Goal: Task Accomplishment & Management: Manage account settings

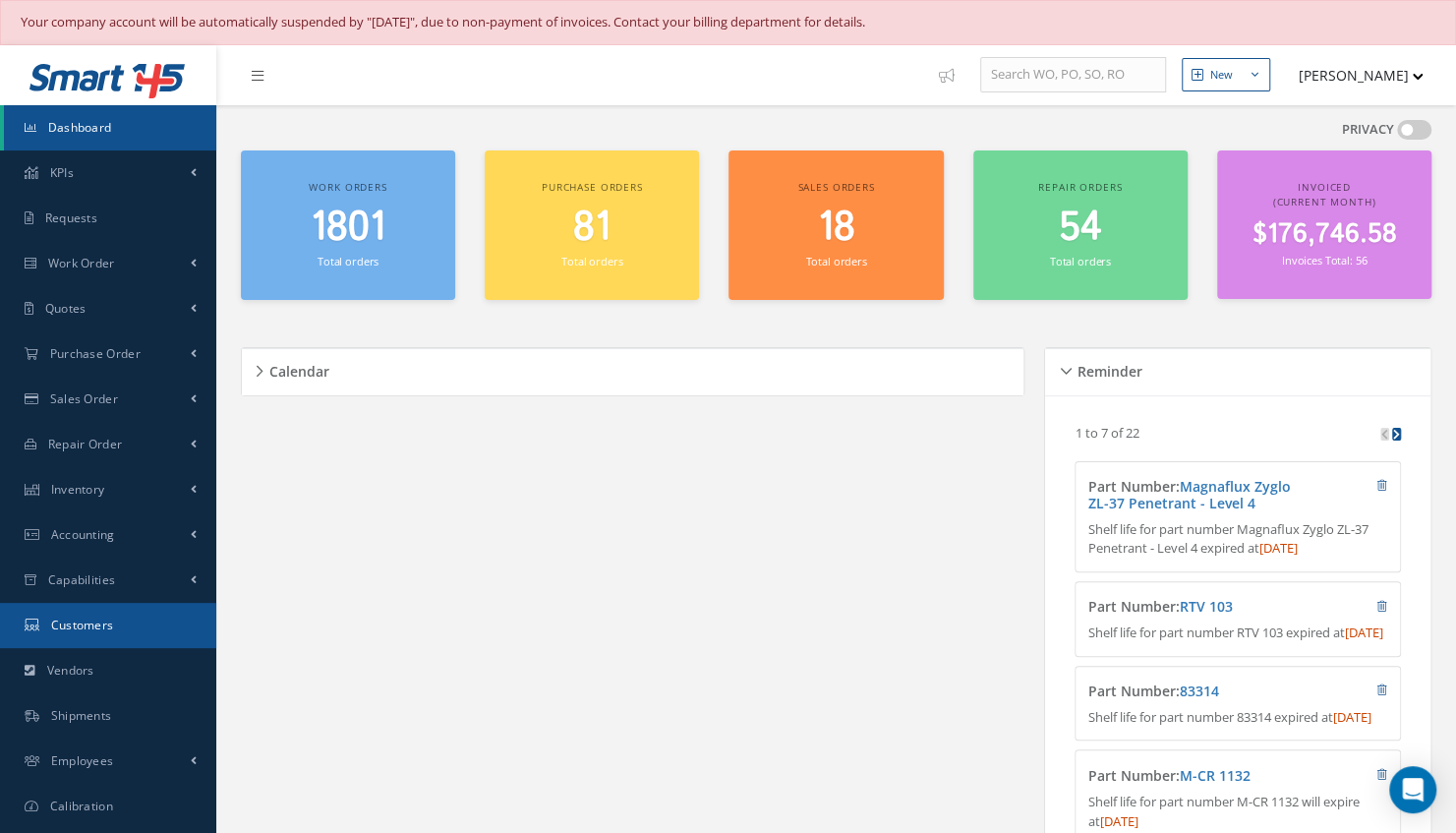
click at [95, 626] on span "Customers" at bounding box center [82, 624] width 63 height 17
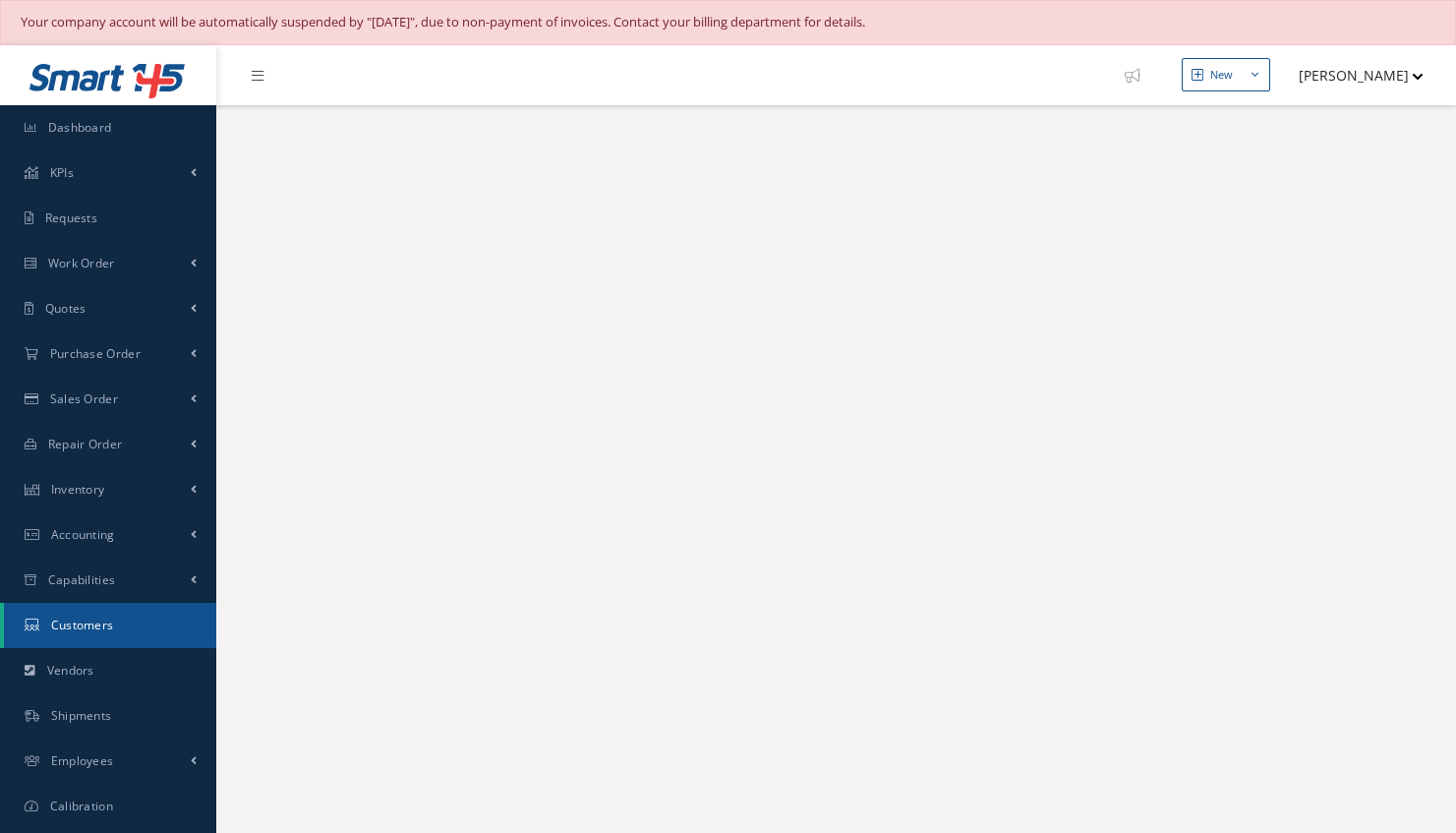
select select "25"
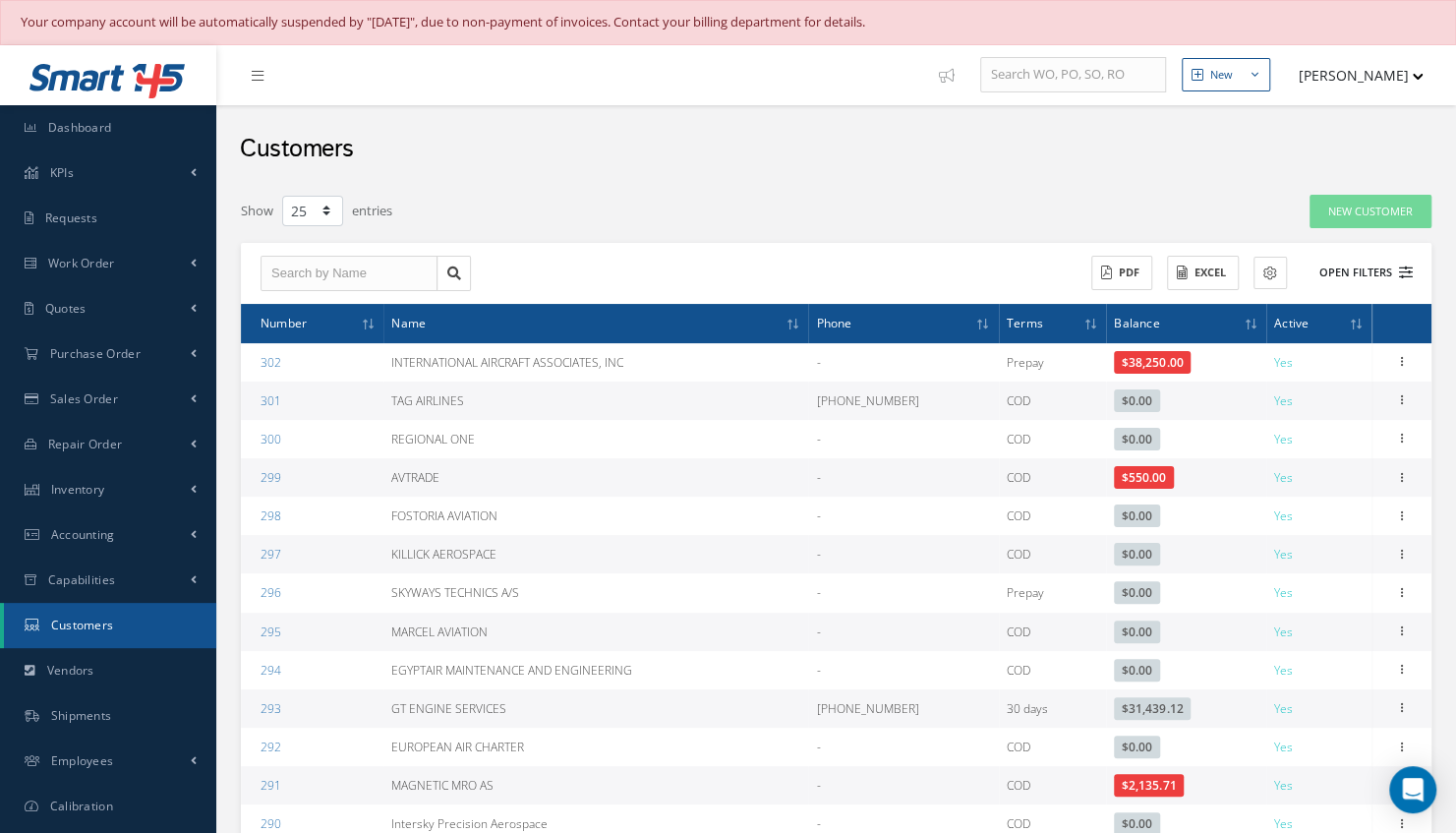
click at [1361, 272] on button "Open Filters" at bounding box center [1356, 273] width 111 height 32
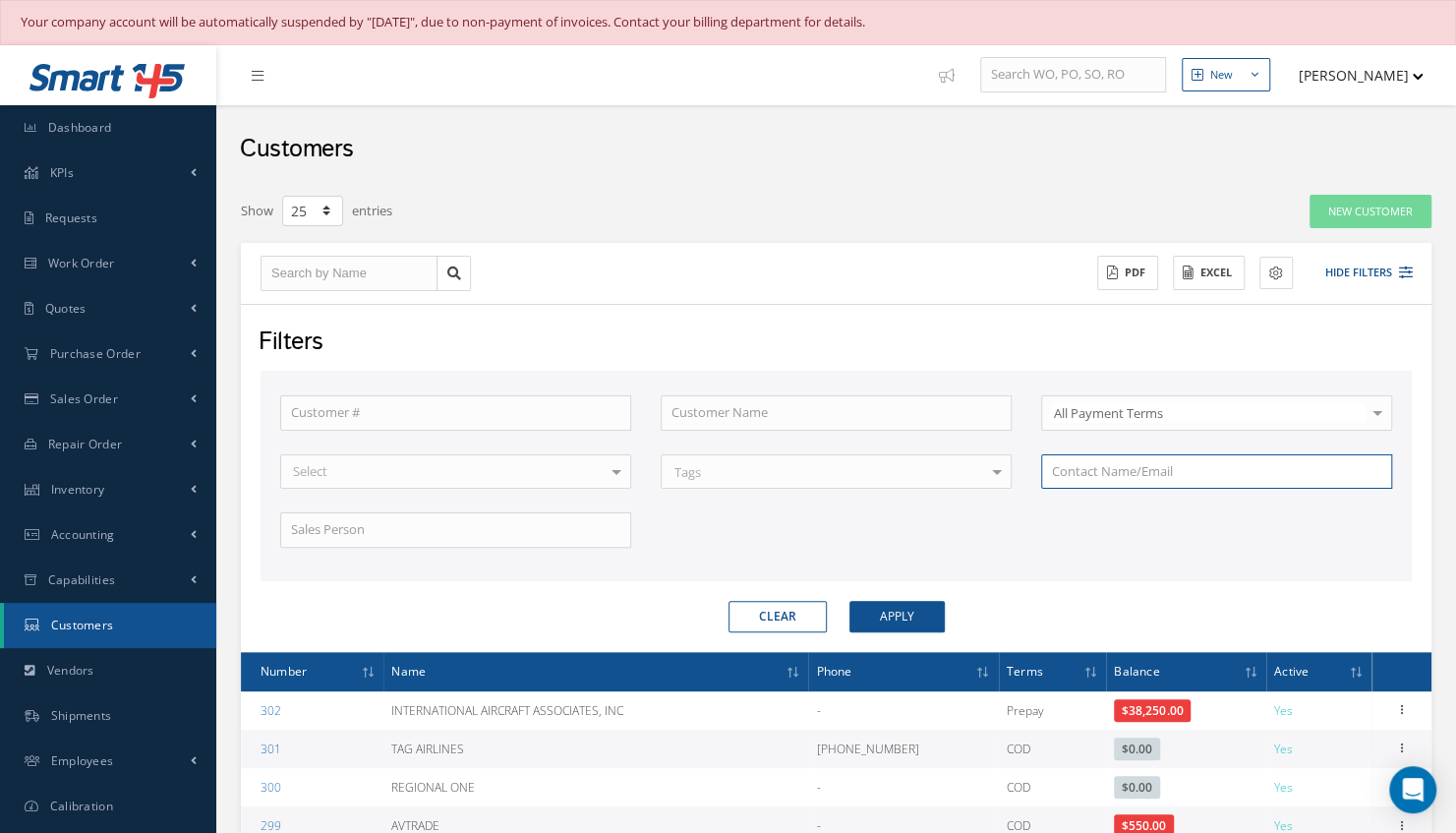
click at [1108, 466] on input "text" at bounding box center [1216, 471] width 351 height 35
click at [842, 396] on input "text" at bounding box center [836, 413] width 351 height 35
type input "k"
type input "ki"
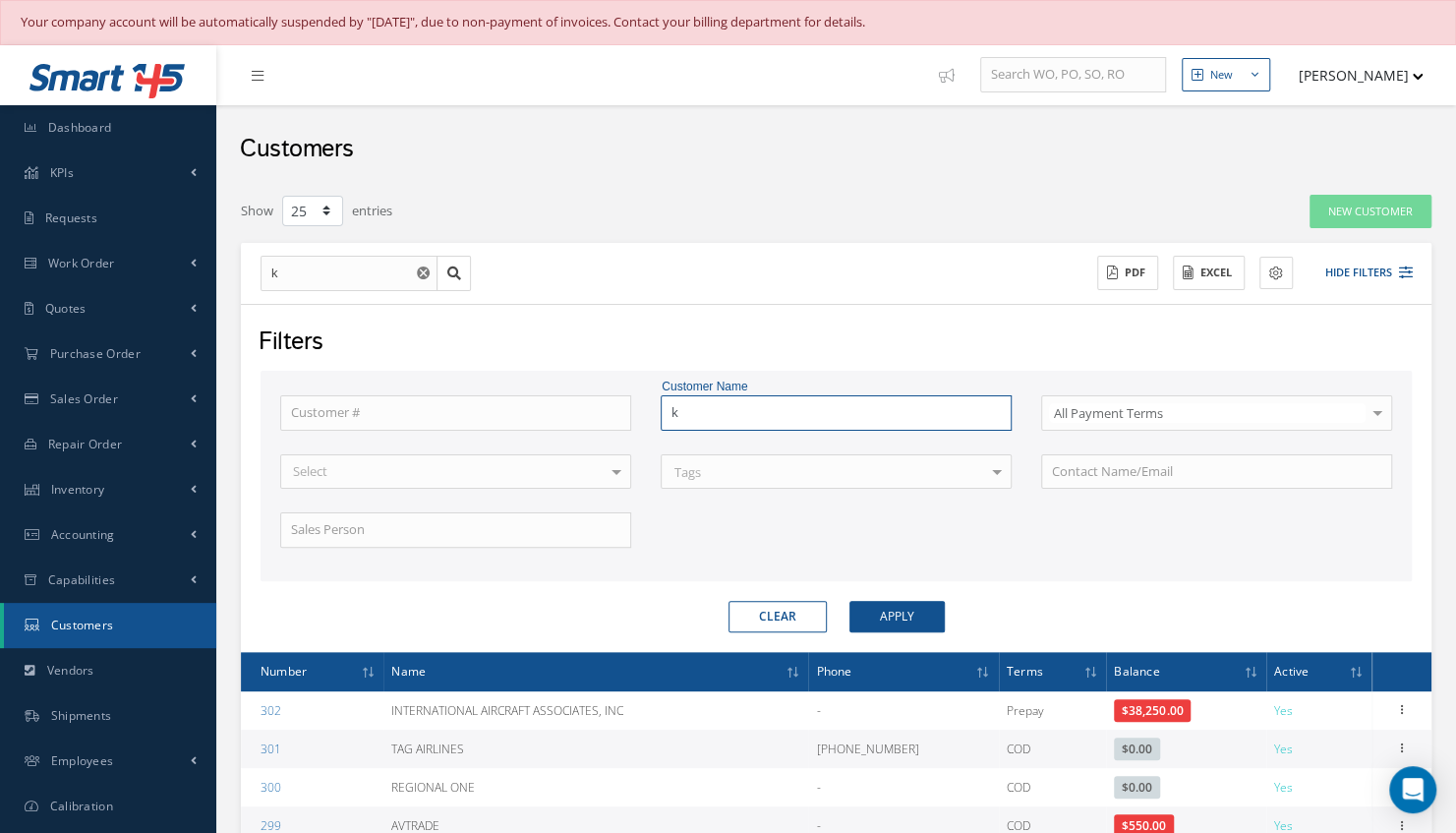
type input "ki"
type input "kil"
type input "kill"
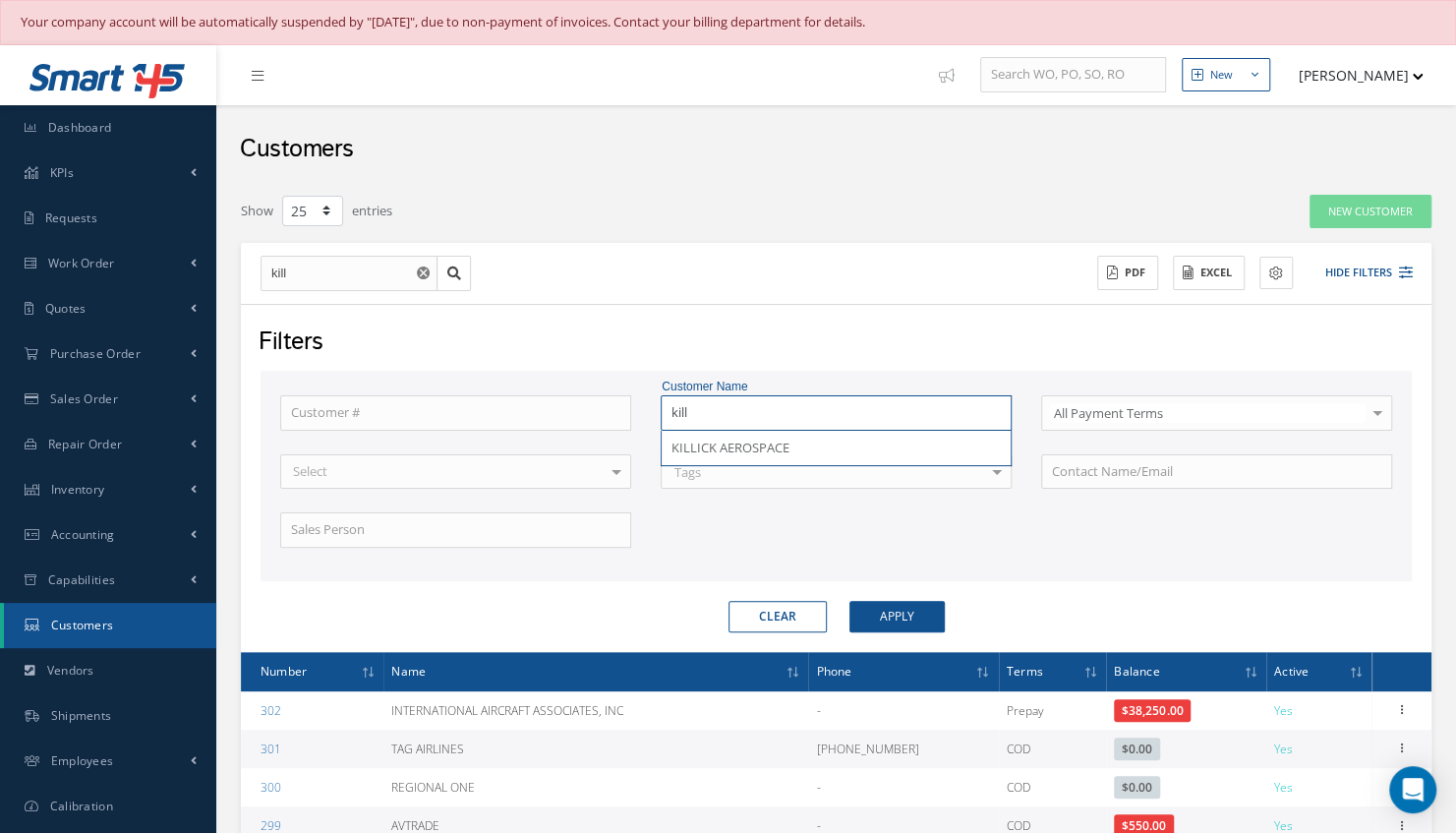
type input "kil"
type input "ki"
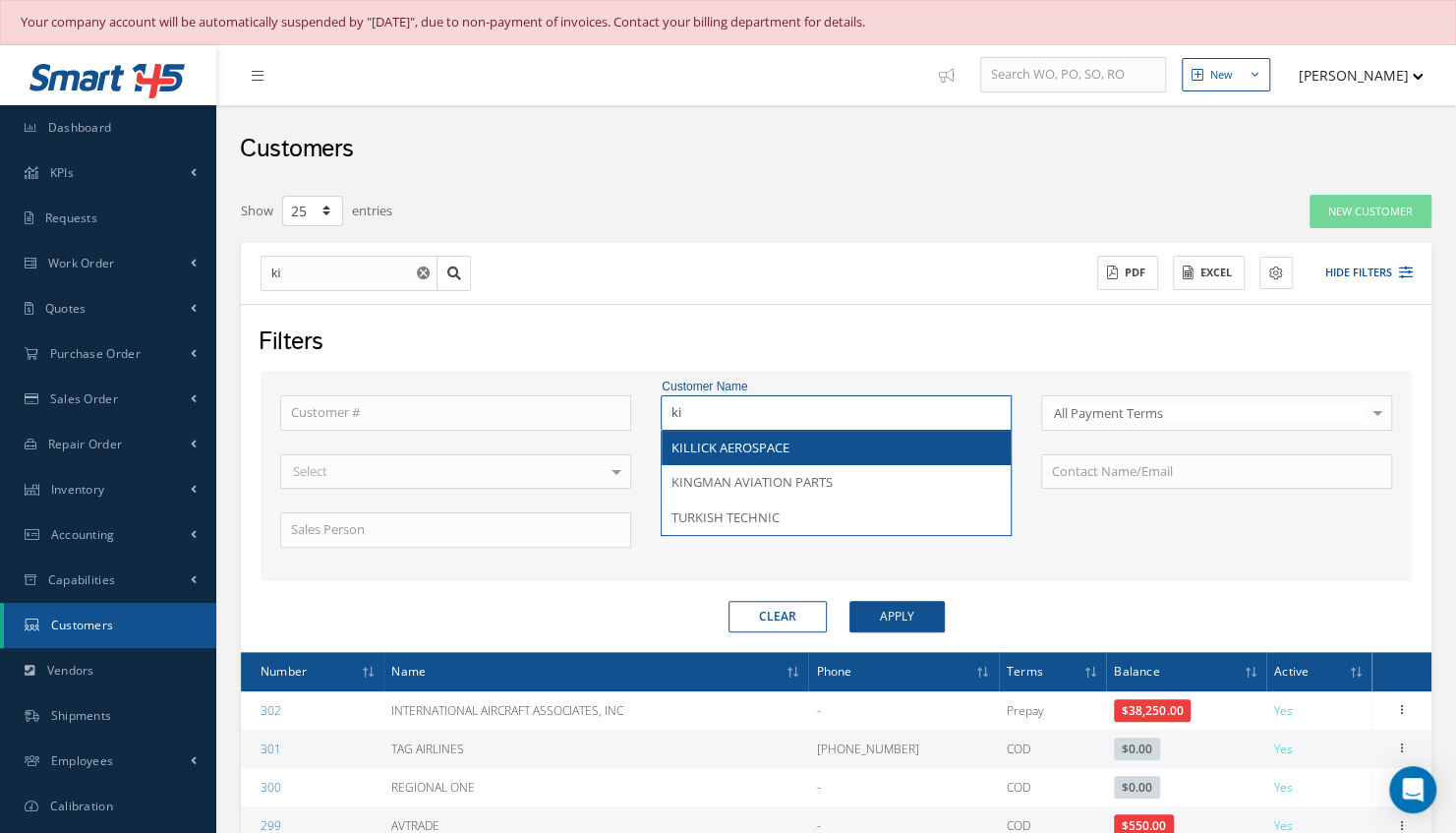
type input "ki"
click at [758, 433] on div "Customer # Customer Name ki KILLICK AEROSPACE KINGMAN AVIATION PARTS TURKISH TE…" at bounding box center [836, 483] width 1141 height 176
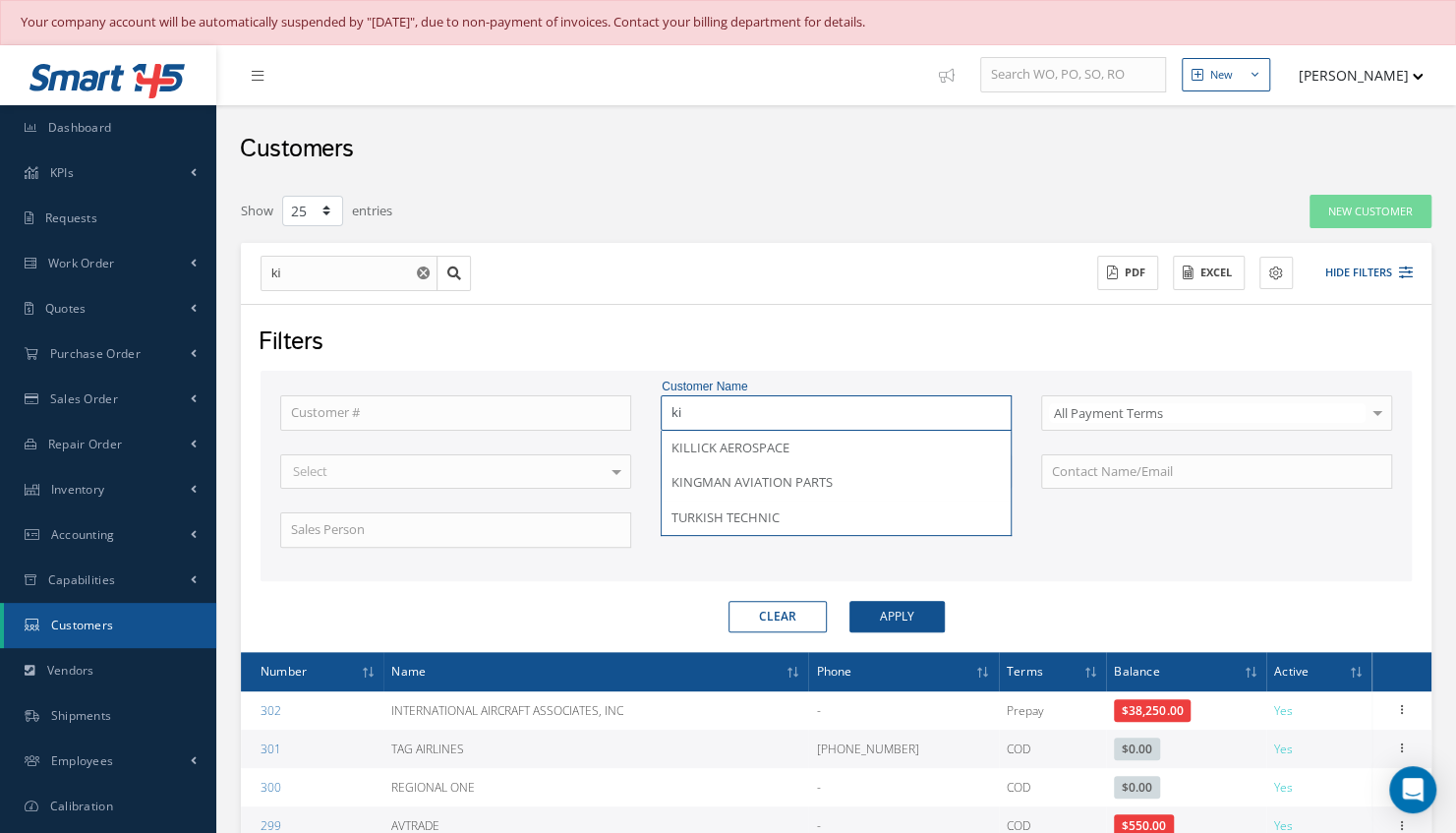
click at [728, 416] on input "ki" at bounding box center [836, 413] width 351 height 35
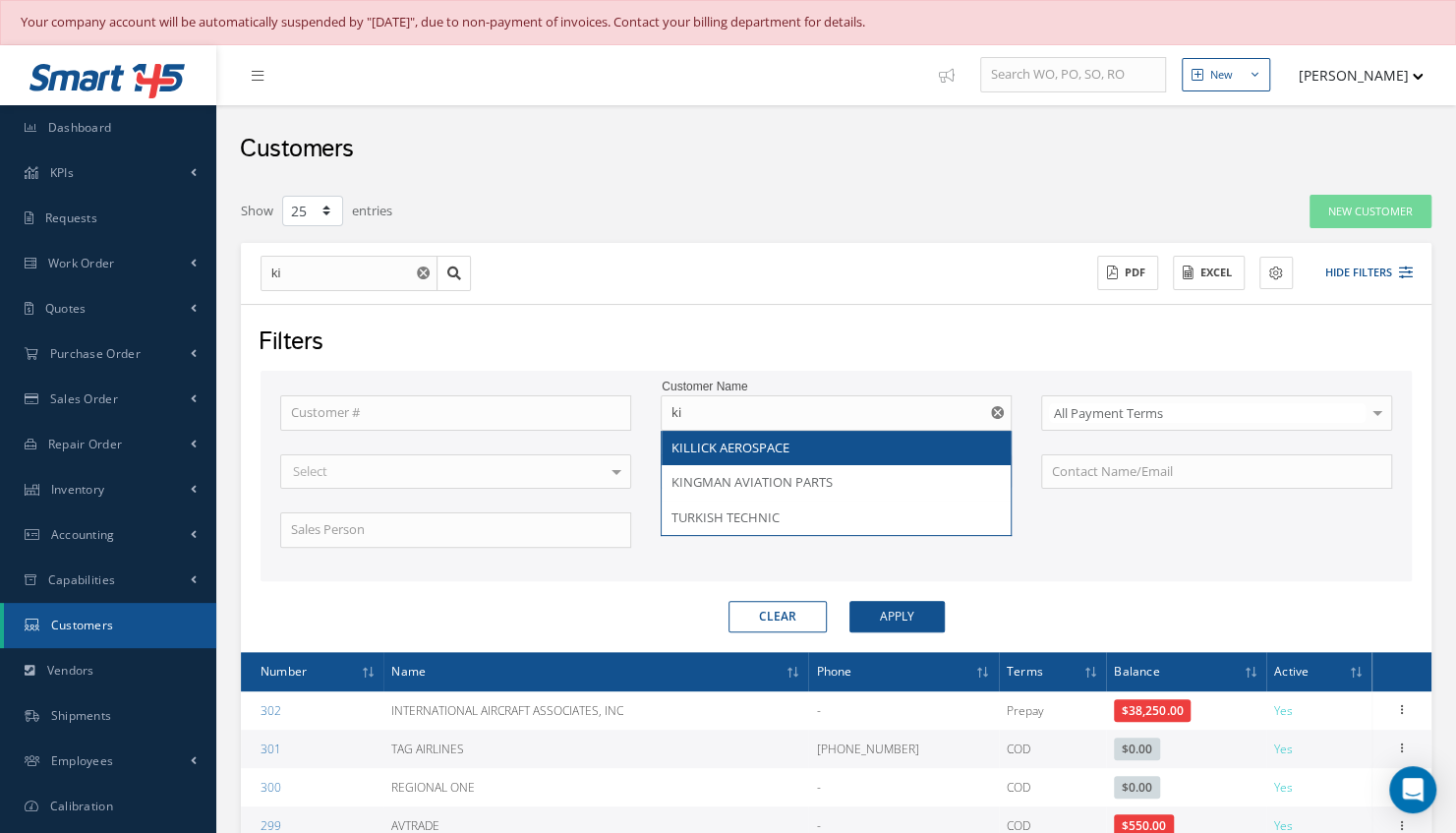
click at [727, 441] on div "Customer # Customer Name ki KILLICK AEROSPACE KINGMAN AVIATION PARTS TURKISH TE…" at bounding box center [836, 483] width 1141 height 176
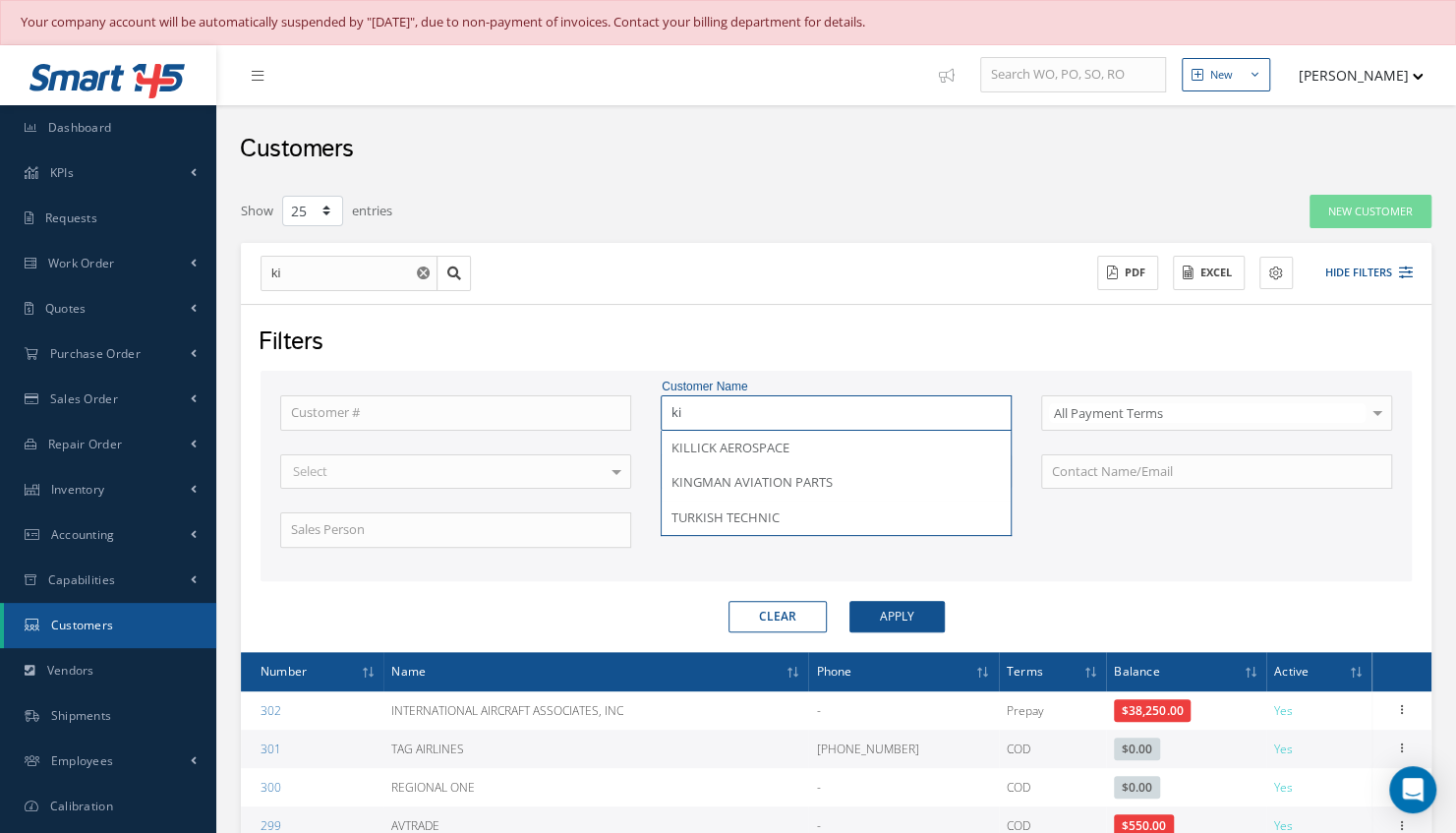
click at [714, 412] on input "ki" at bounding box center [836, 413] width 351 height 35
drag, startPoint x: 743, startPoint y: 445, endPoint x: 720, endPoint y: 397, distance: 53.2
click at [720, 397] on input "ki" at bounding box center [836, 413] width 351 height 35
drag, startPoint x: 787, startPoint y: 450, endPoint x: 730, endPoint y: 412, distance: 68.5
click at [730, 412] on input "ki" at bounding box center [836, 413] width 351 height 35
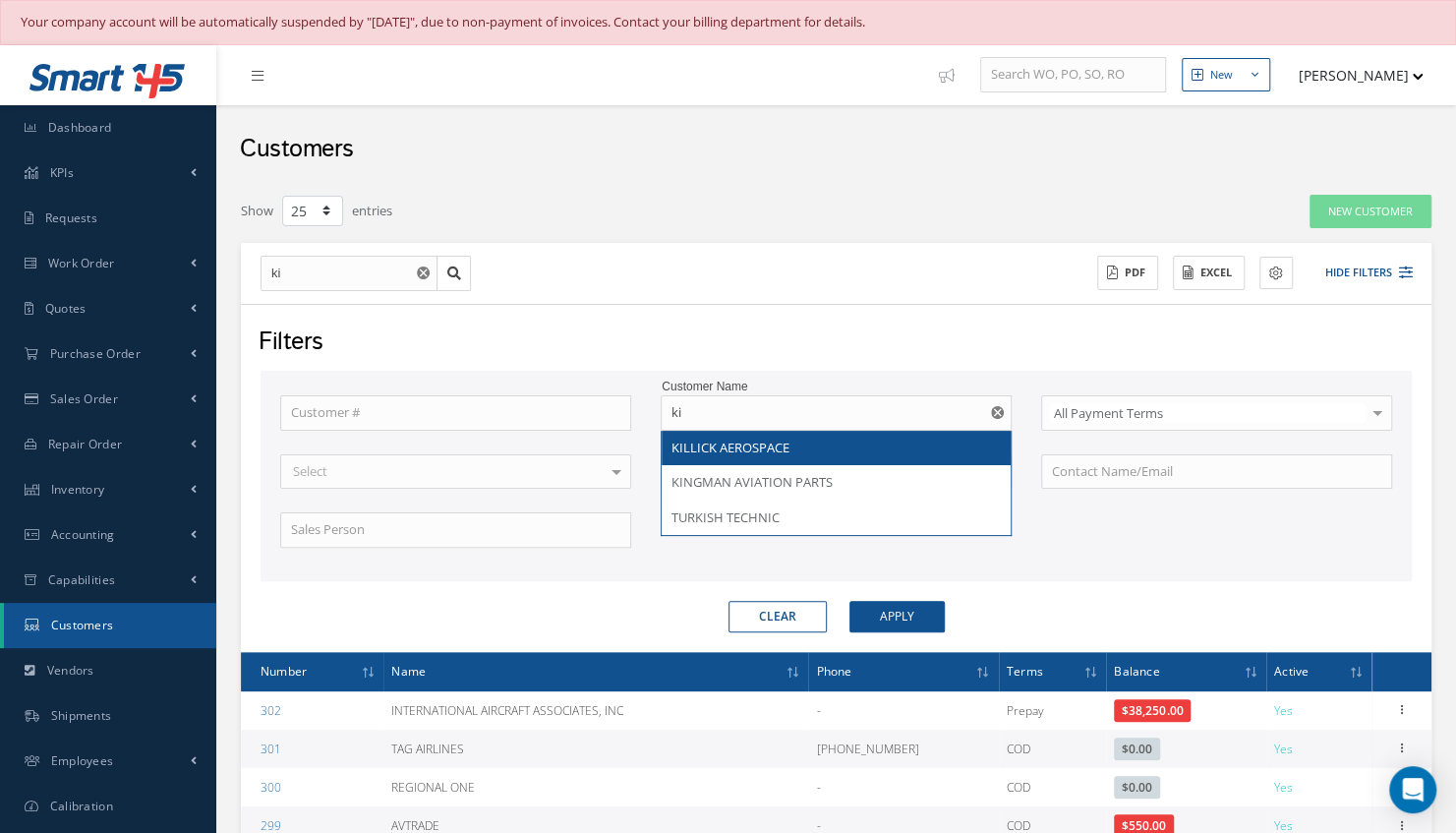
click at [698, 456] on div "Customer # Customer Name ki KILLICK AEROSPACE KINGMAN AVIATION PARTS TURKISH TE…" at bounding box center [836, 483] width 1141 height 176
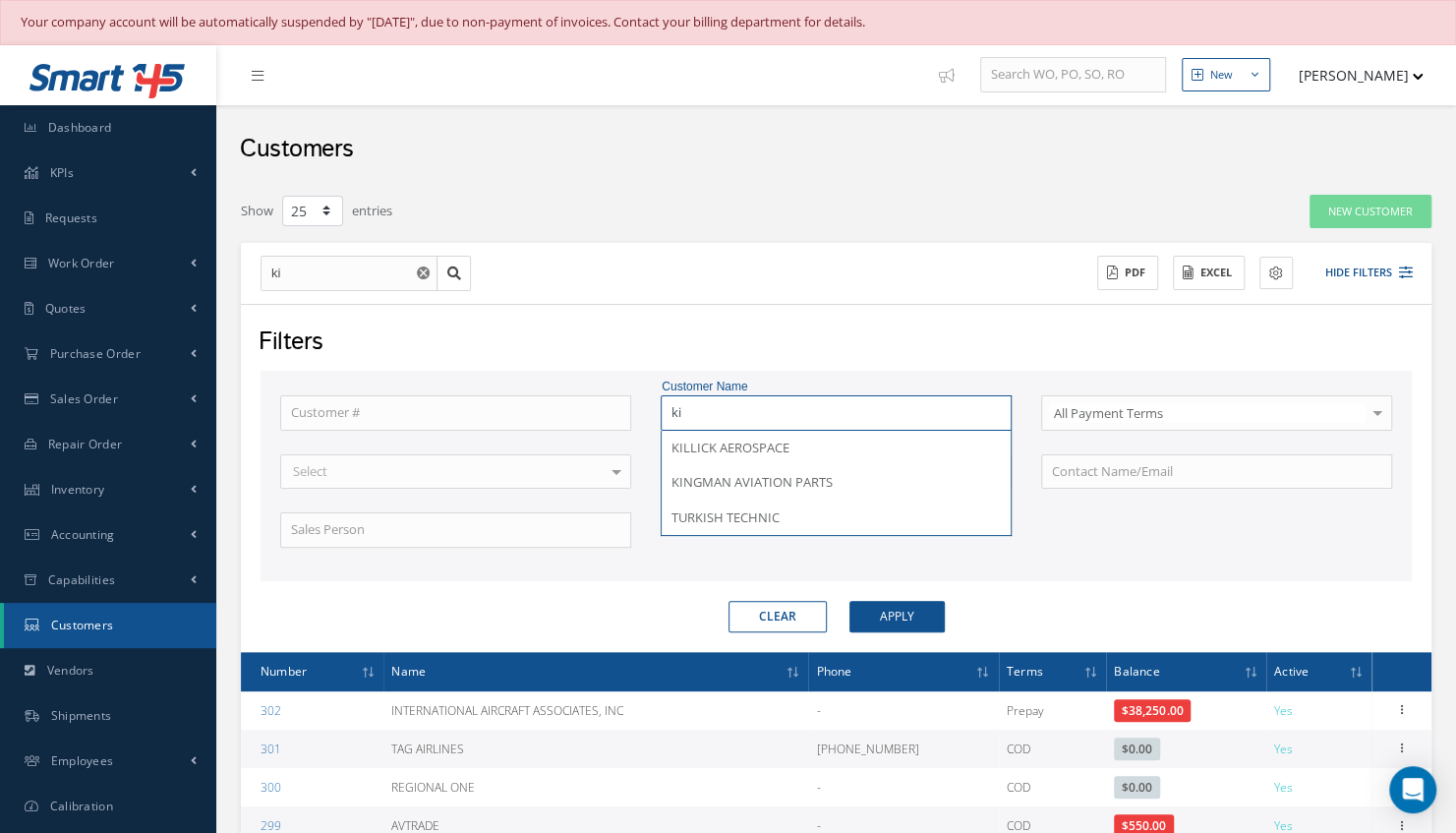
click at [693, 403] on input "ki" at bounding box center [836, 413] width 351 height 35
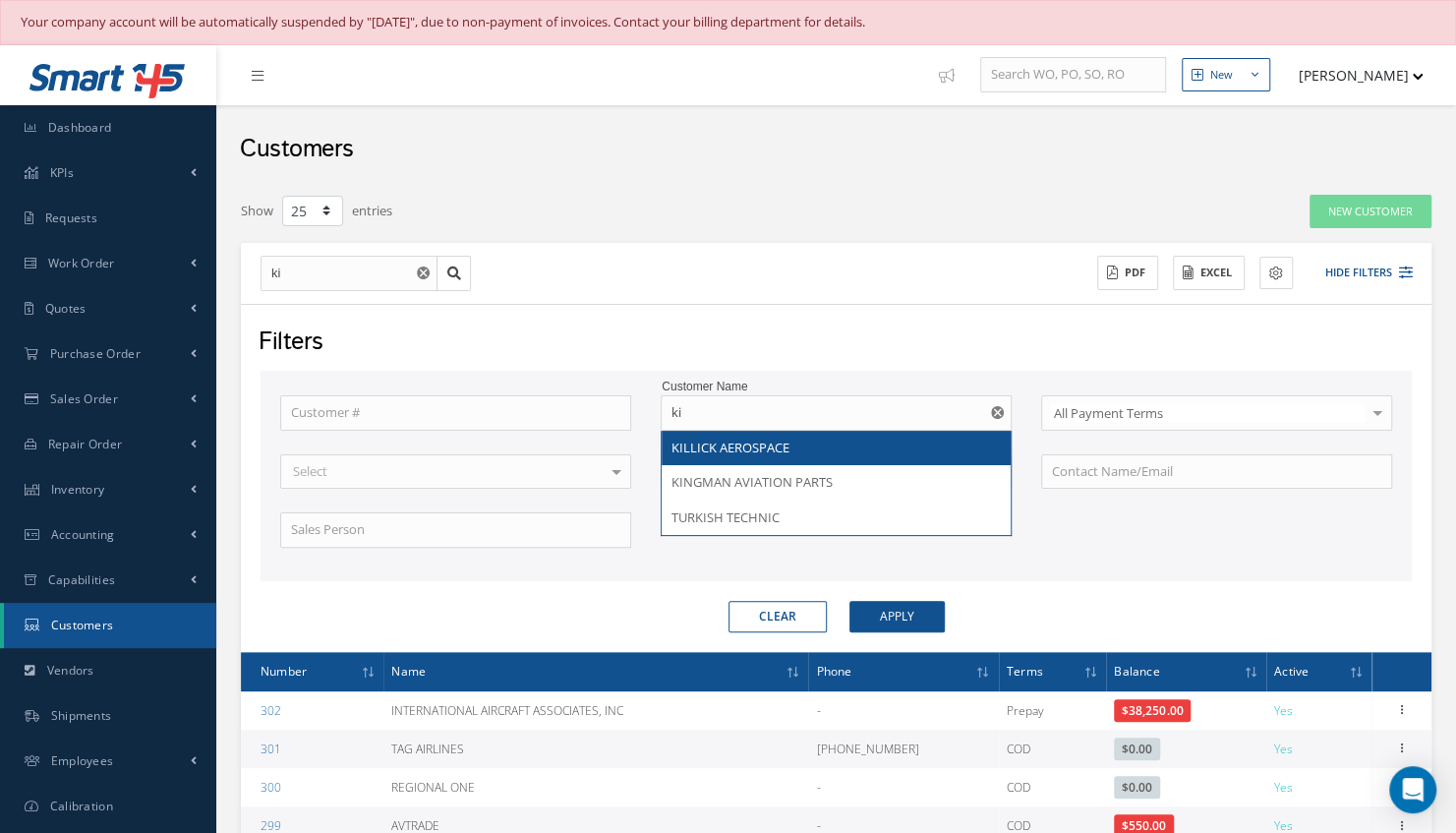
click at [818, 440] on div "KILLICK AEROSPACE" at bounding box center [836, 448] width 330 height 20
type input "KILLICK AEROSPACE"
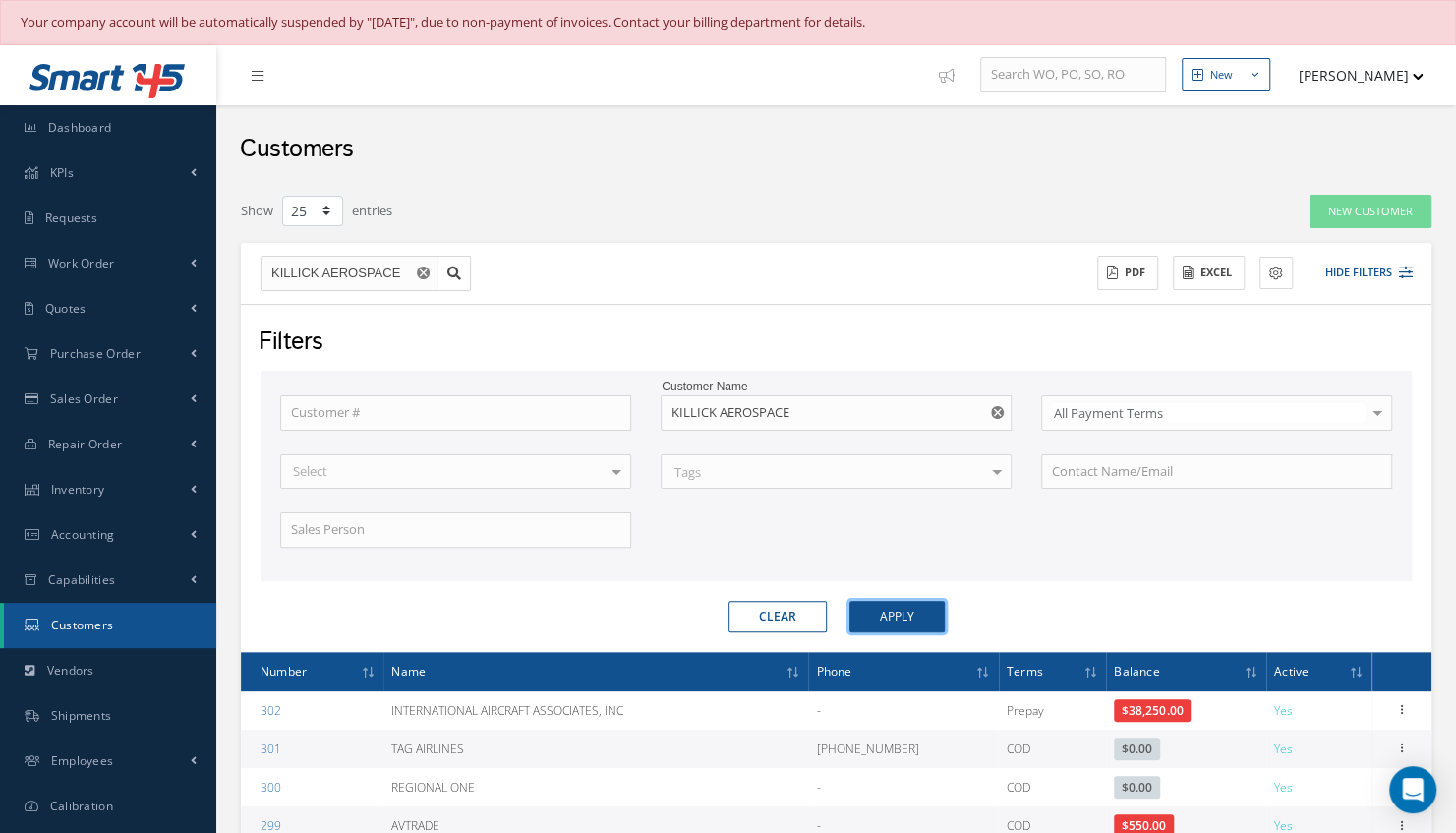
click at [918, 621] on button "Apply" at bounding box center [897, 617] width 95 height 32
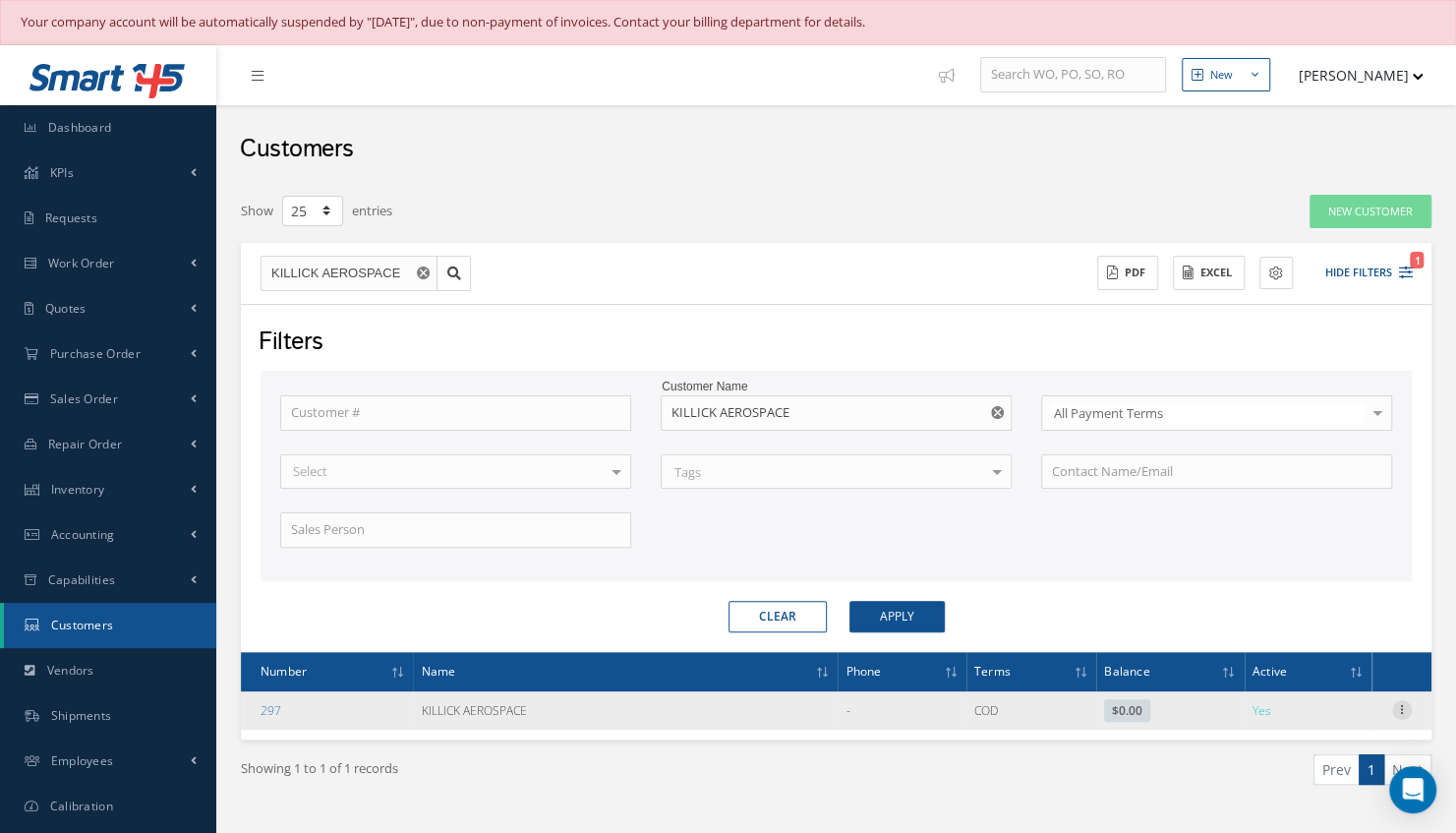
click at [1404, 702] on icon at bounding box center [1402, 708] width 20 height 16
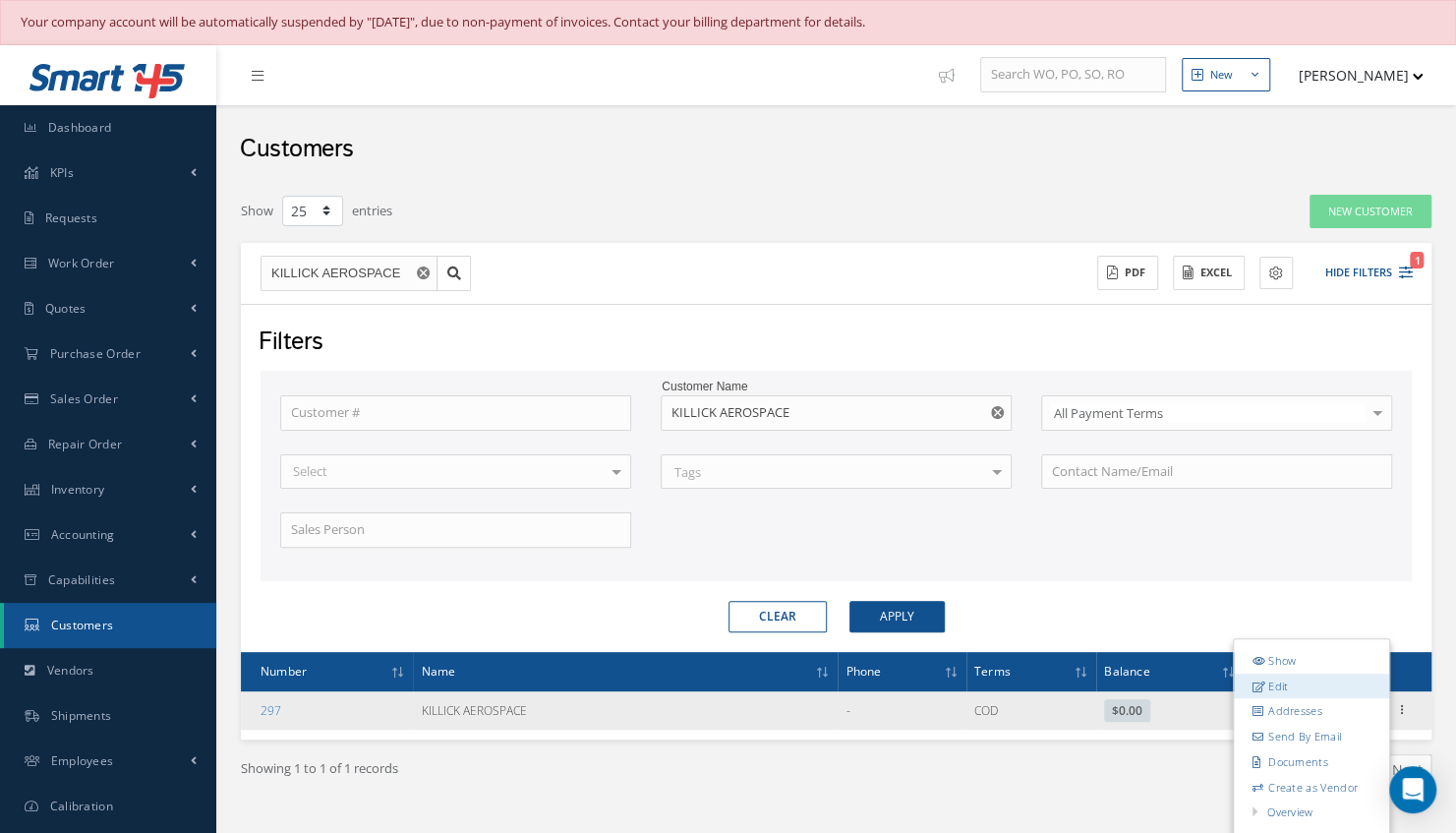
click at [1323, 685] on link "Edit" at bounding box center [1312, 686] width 156 height 26
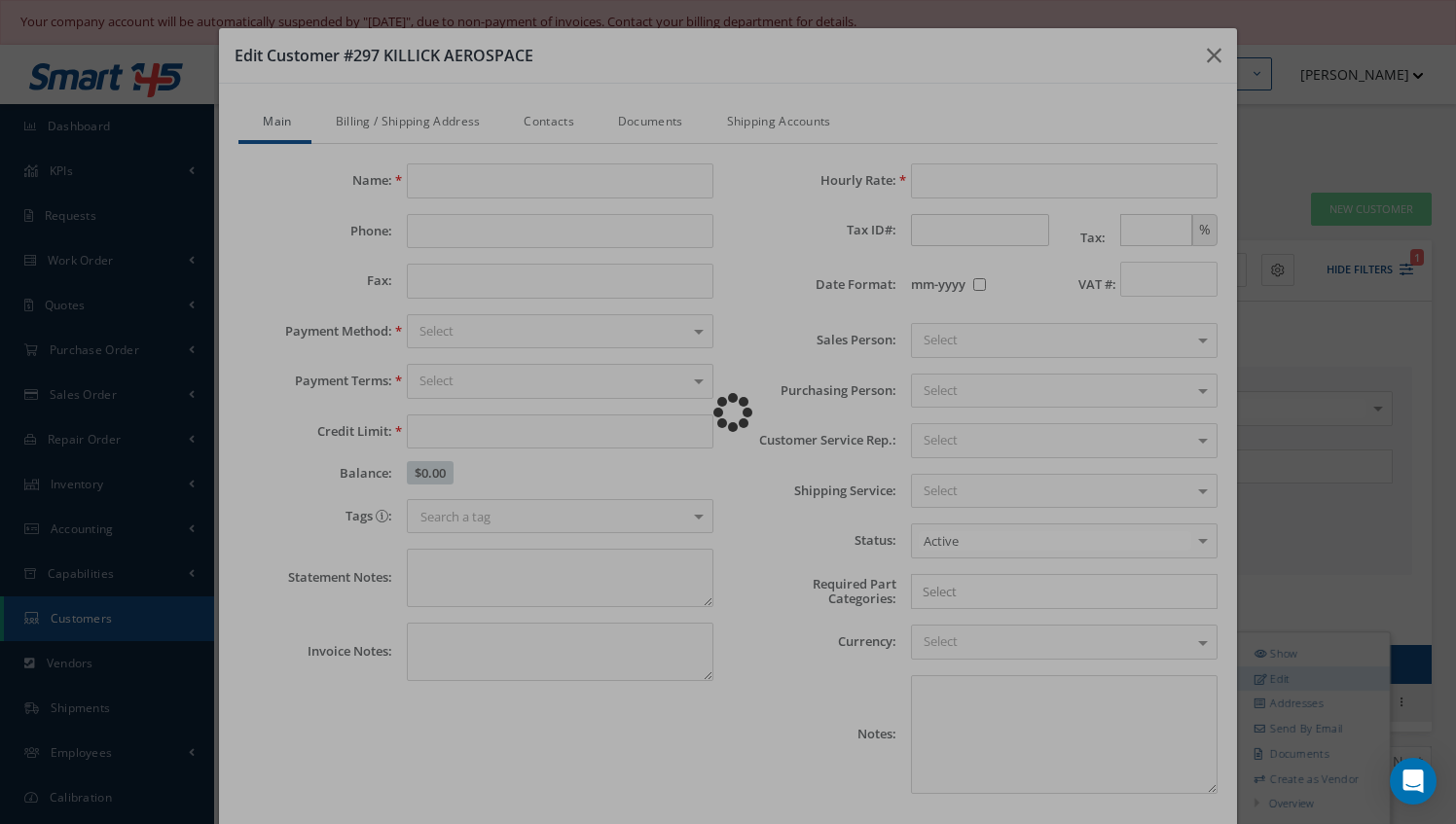
type input "KILLICK AEROSPACE"
type input "0.00"
type input "100.00"
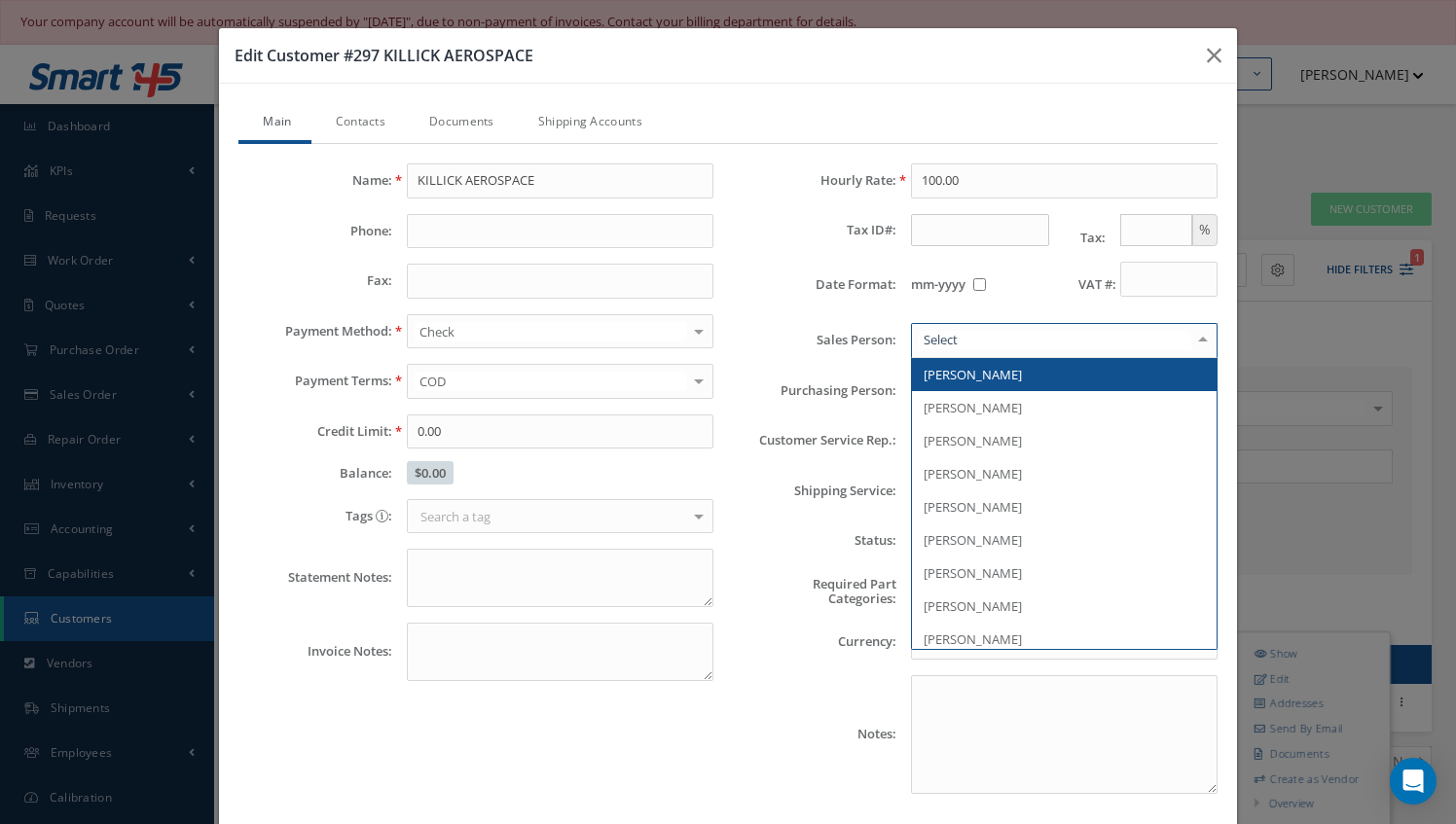
click at [1177, 345] on div "NESTOR CAMACHO ROSANNE CALDERON MAYLIN CAMBERT MABEL DIAZ ABNER DIAZ NATALY LOP…" at bounding box center [1064, 340] width 306 height 35
type input "ins"
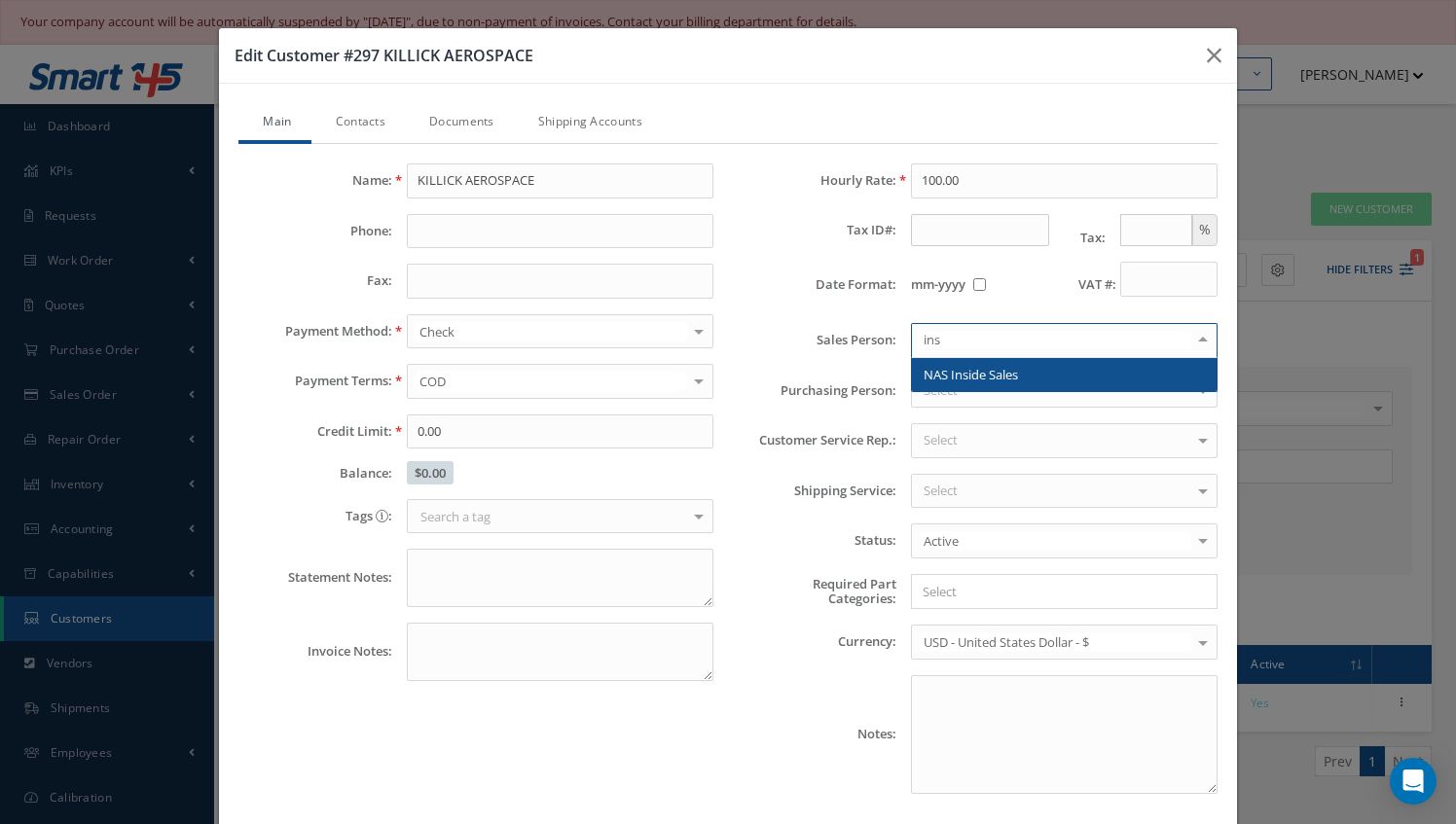
click at [1156, 379] on span "NAS Inside Sales" at bounding box center [1064, 373] width 304 height 33
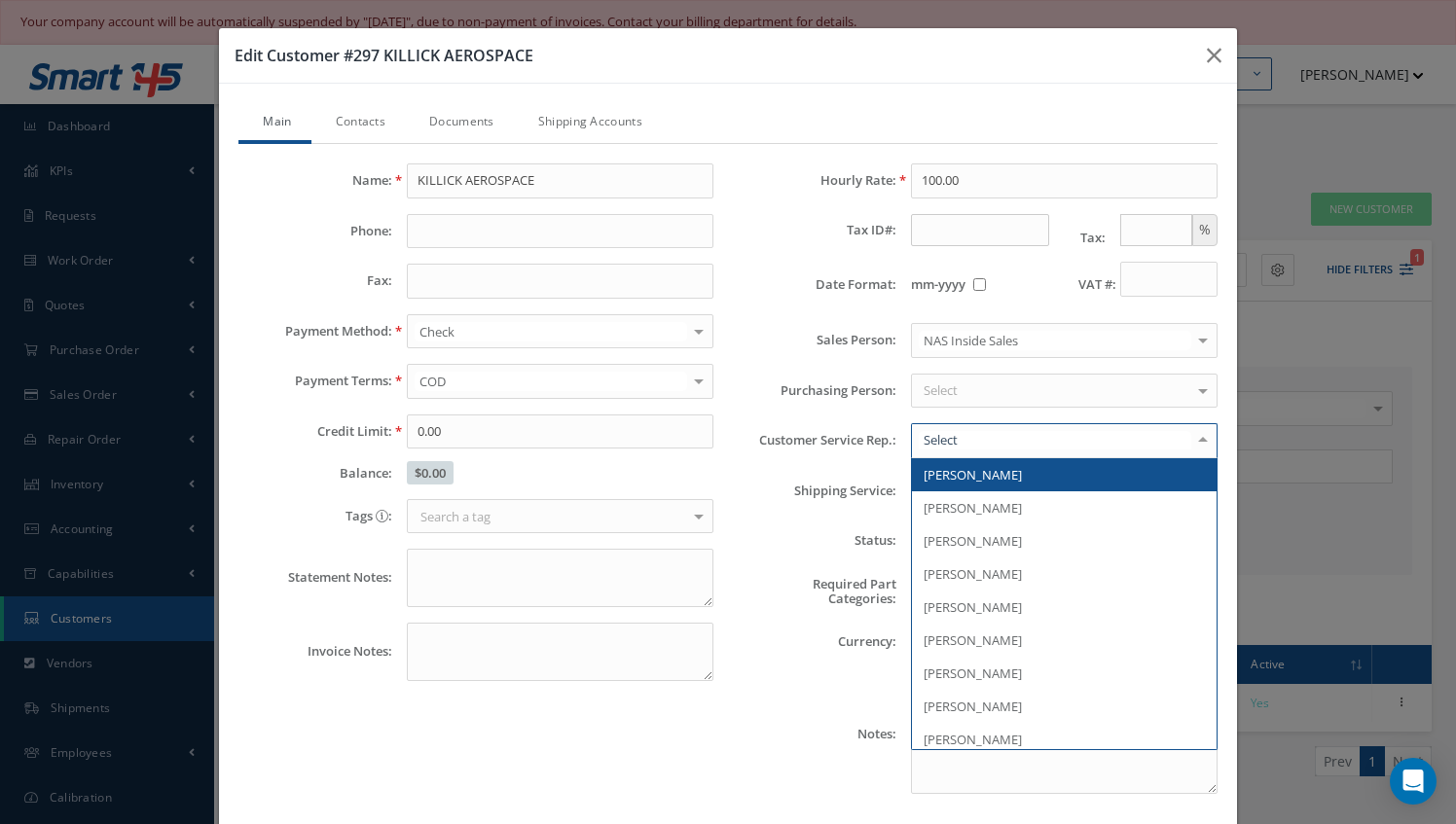
click at [1197, 442] on div at bounding box center [1203, 440] width 28 height 32
type input "ana"
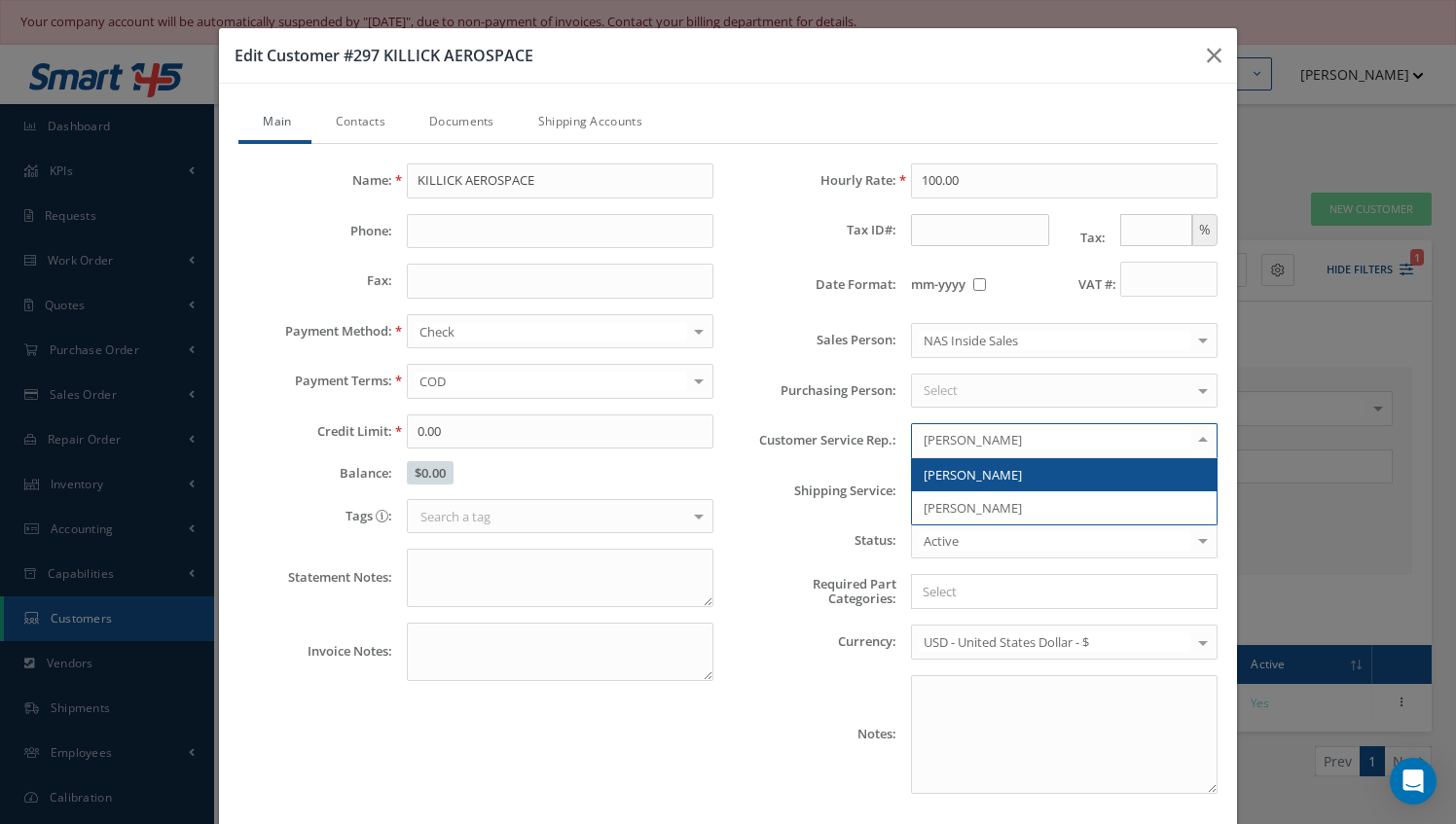
click at [1002, 467] on span "[PERSON_NAME]" at bounding box center [1064, 474] width 304 height 33
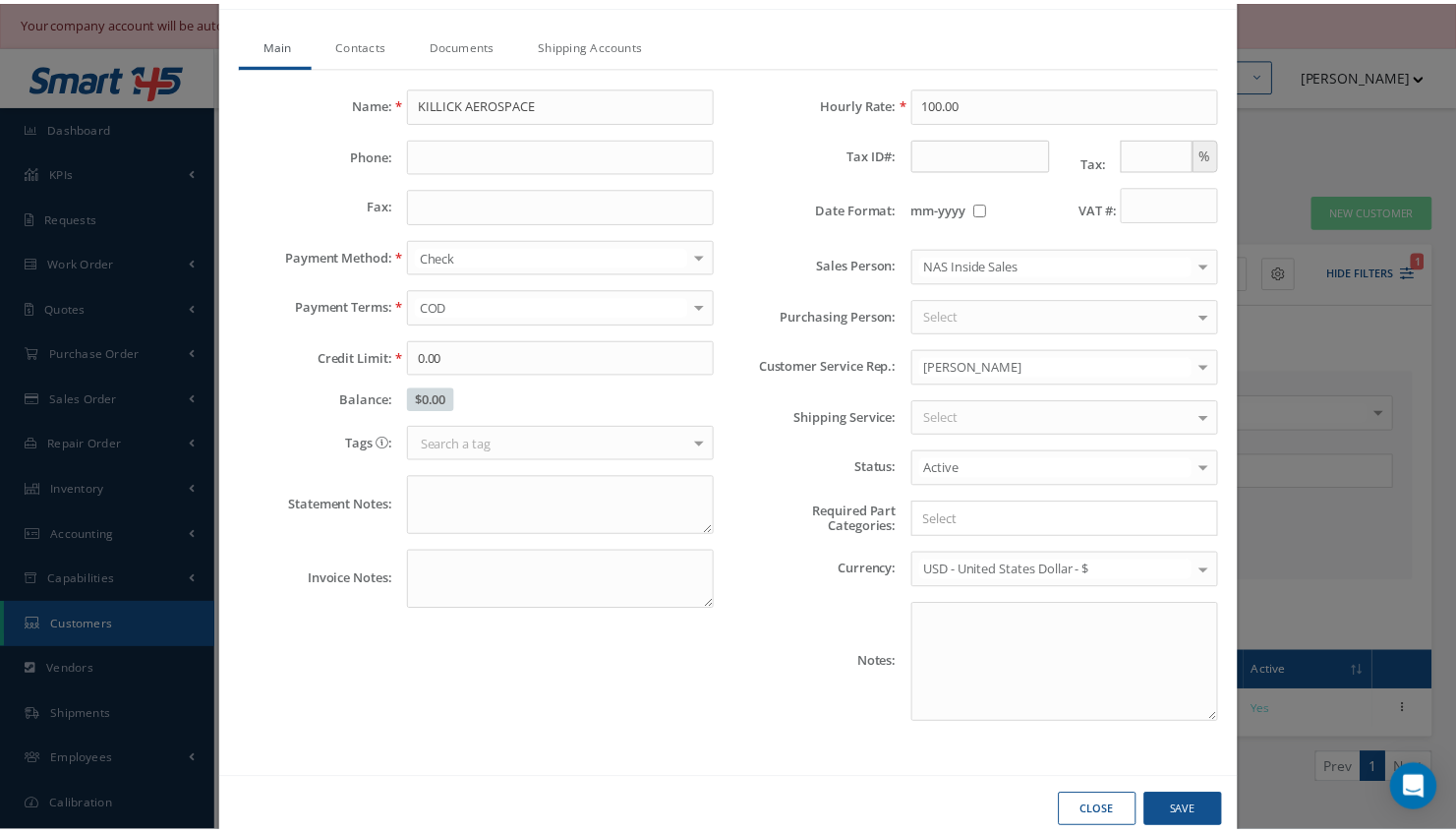
scroll to position [110, 0]
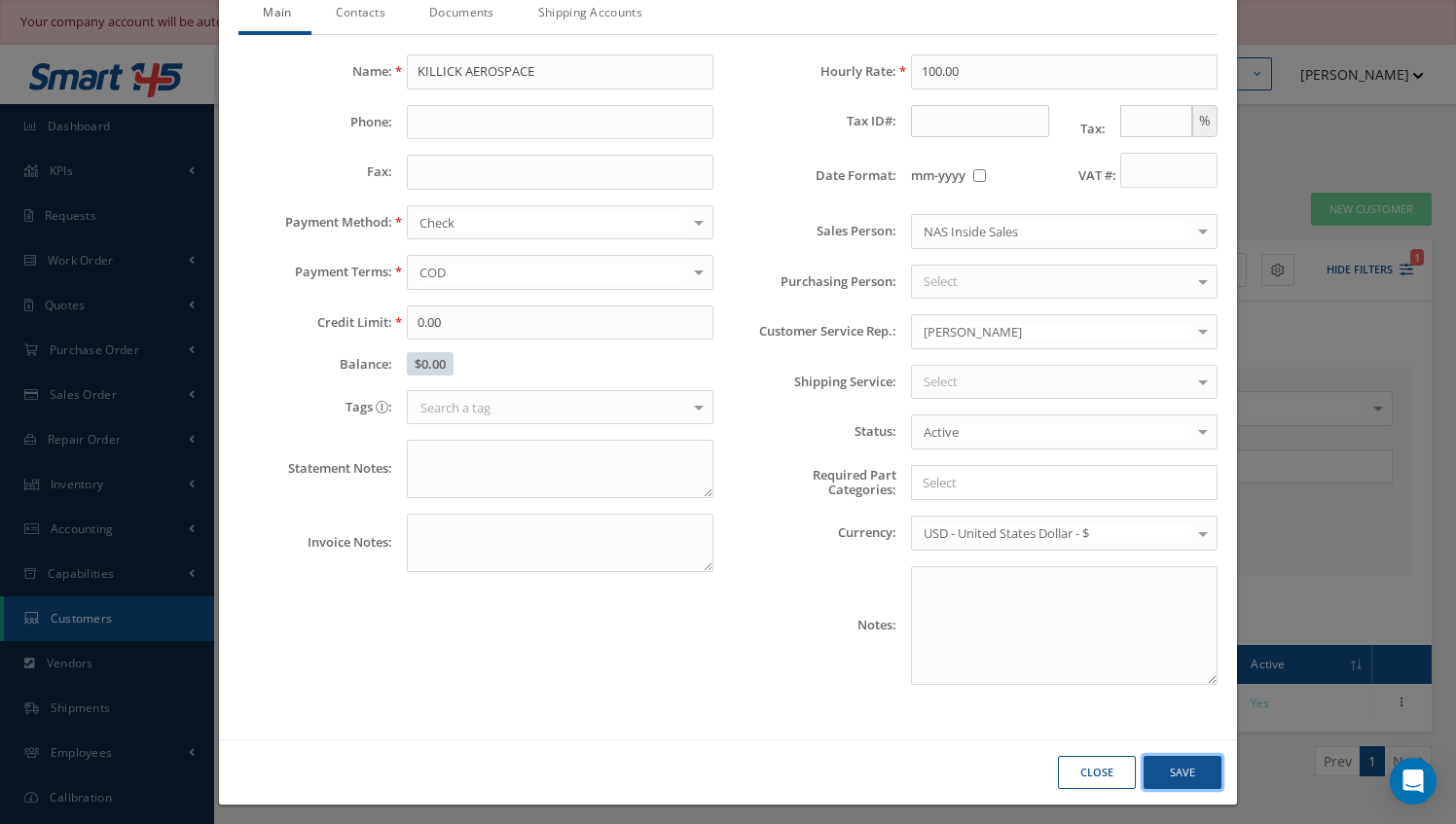
click at [0, 0] on button "Save" at bounding box center [0, 0] width 0 height 0
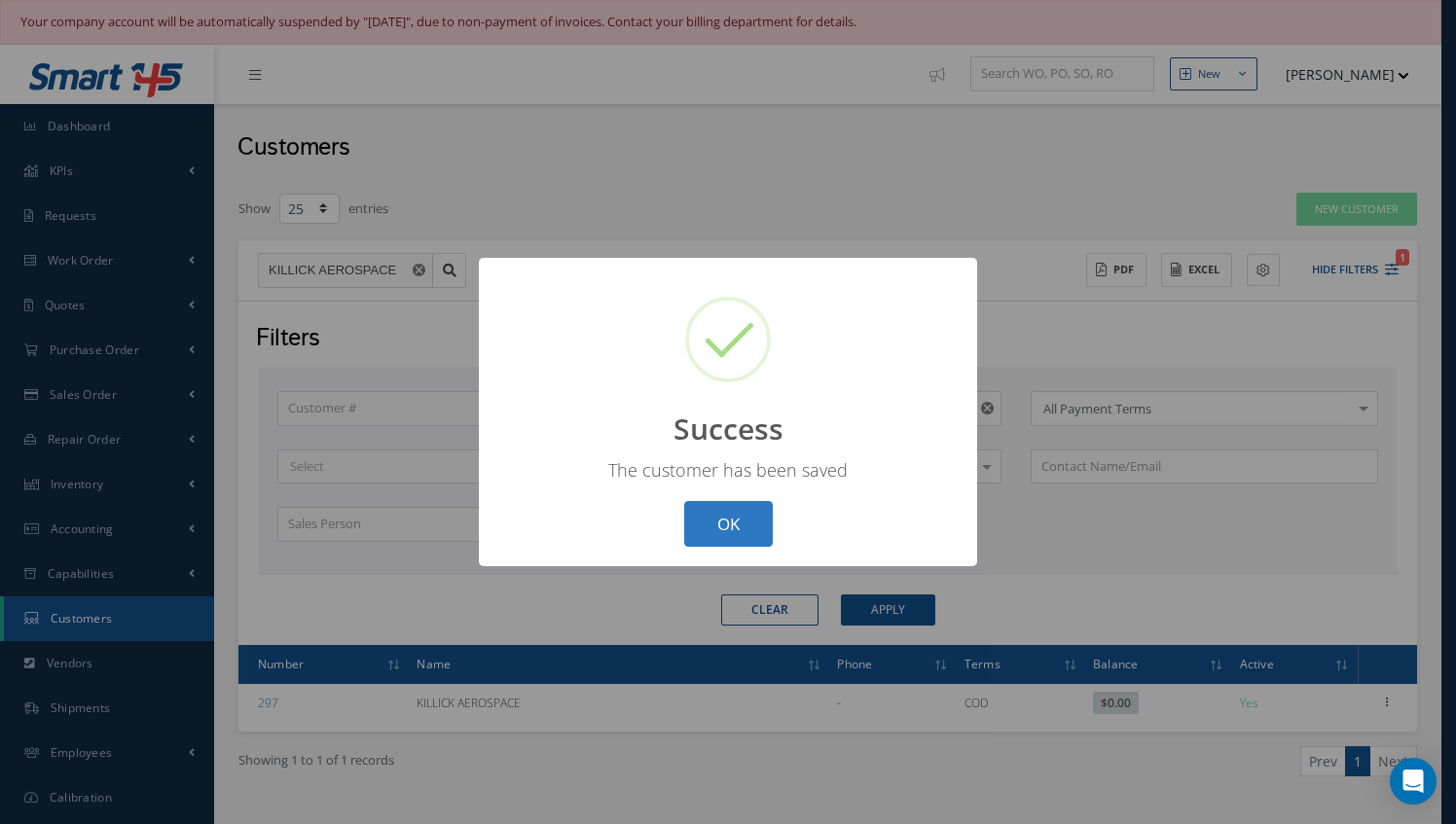
click at [753, 530] on button "OK" at bounding box center [728, 524] width 89 height 45
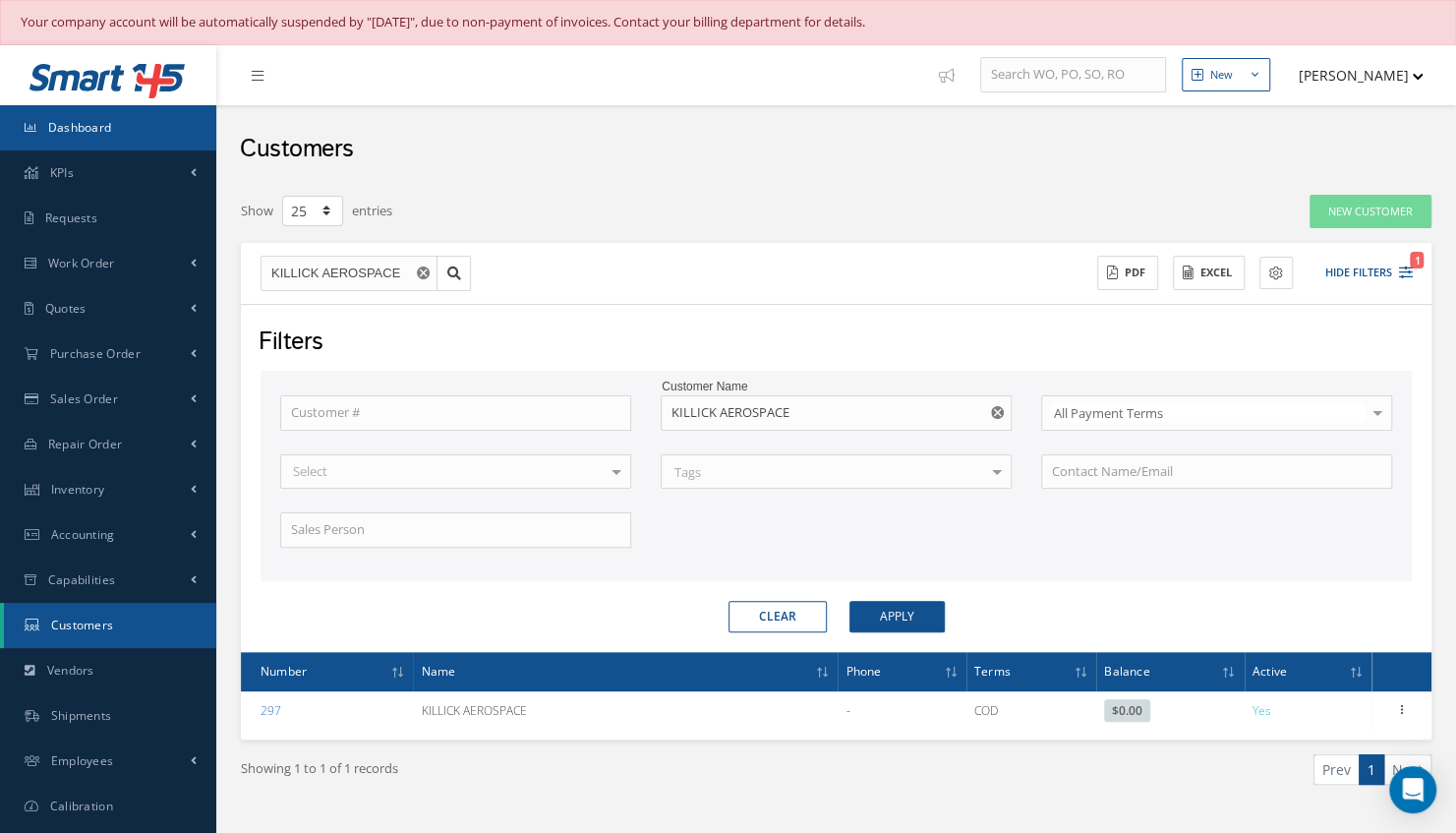
click at [102, 122] on span "Dashboard" at bounding box center [80, 127] width 64 height 17
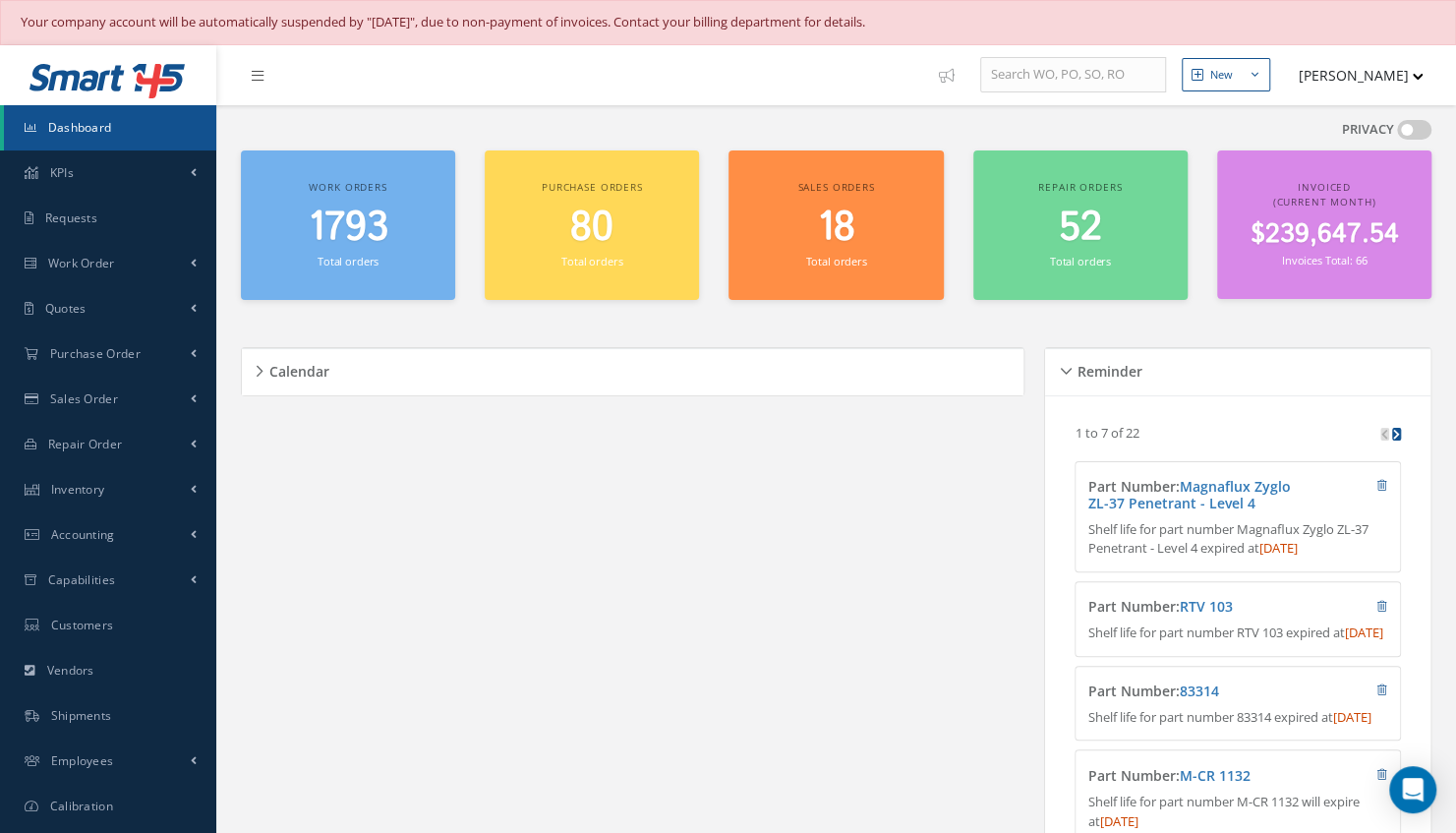
click at [374, 207] on span "1793" at bounding box center [349, 228] width 80 height 56
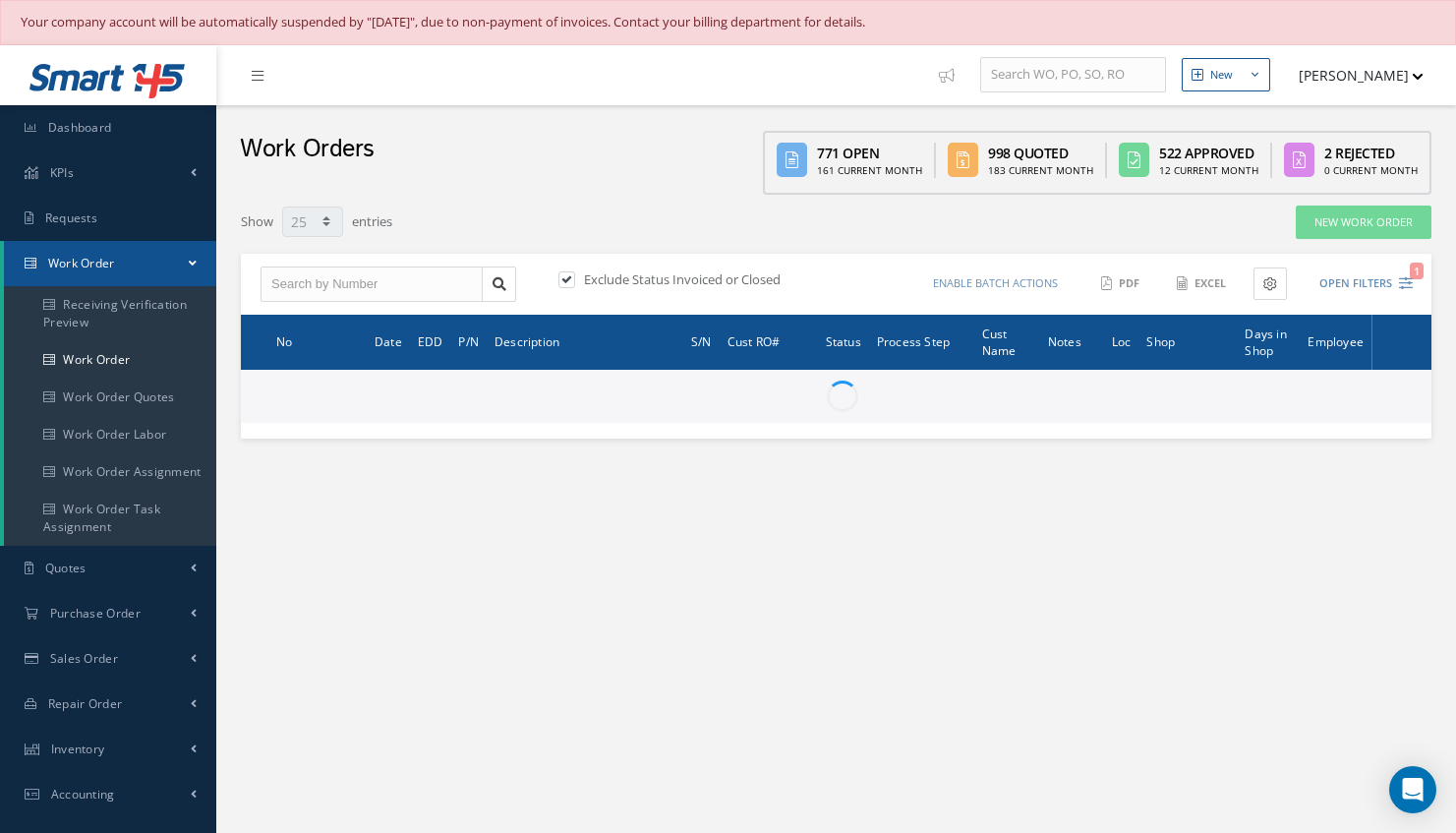
select select "25"
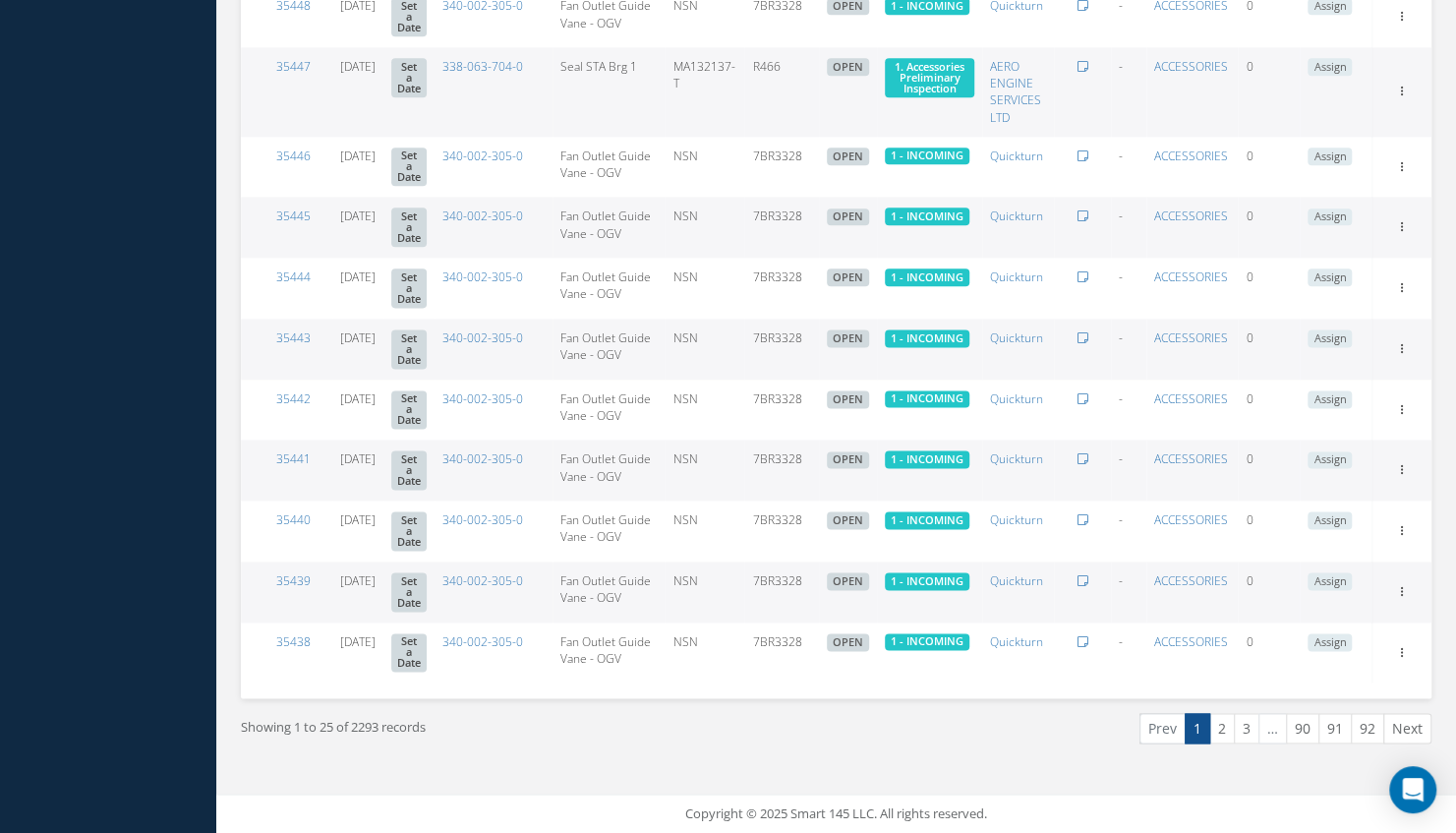
scroll to position [1524, 0]
click at [1230, 743] on link "2" at bounding box center [1222, 728] width 26 height 31
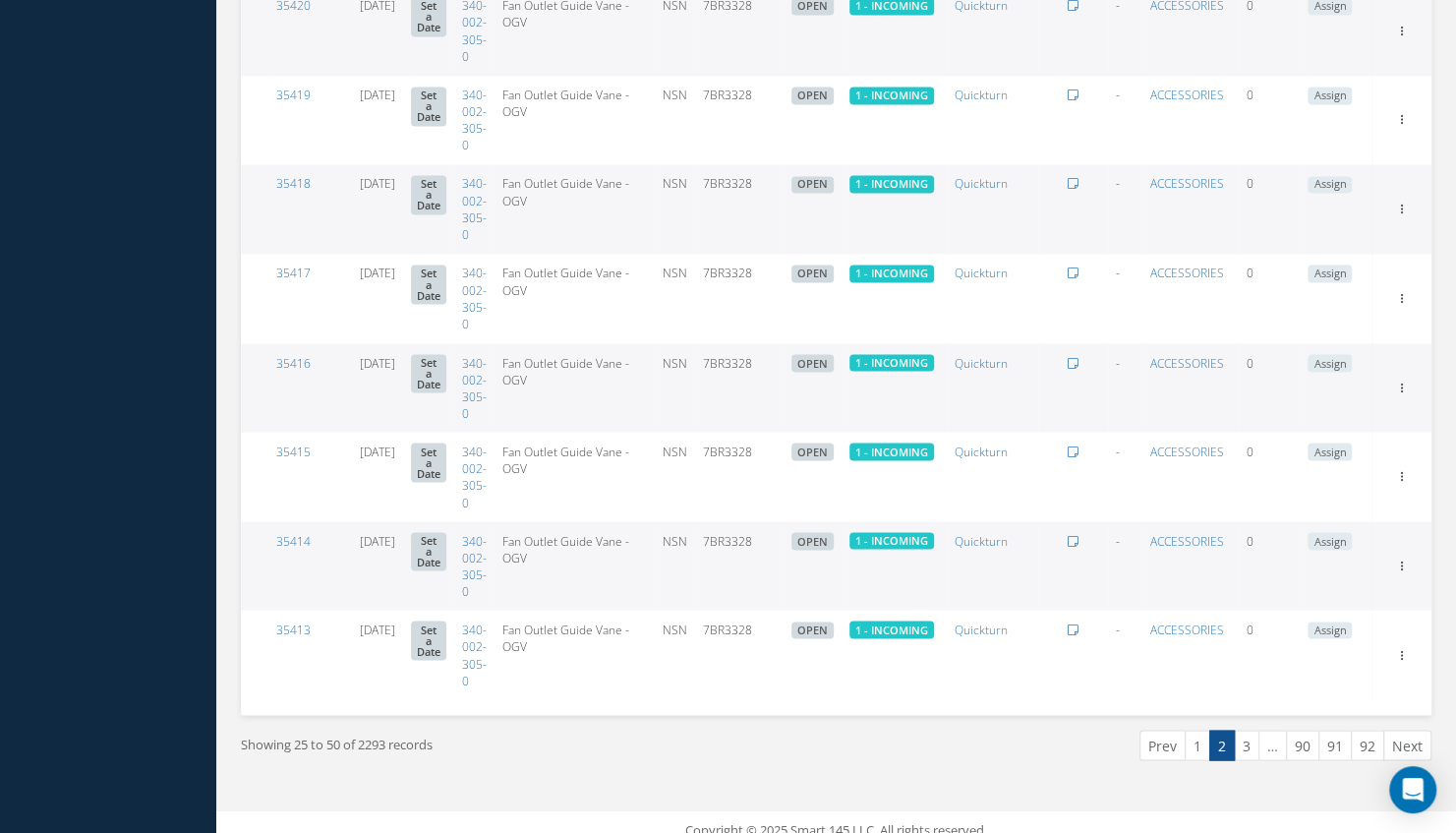
scroll to position [1912, 0]
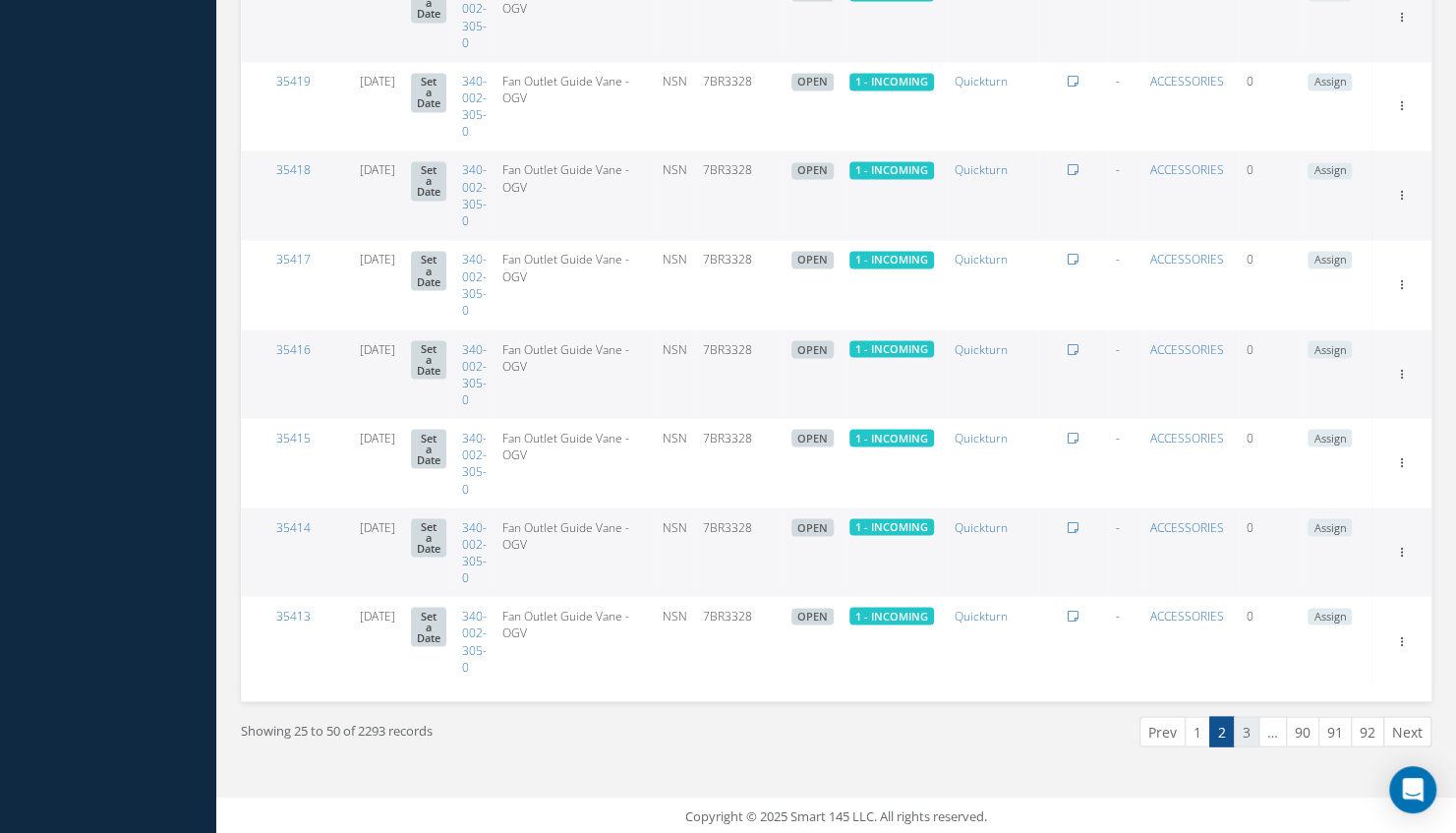
click at [1253, 726] on link "3" at bounding box center [1247, 731] width 26 height 31
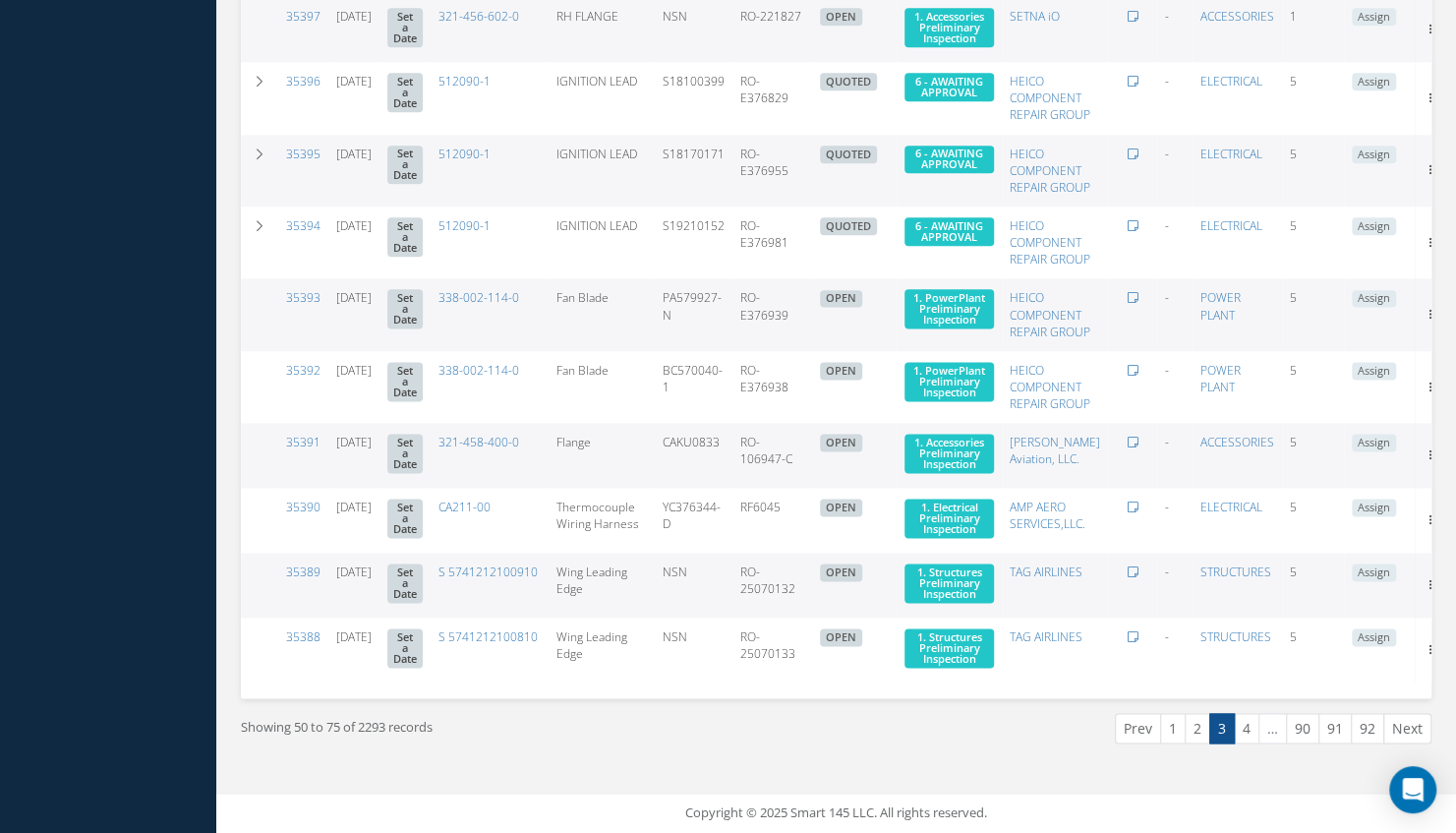
scroll to position [1510, 0]
click at [1242, 722] on link "4" at bounding box center [1247, 728] width 26 height 31
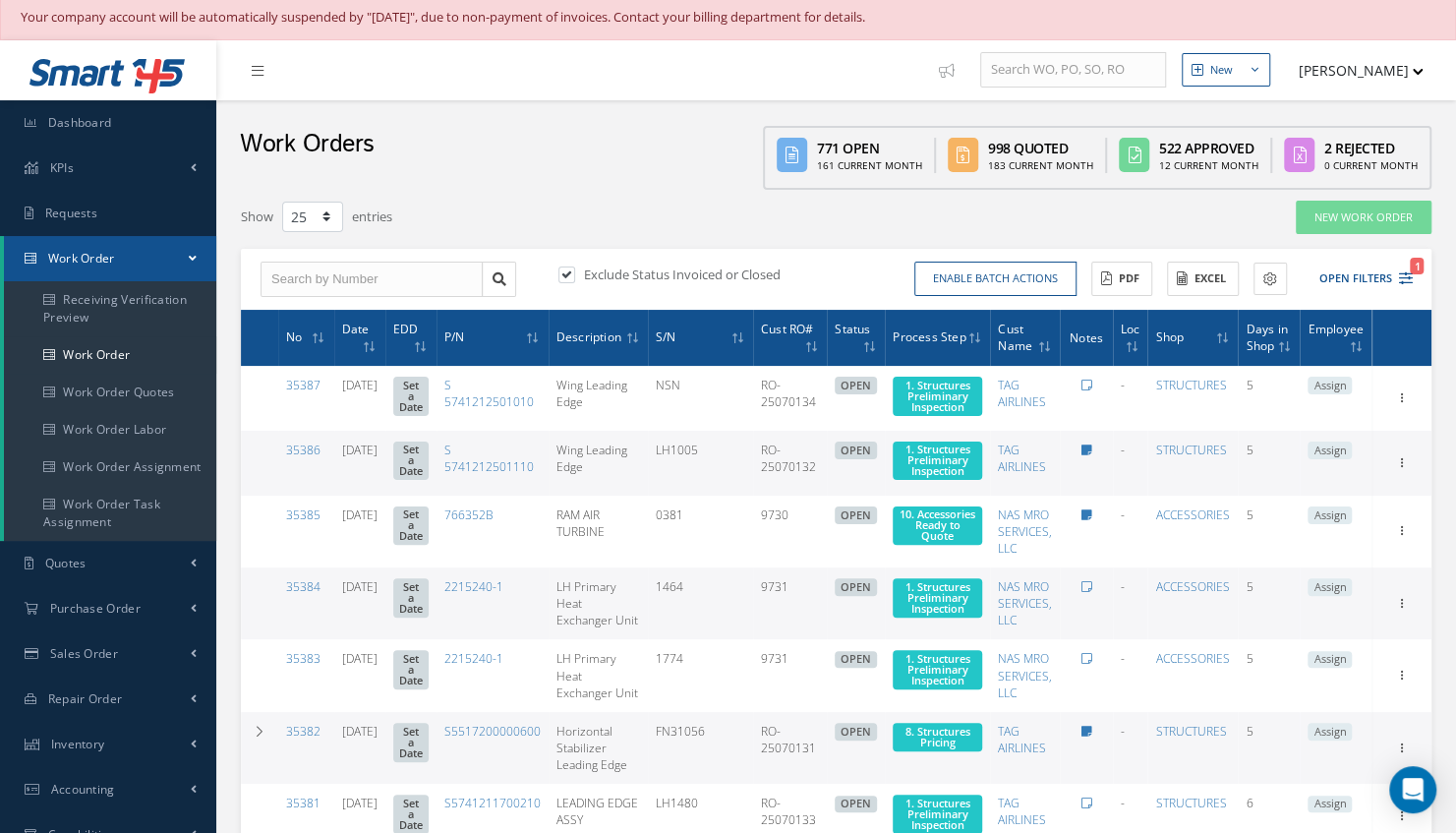
scroll to position [0, 0]
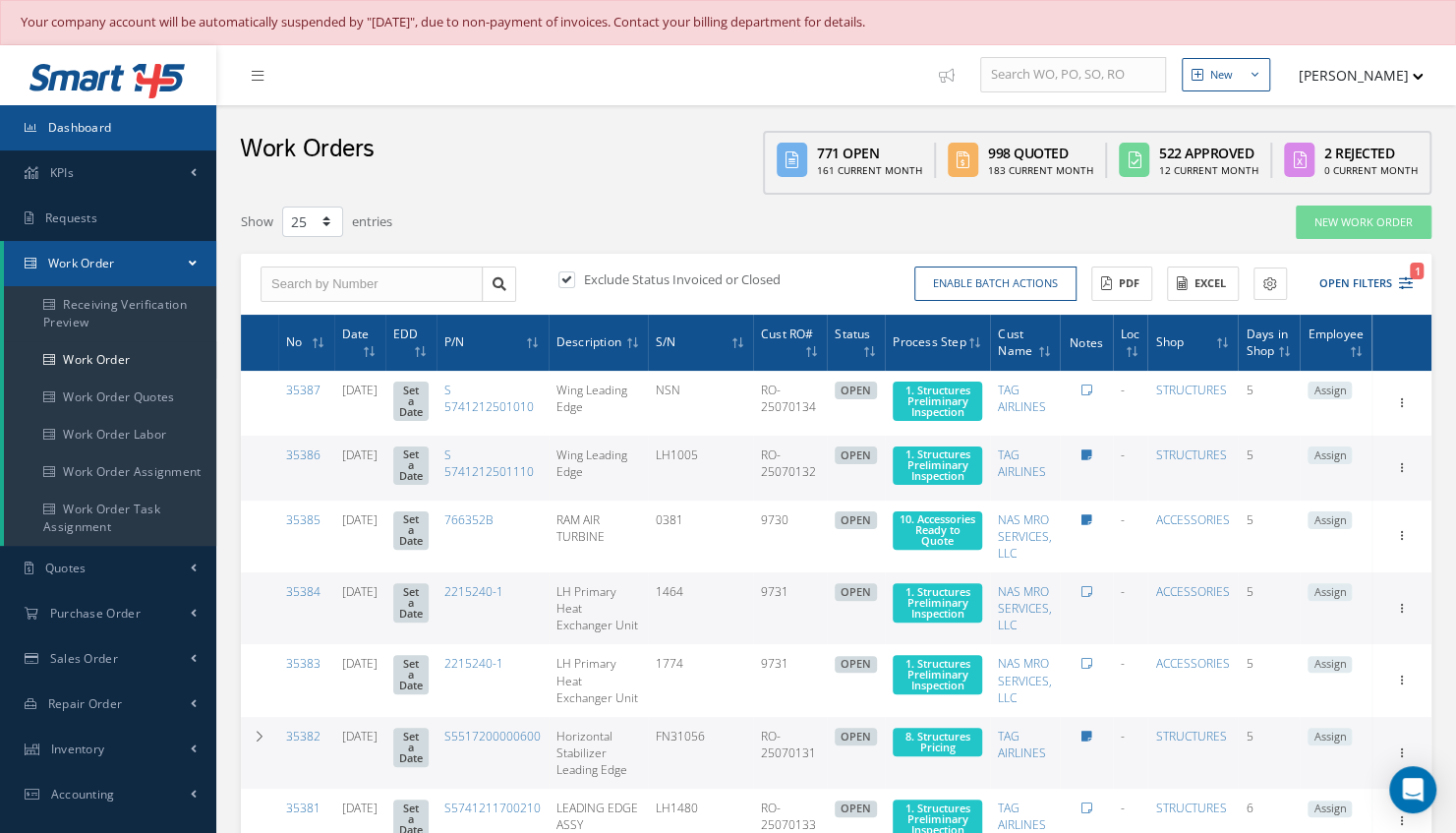
click at [165, 123] on link "Dashboard" at bounding box center [108, 127] width 217 height 45
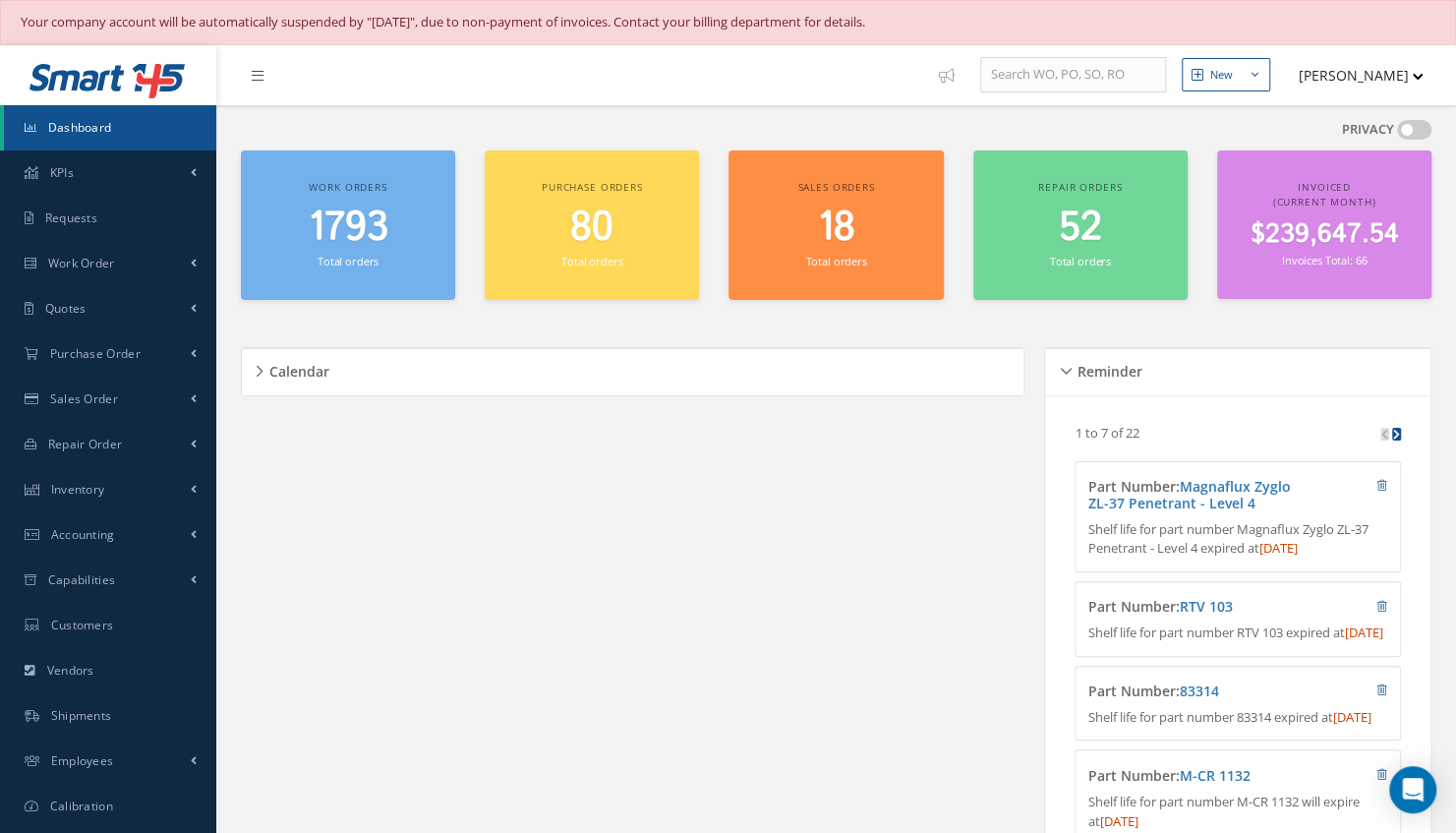
click at [1311, 242] on span "$239,647.54" at bounding box center [1323, 235] width 149 height 38
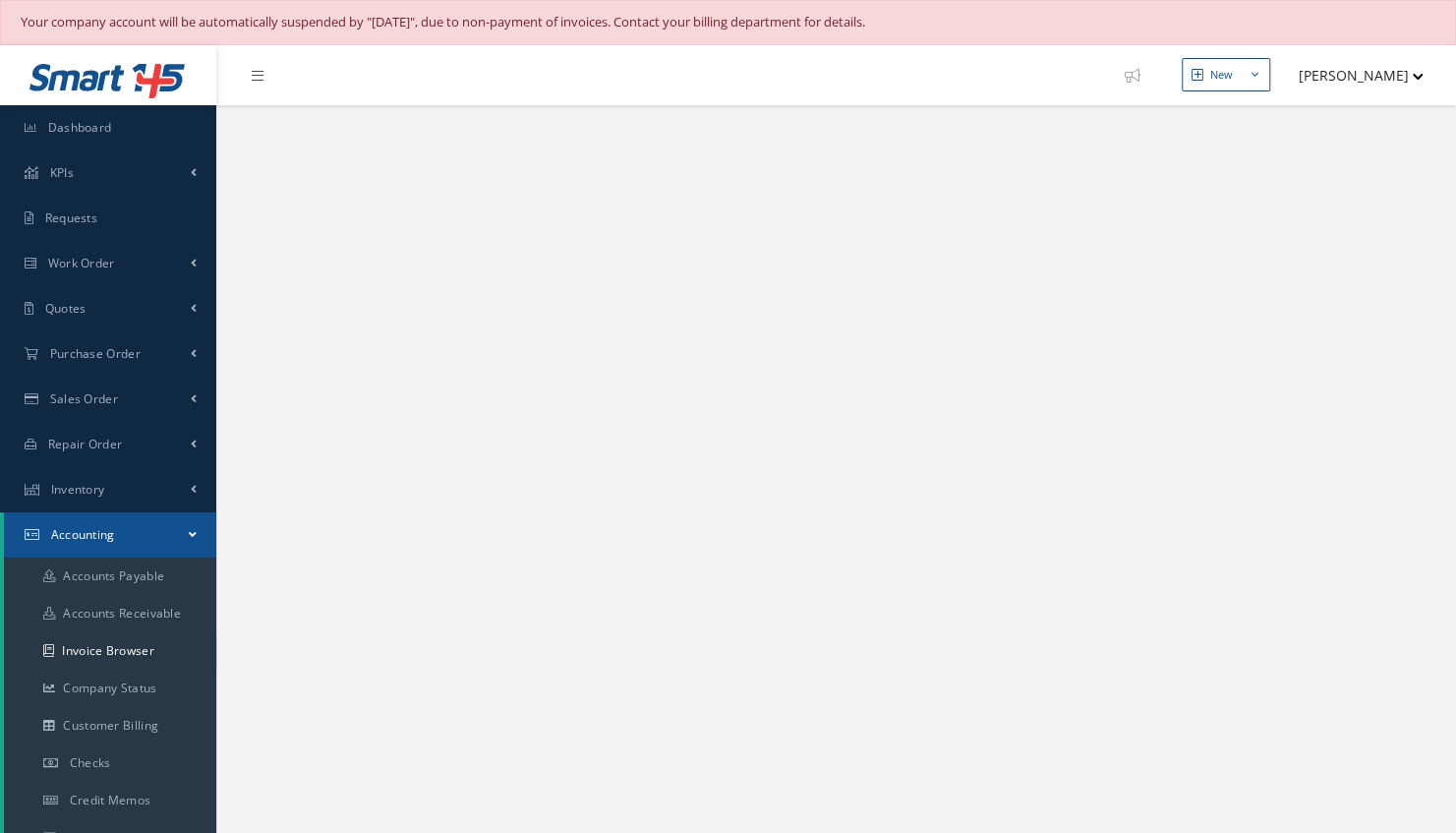
select select "25"
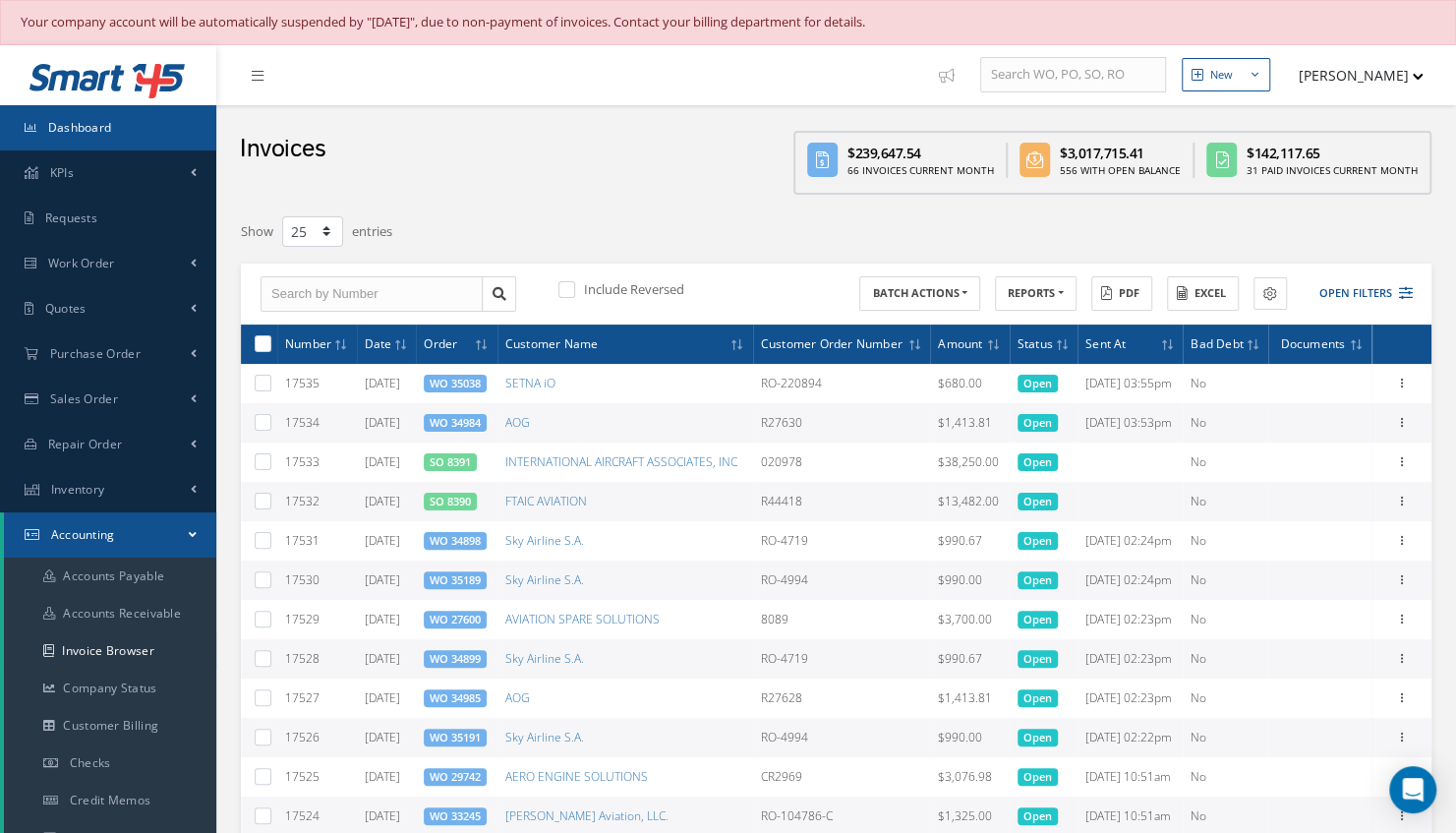
click at [134, 117] on link "Dashboard" at bounding box center [108, 127] width 217 height 45
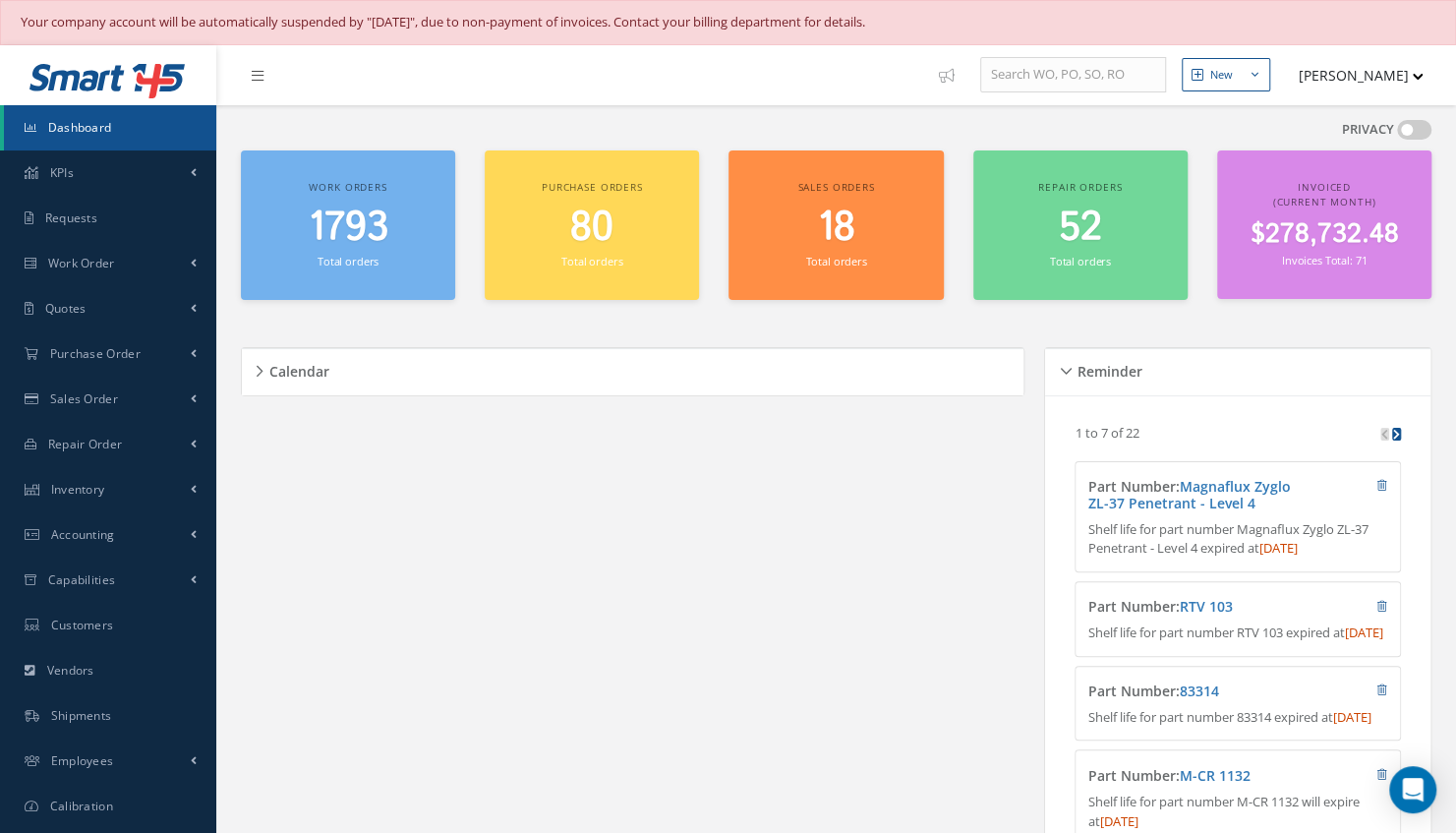
click at [353, 223] on span "1793" at bounding box center [349, 228] width 80 height 56
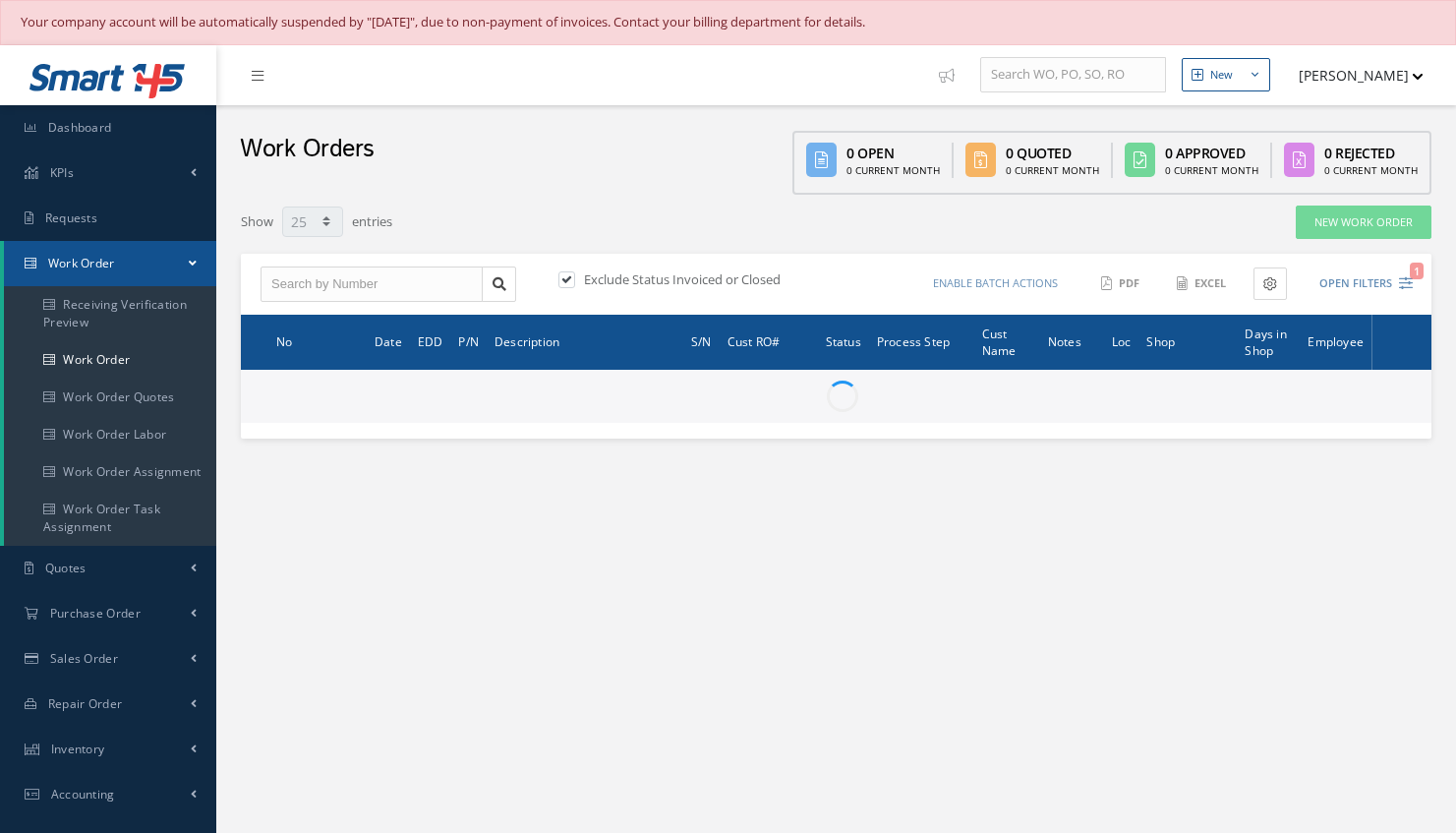
select select "25"
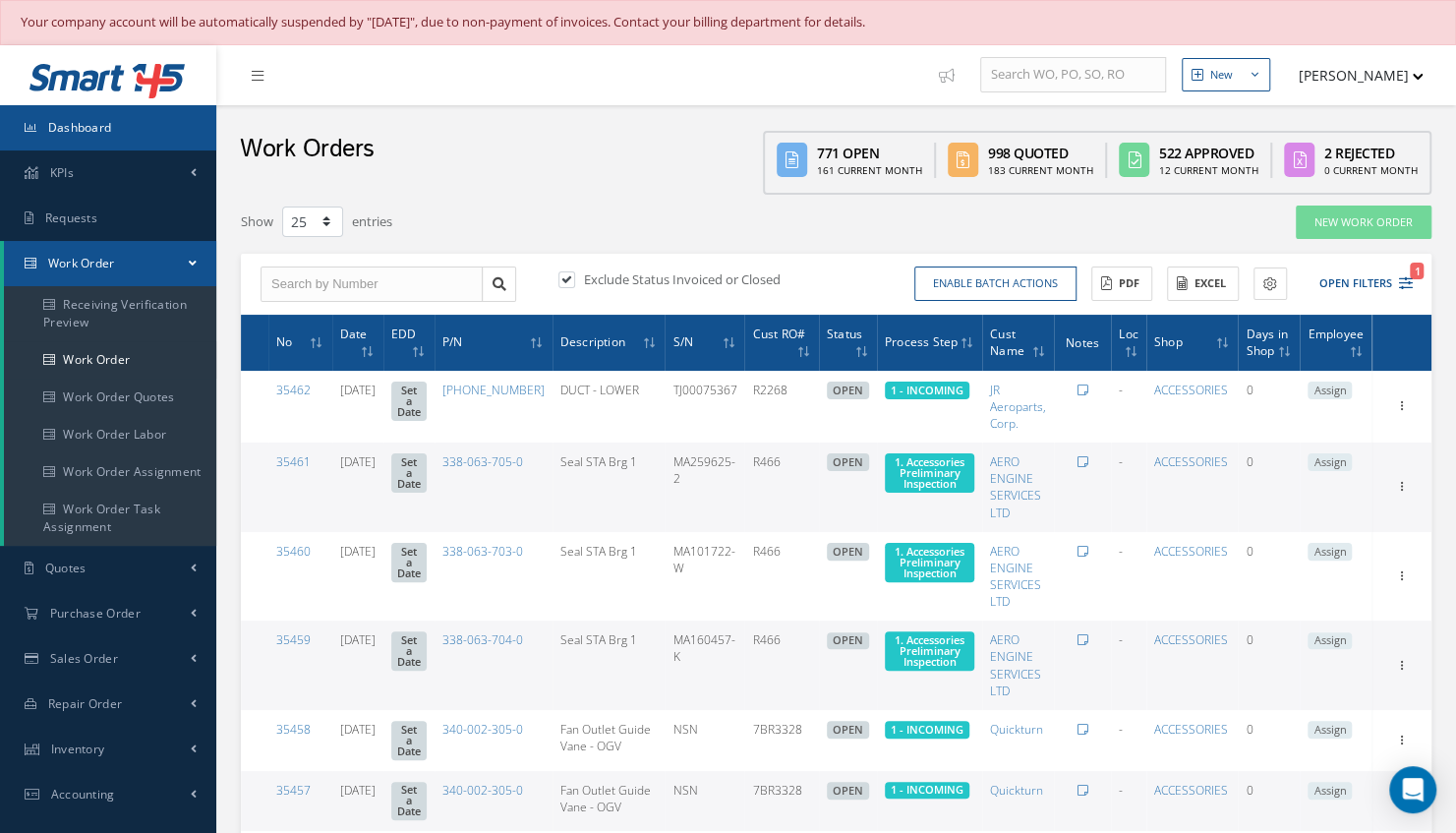
click at [77, 138] on link "Dashboard" at bounding box center [108, 127] width 217 height 45
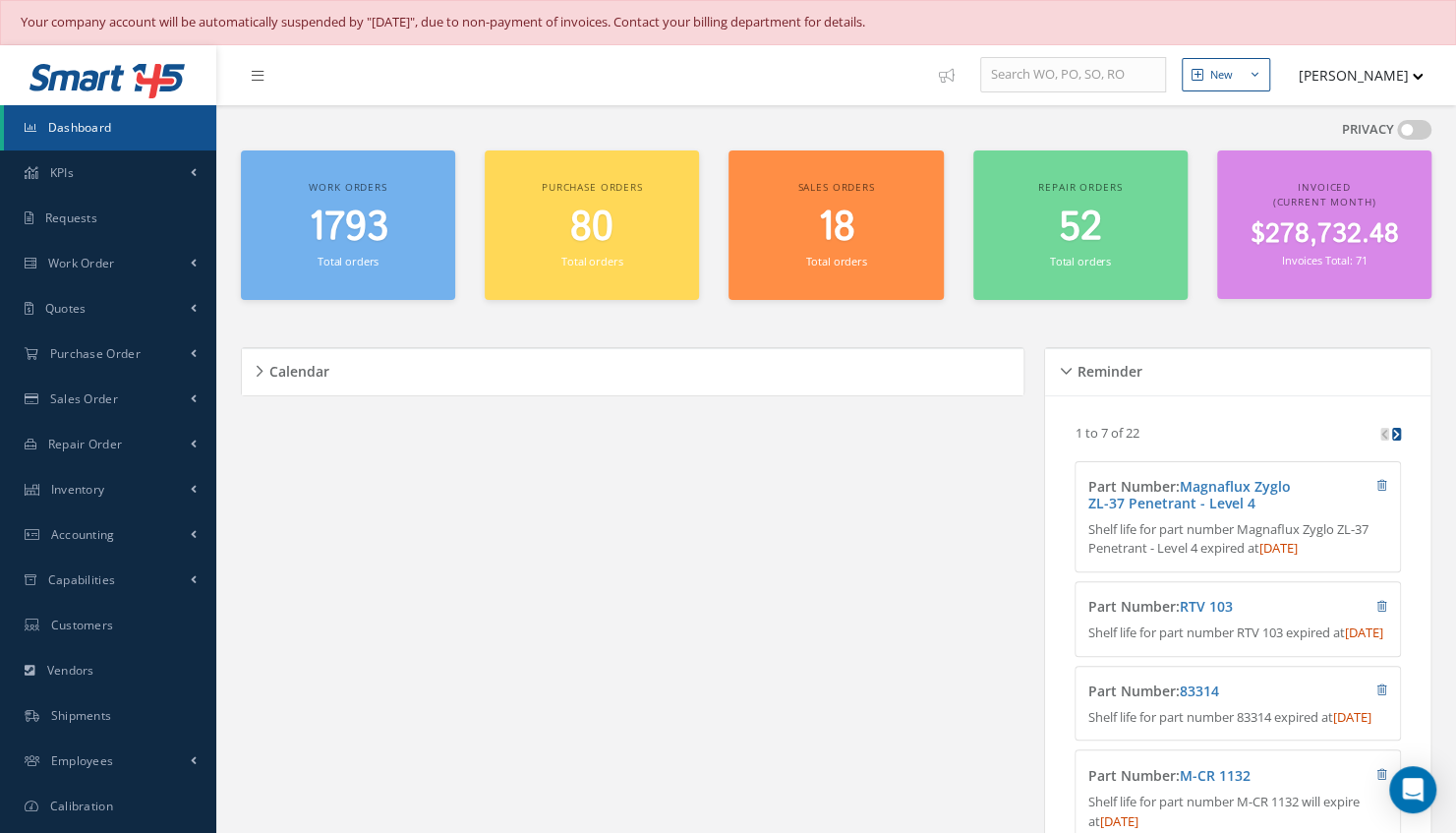
click at [376, 246] on span "1793" at bounding box center [349, 228] width 80 height 56
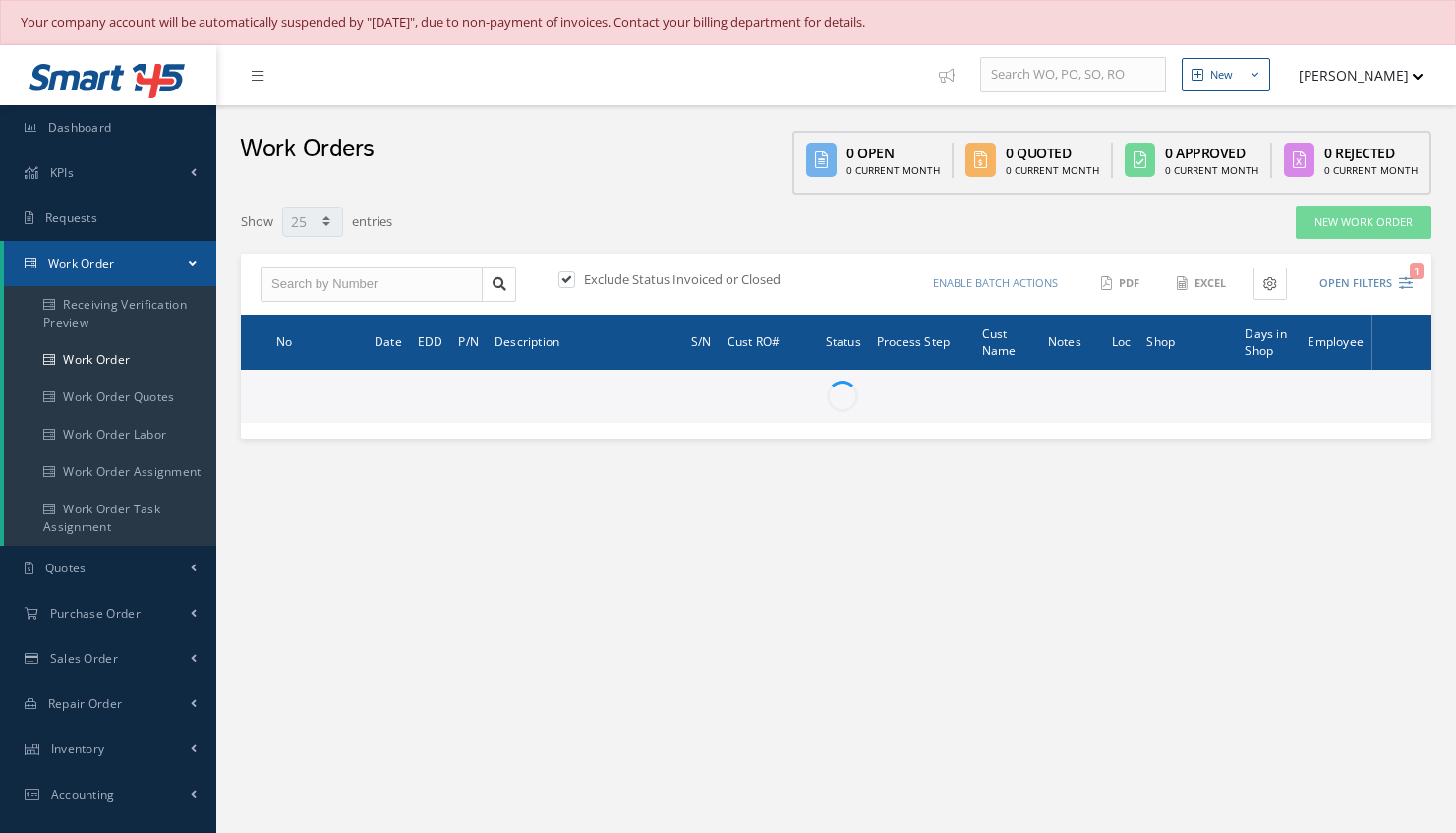
select select "25"
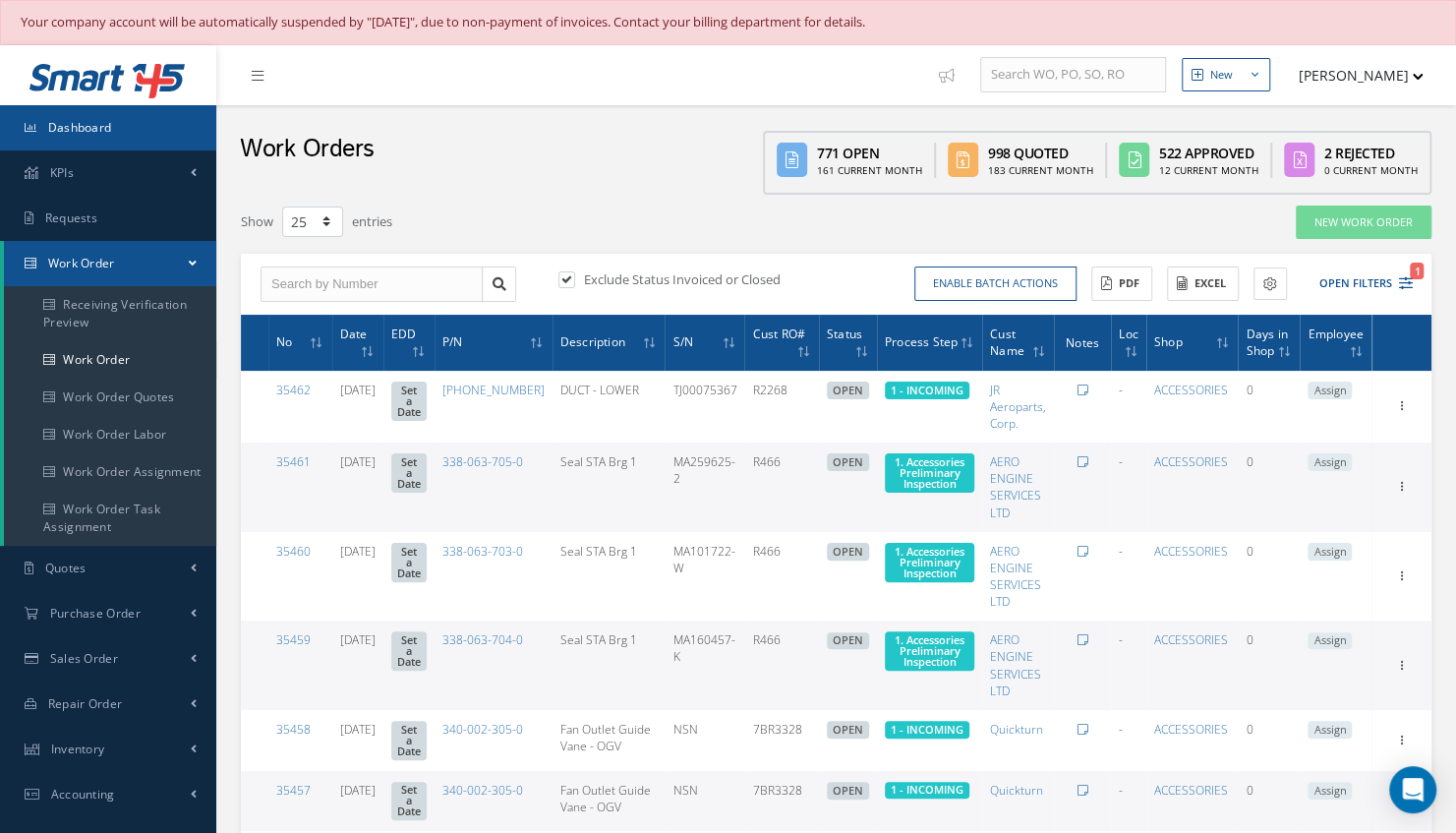
click at [122, 136] on link "Dashboard" at bounding box center [108, 127] width 217 height 45
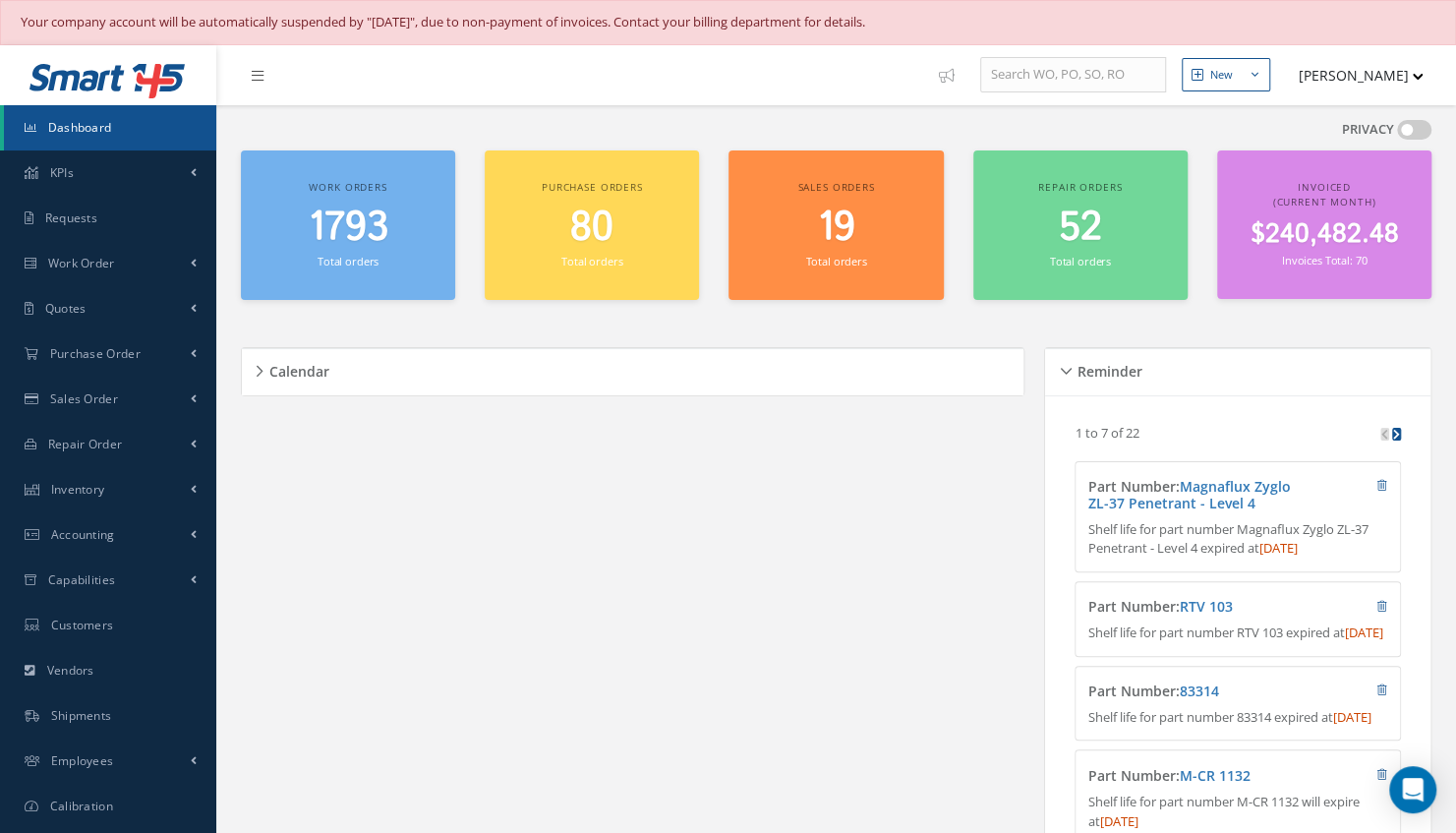
click at [350, 222] on span "1793" at bounding box center [349, 228] width 80 height 56
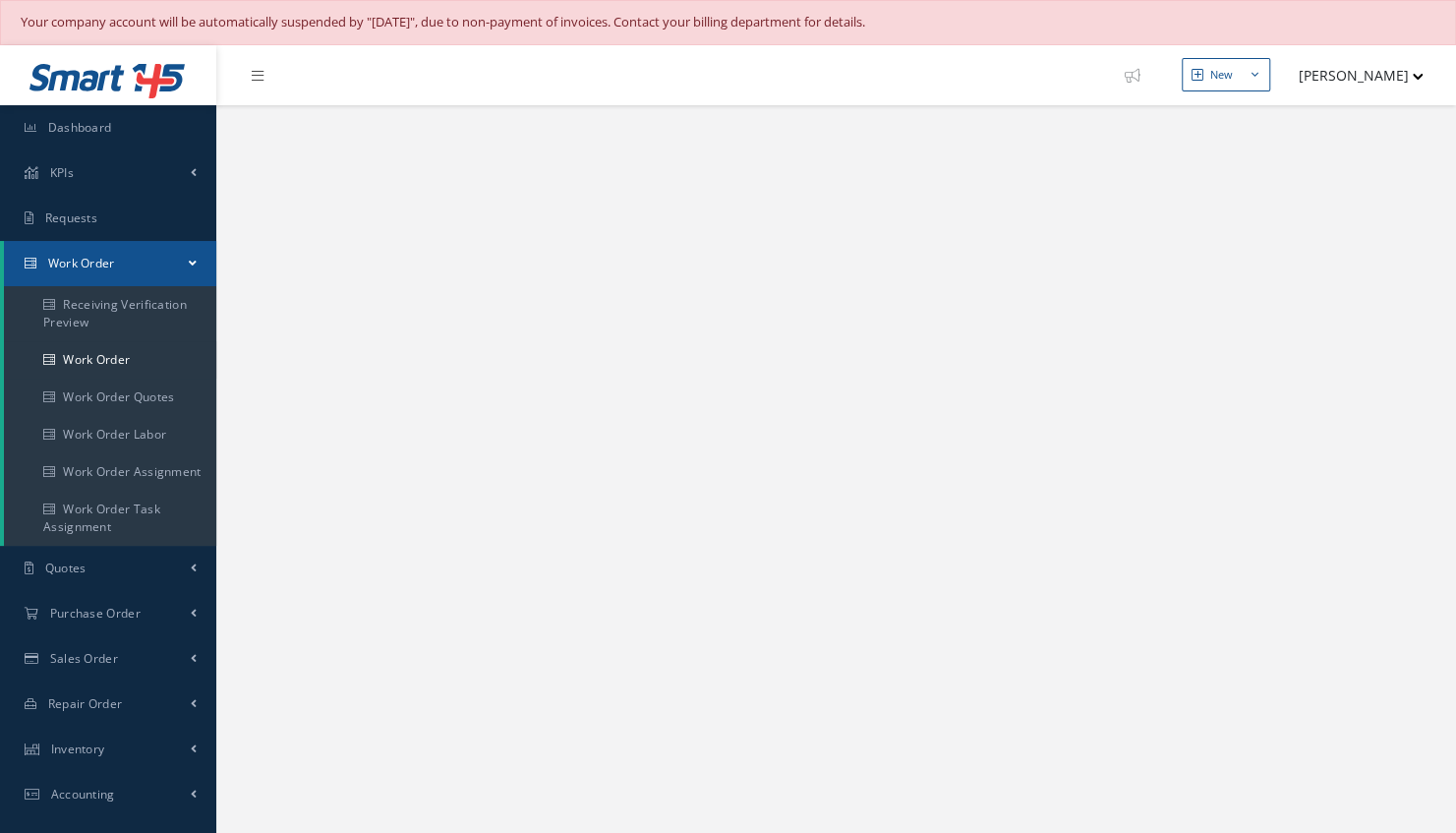
select select "25"
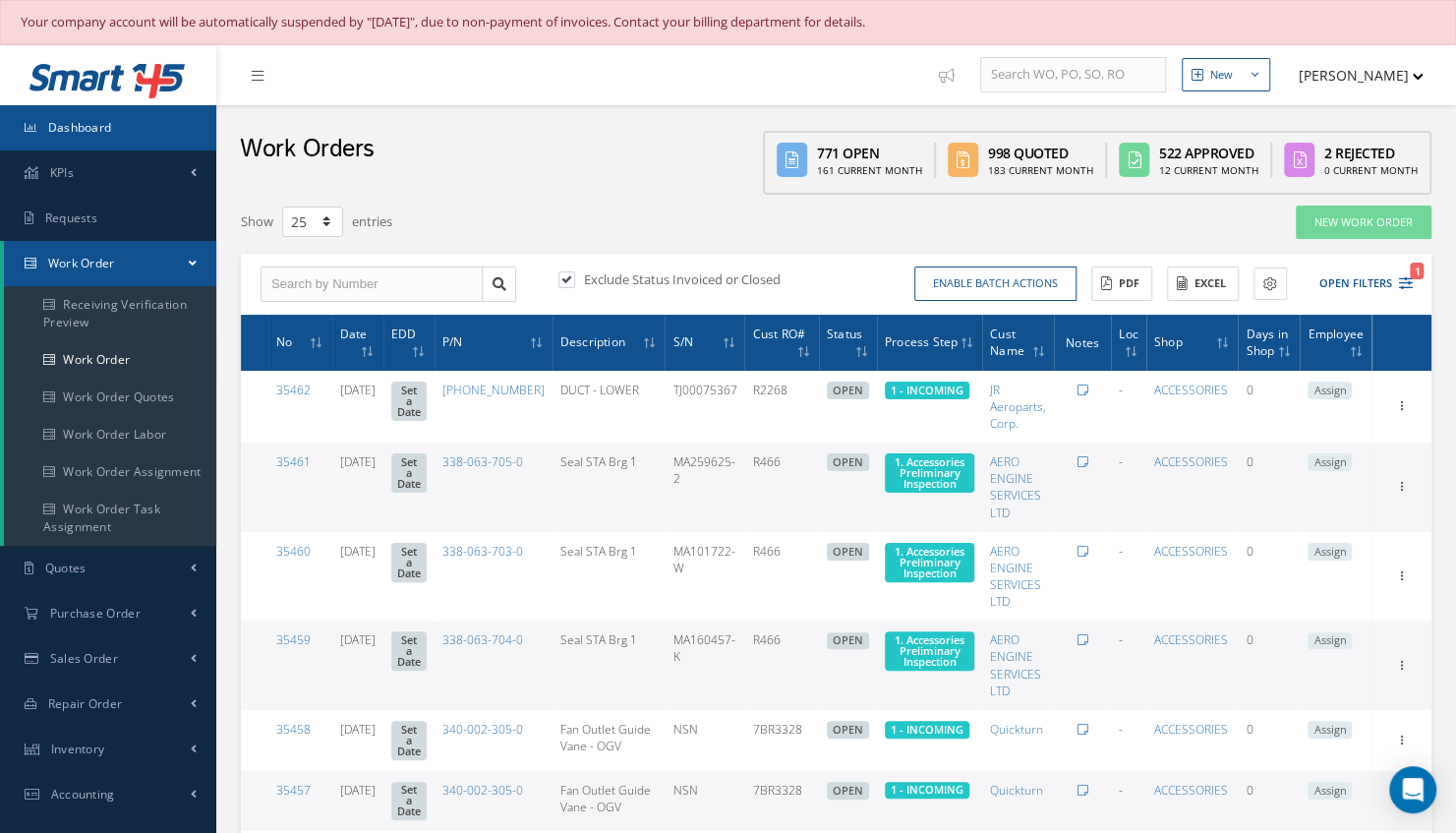
click at [121, 114] on link "Dashboard" at bounding box center [108, 127] width 217 height 45
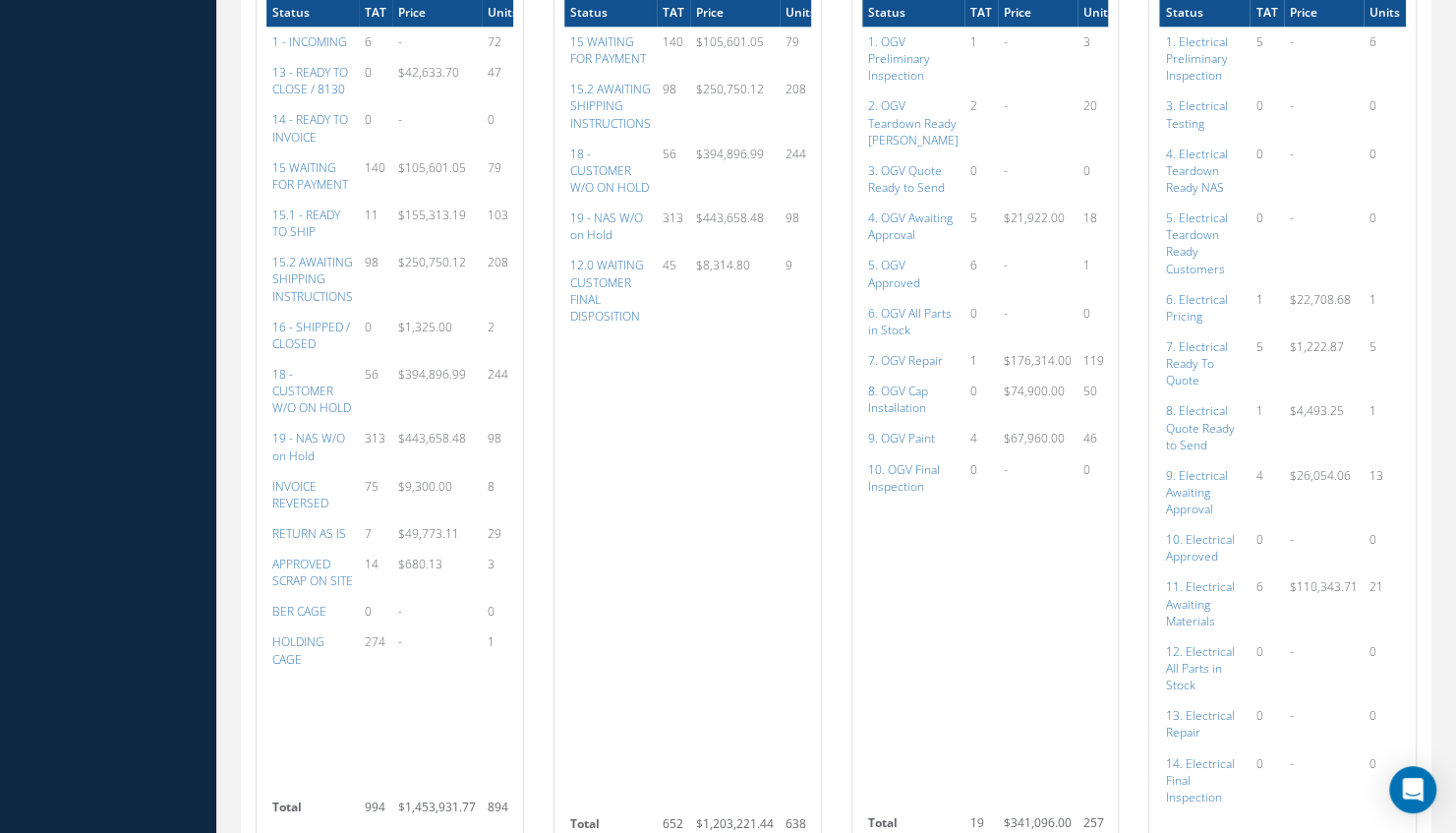
scroll to position [1352, 0]
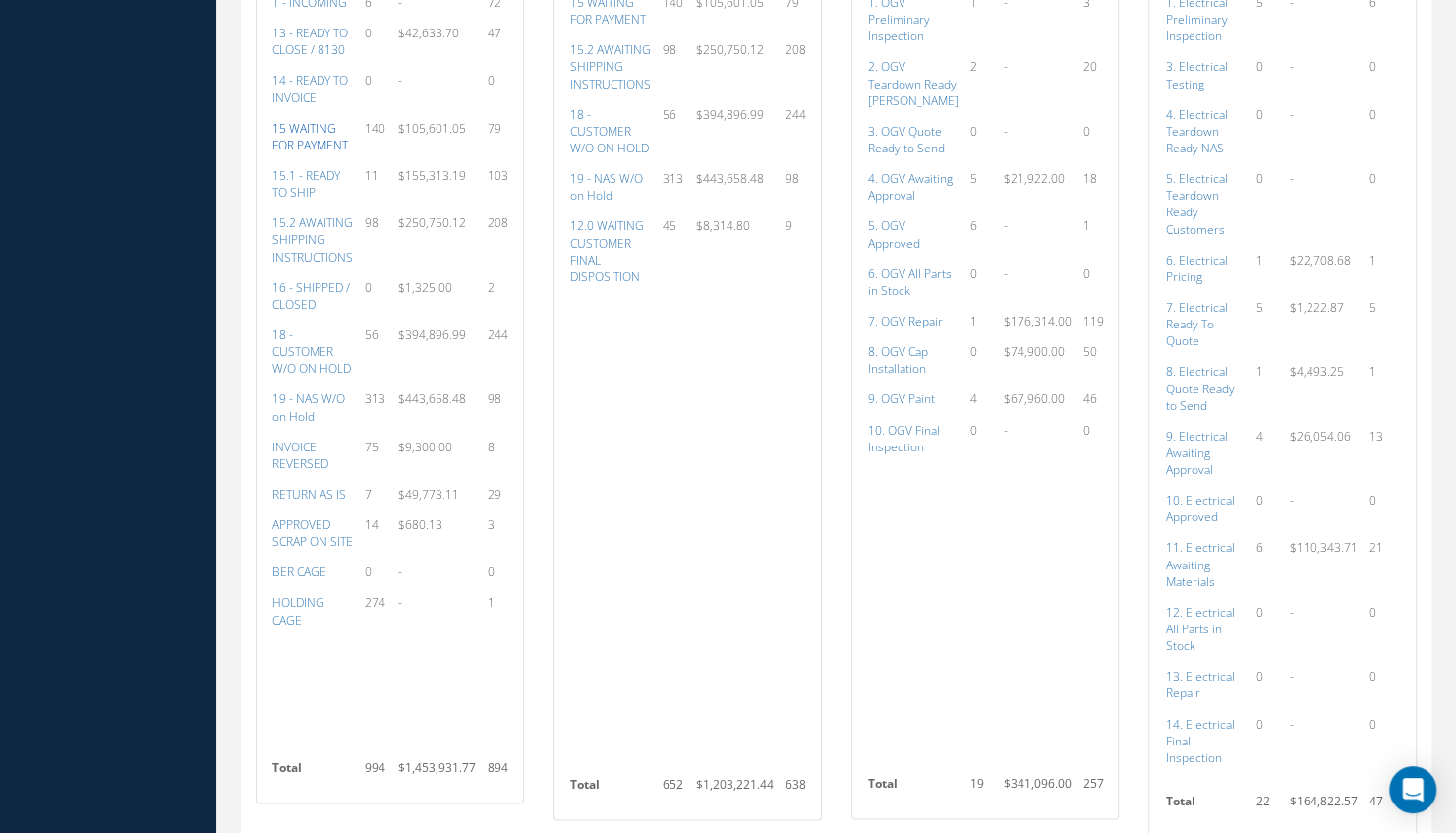
click at [313, 154] on a=59&excludeInternalCustomer=false&excludeInvoicedOrClosed=true&&filtersHidded"] "15 WAITING FOR PAYMENT" at bounding box center [311, 136] width 76 height 33
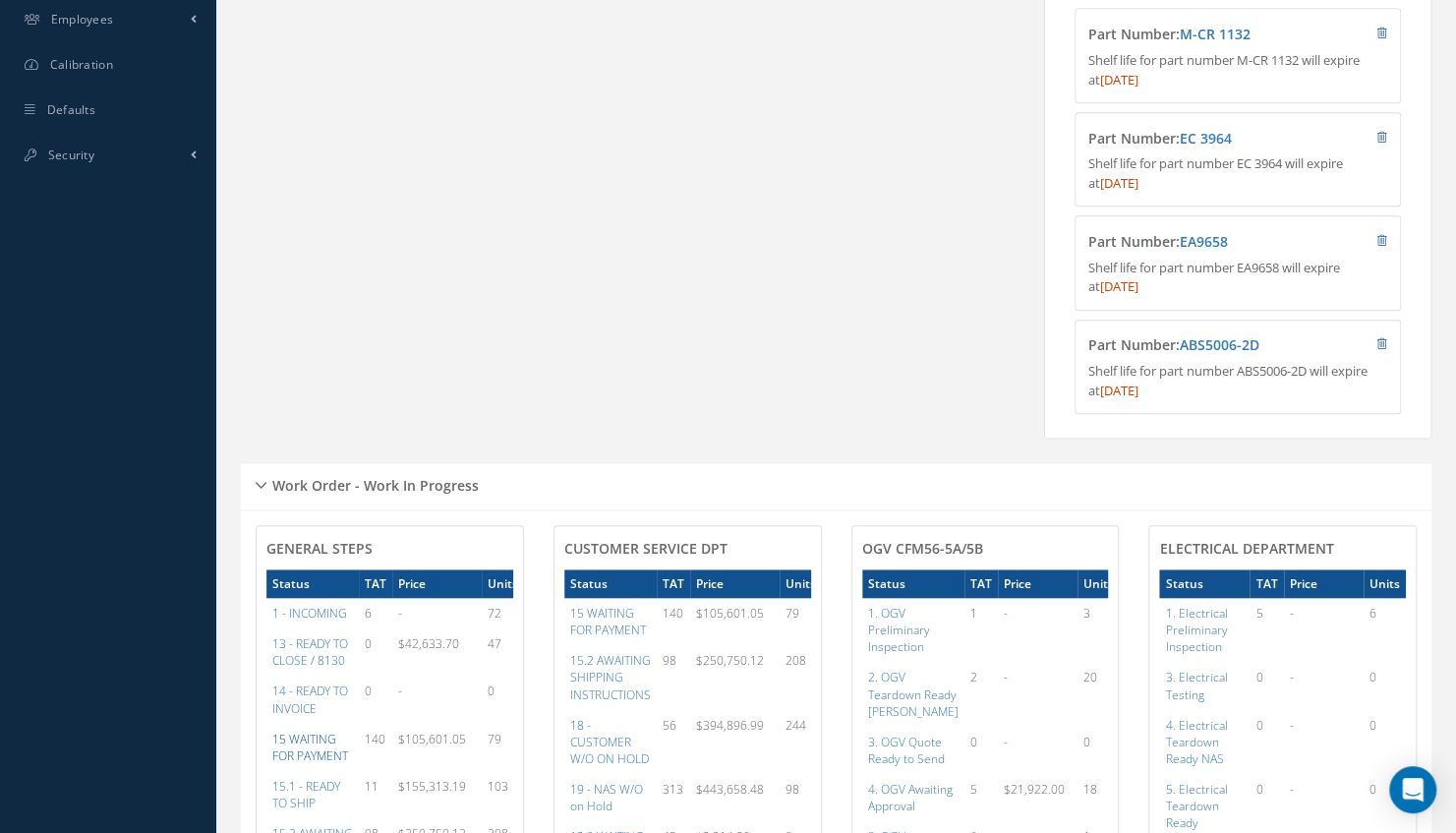
scroll to position [735, 0]
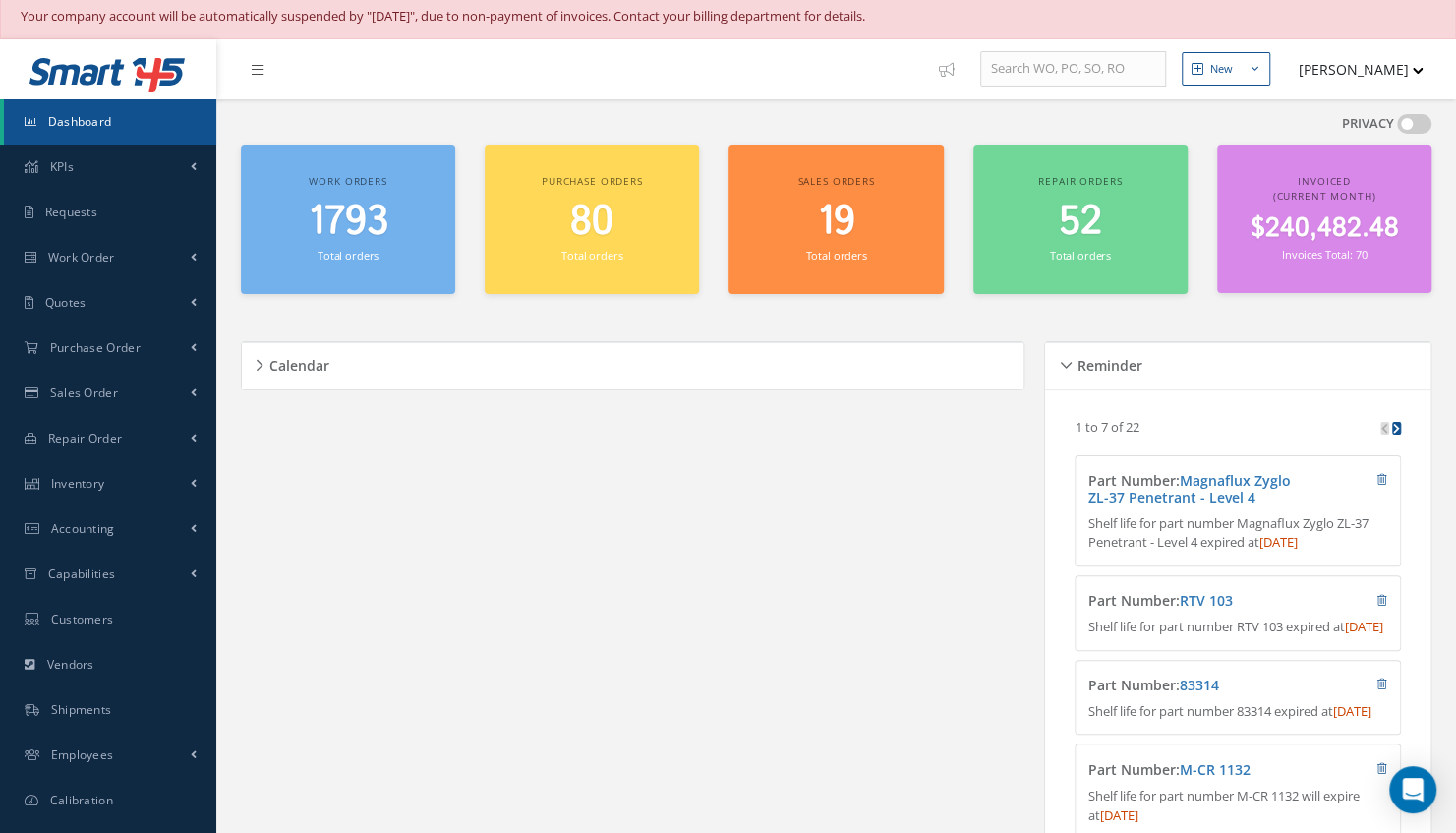
scroll to position [0, 0]
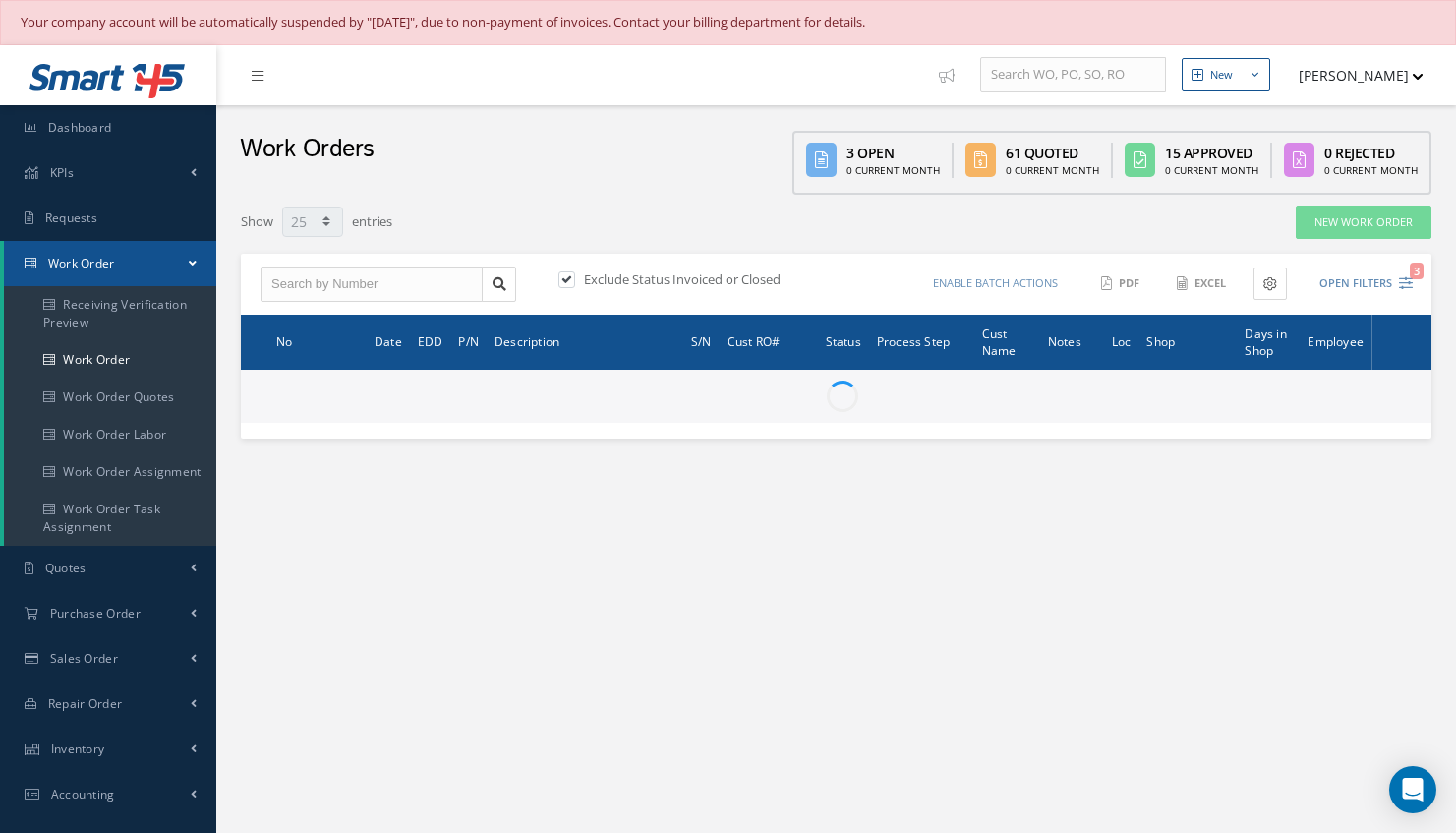
select select "25"
type input "All Work Request"
type input "All Work Performed"
type input "All Status"
type input "WO Part Status"
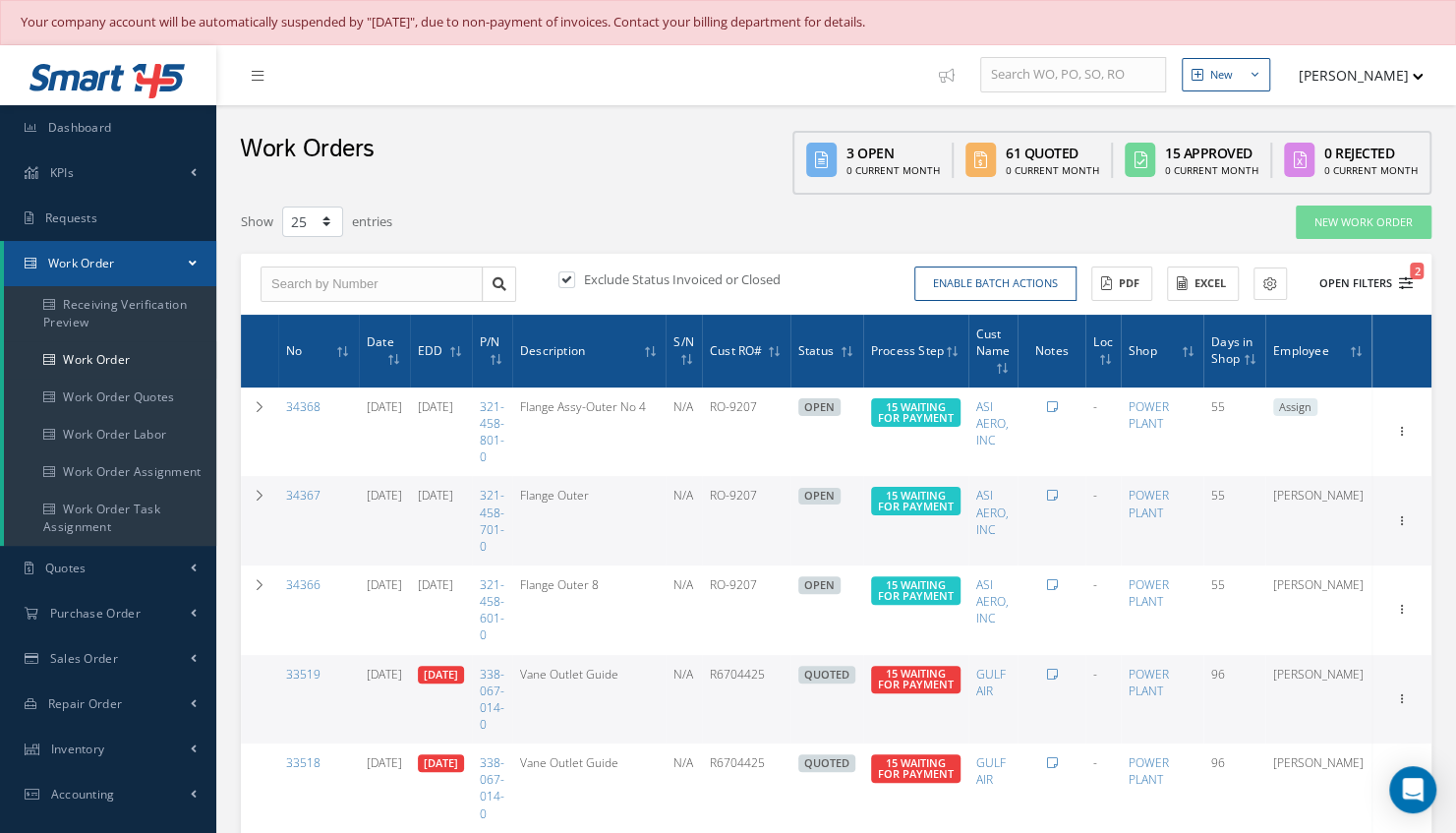
click at [1349, 270] on button "Open Filters 2" at bounding box center [1356, 284] width 111 height 32
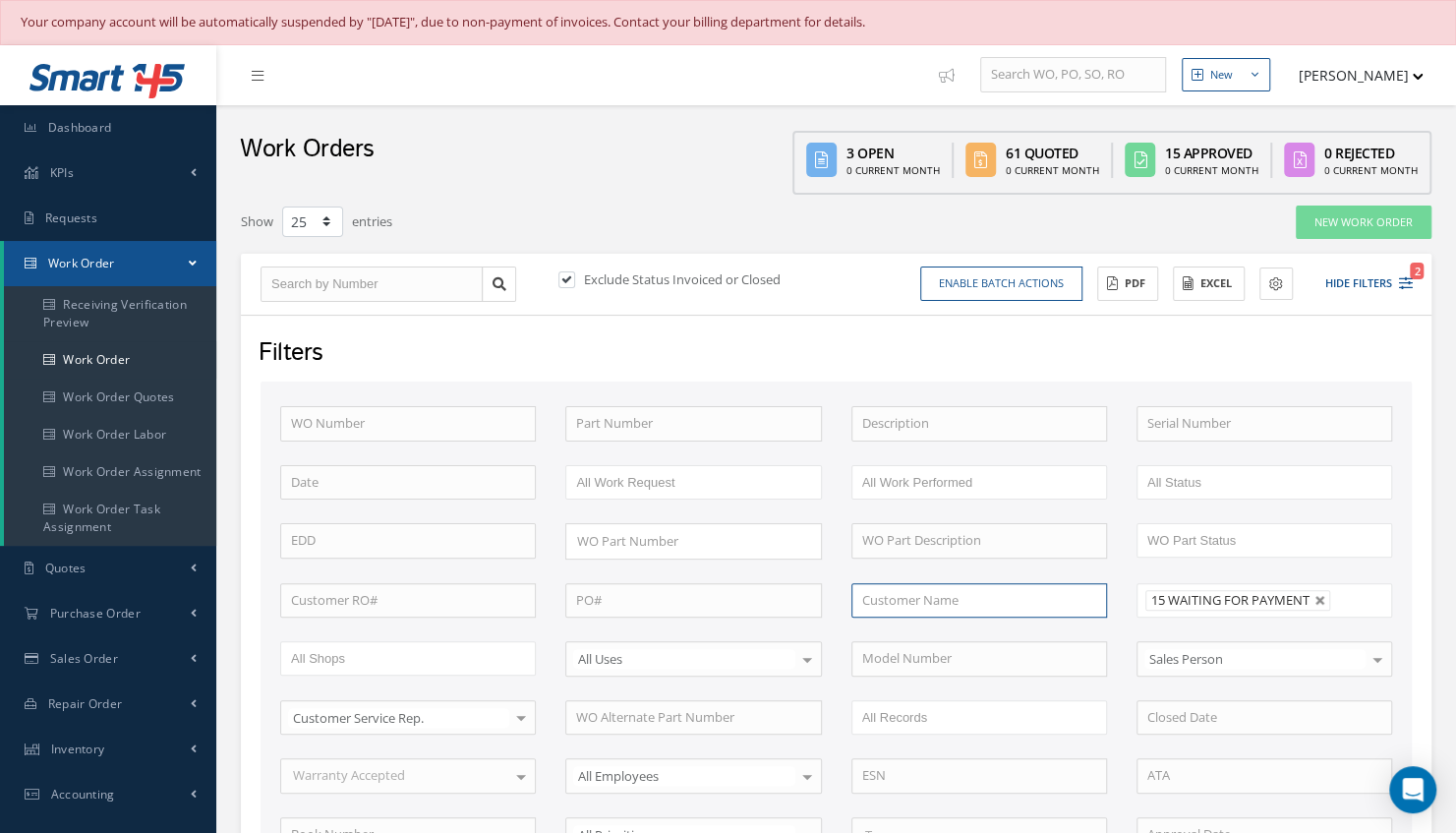
click at [866, 586] on input "text" at bounding box center [980, 600] width 256 height 35
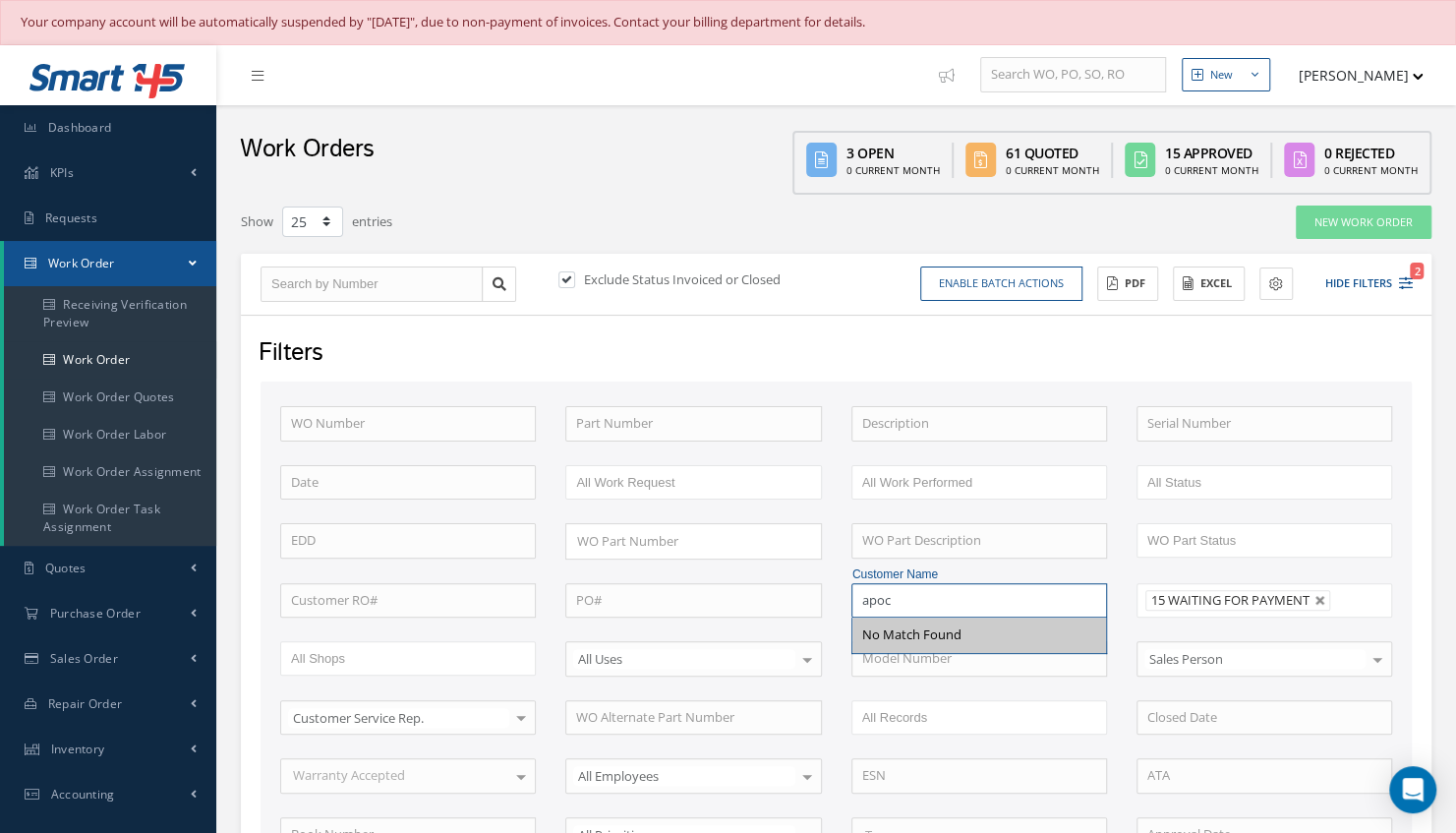
type input "apoc"
click at [1122, 641] on div "Sales Person Sales Person ABNER DIAZ ADOLKIS LOPEZ Adoni Felipe Adrian Herrera …" at bounding box center [1263, 658] width 285 height 35
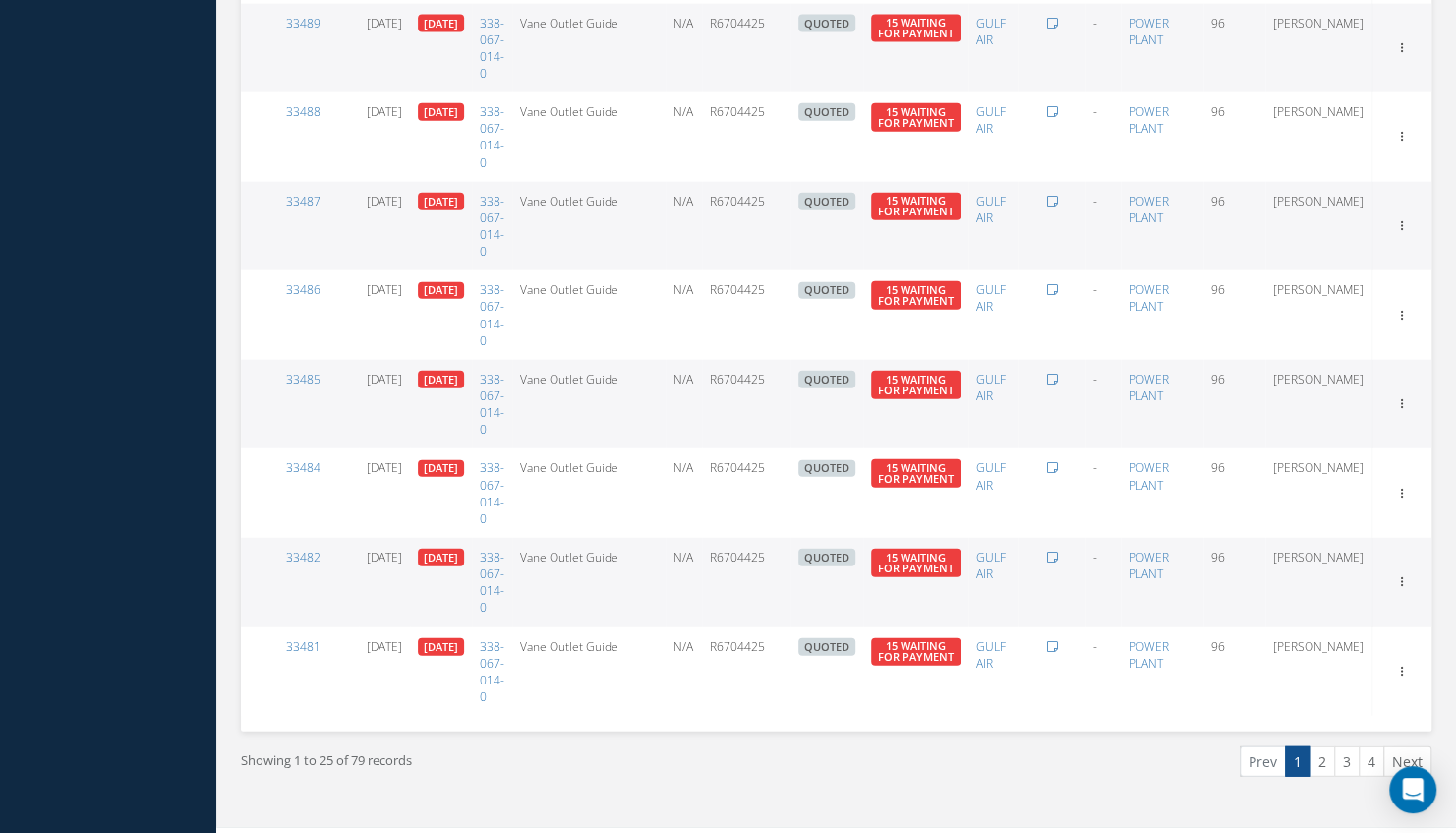
scroll to position [2674, 0]
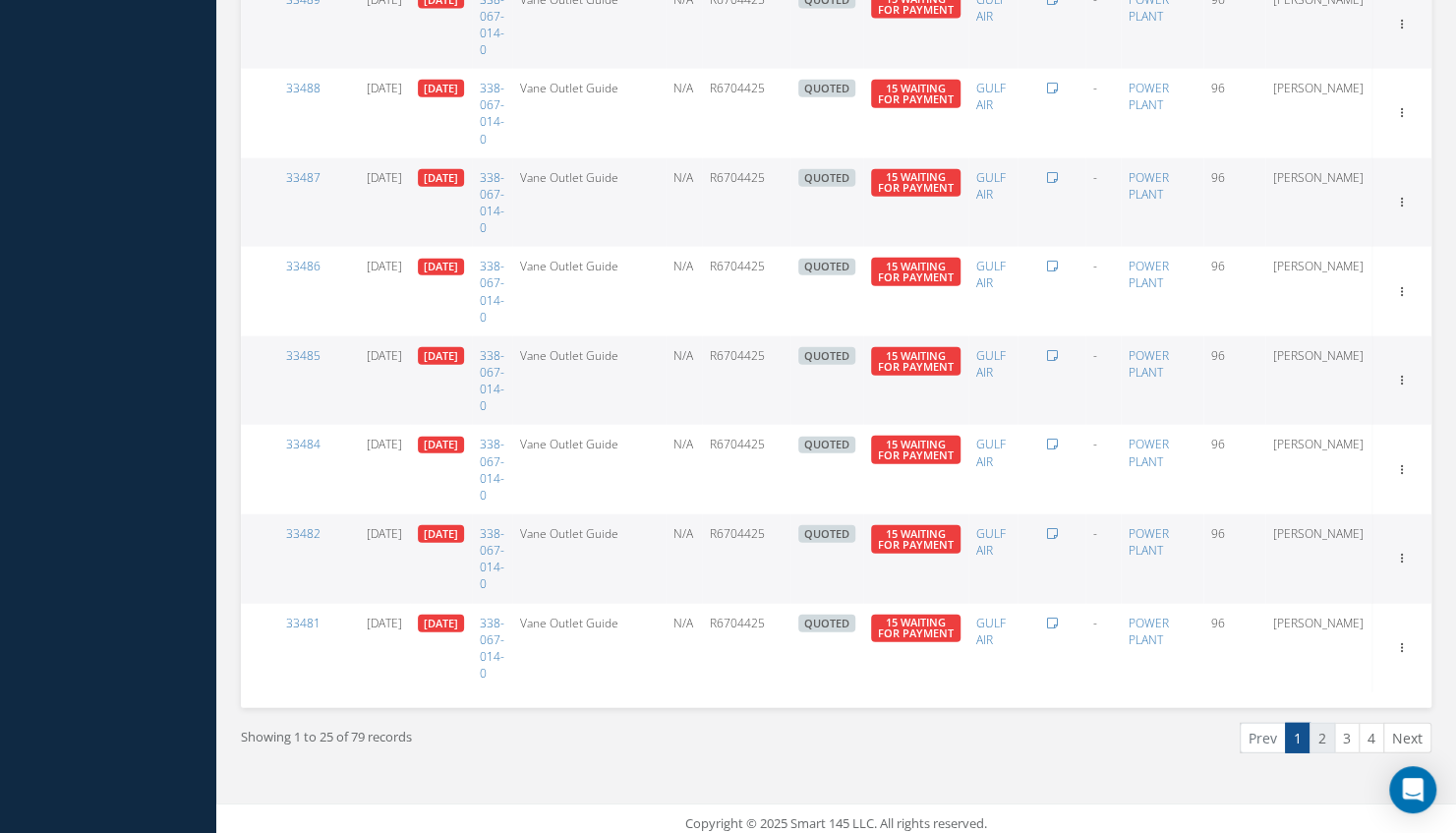
click at [1333, 726] on link "2" at bounding box center [1322, 738] width 26 height 31
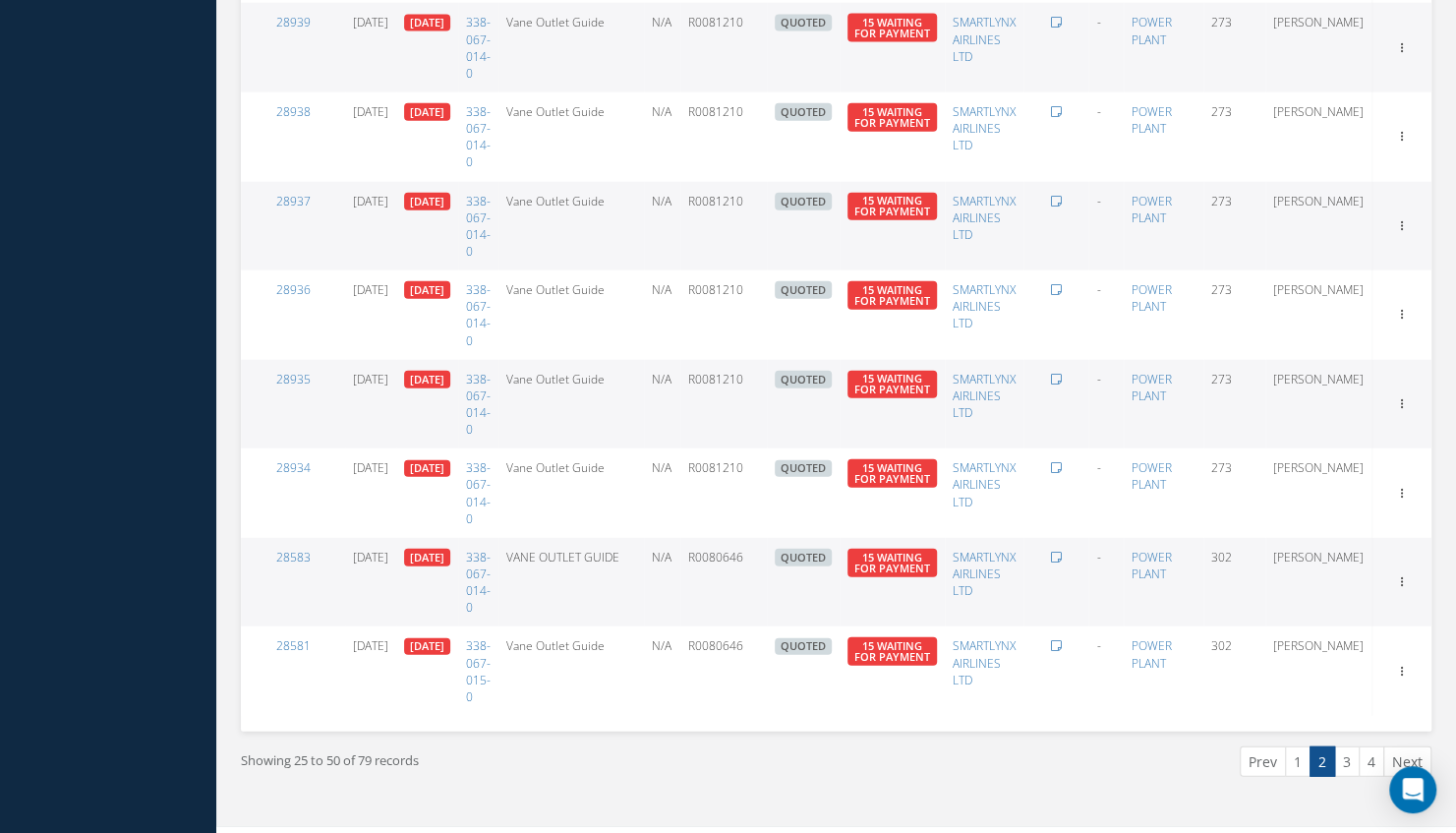
scroll to position [2657, 0]
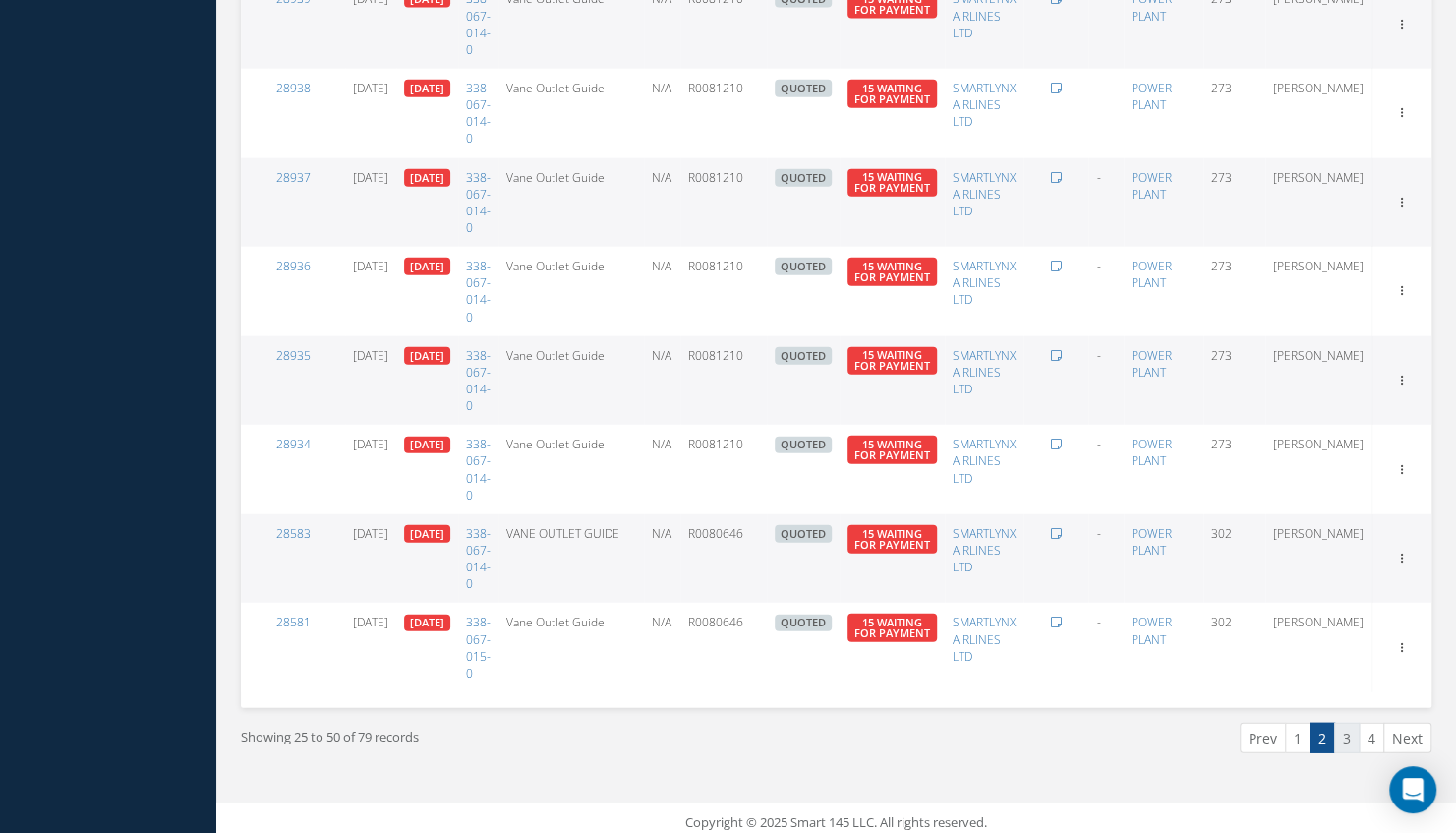
click at [1351, 735] on link "3" at bounding box center [1347, 738] width 26 height 31
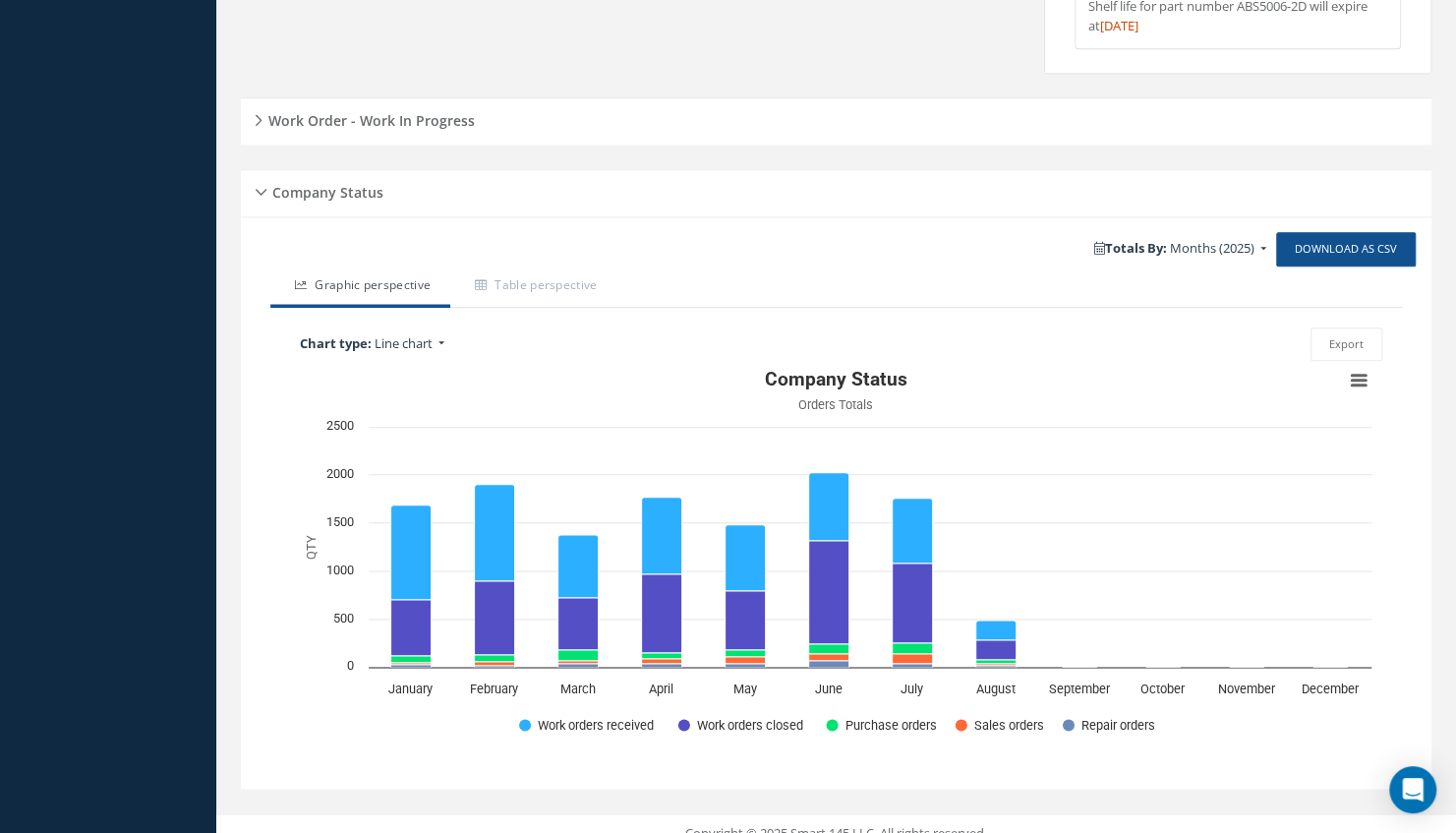
scroll to position [1171, 0]
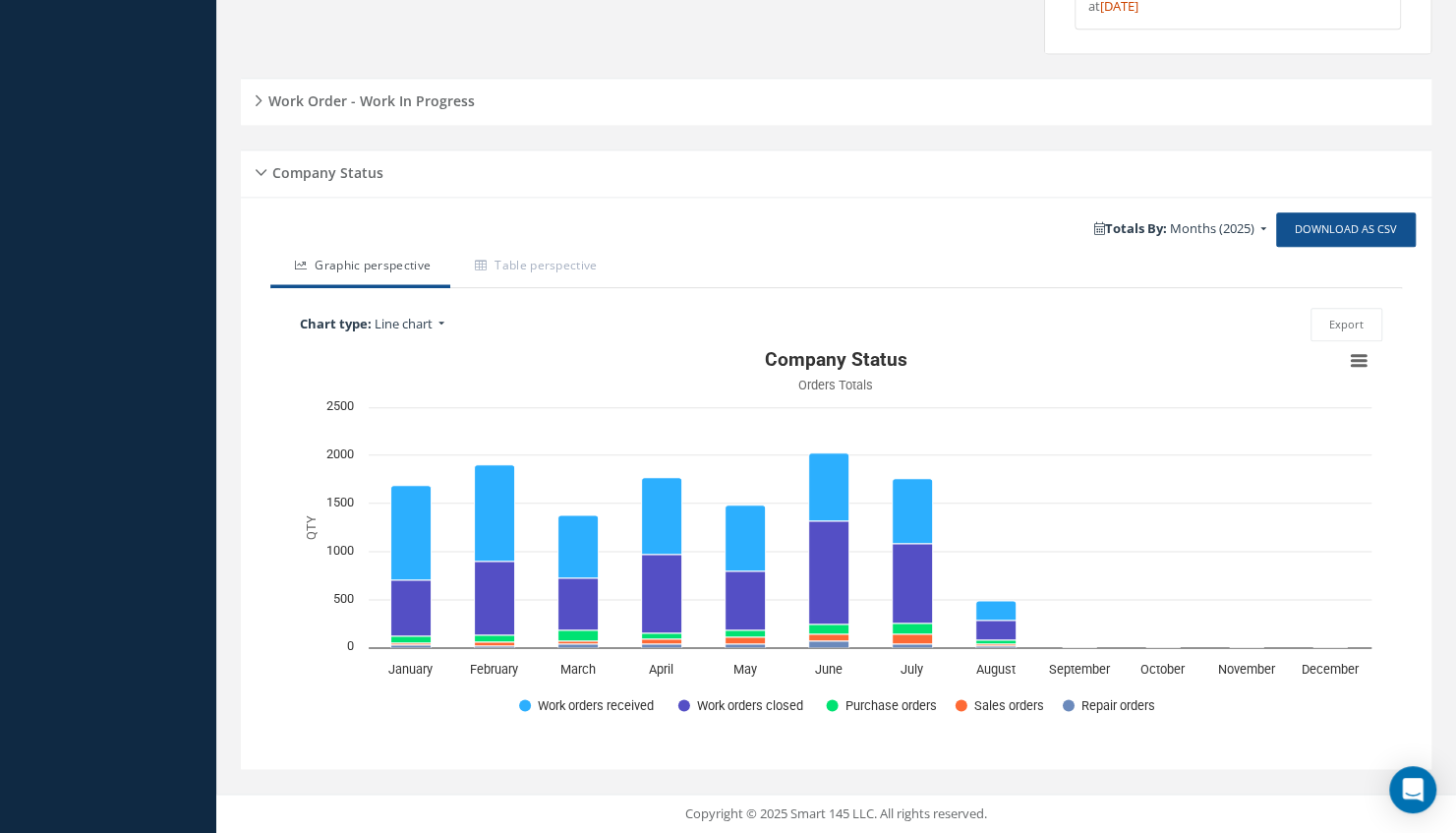
click at [430, 99] on h5 "Work Order - Work In Progress" at bounding box center [368, 99] width 213 height 24
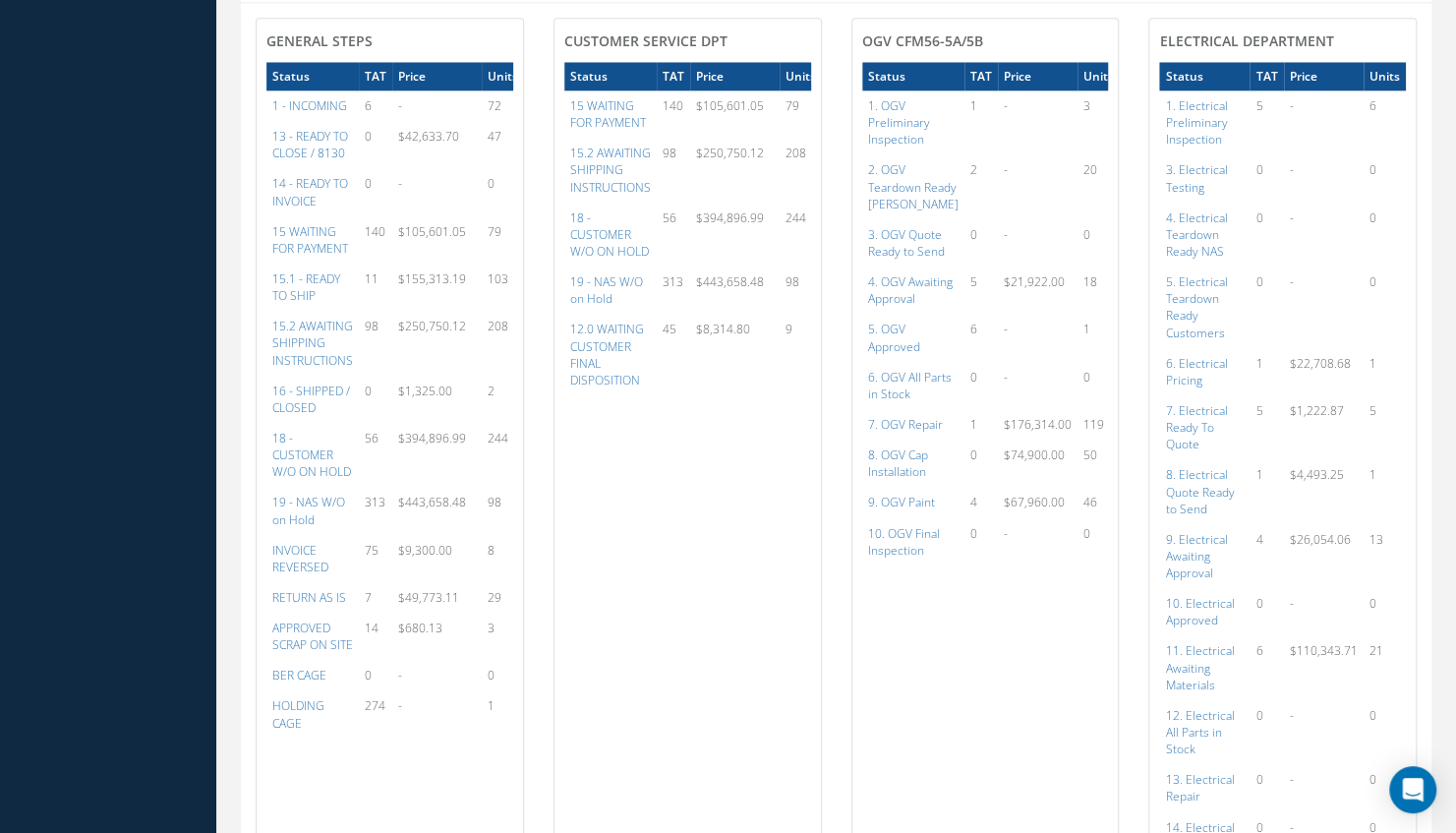
scroll to position [1288, 0]
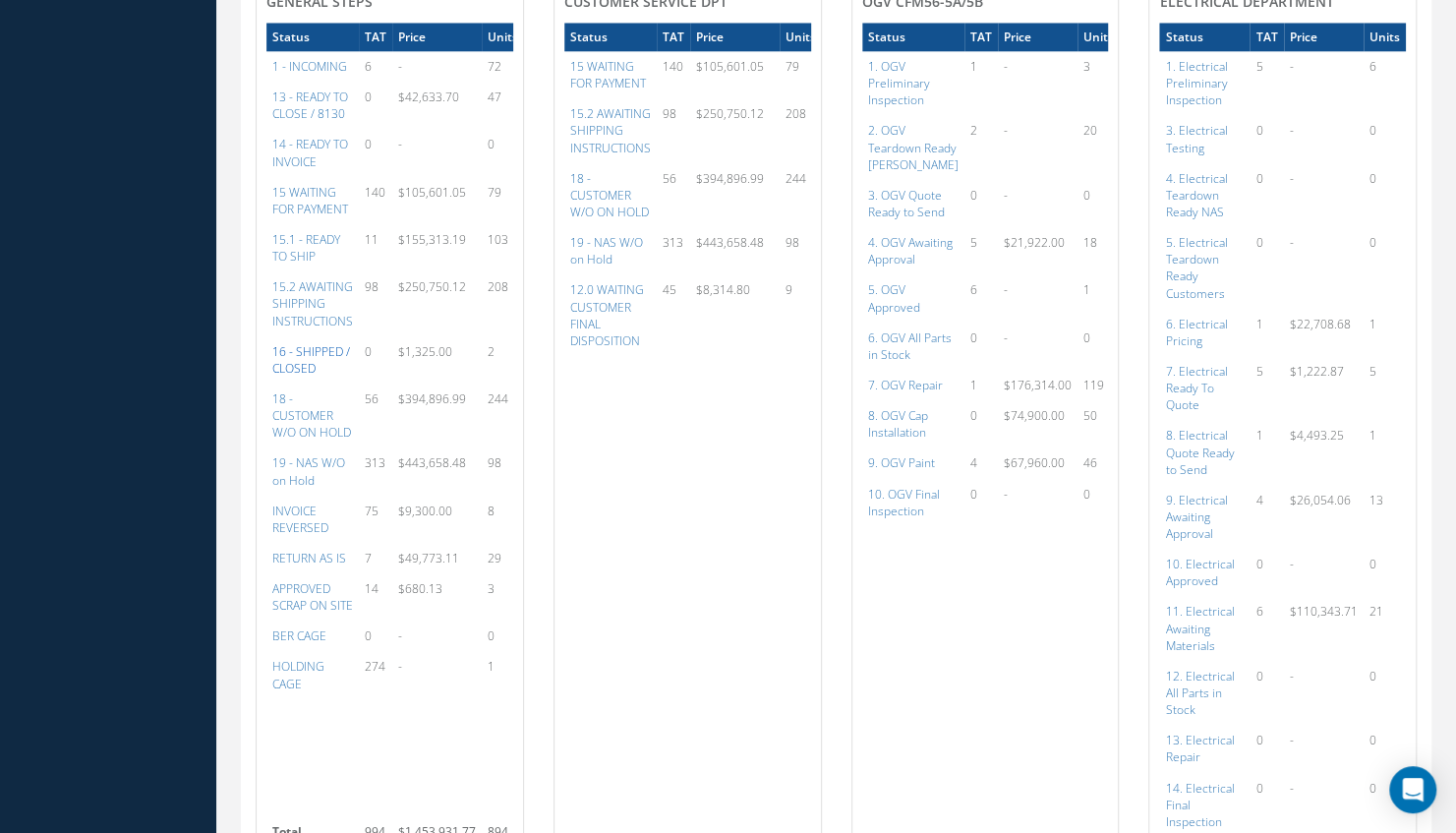
click at [325, 377] on a=22&excludeInternalCustomer=false&excludeInvoicedOrClosed=true&&filtersHidded"] "16 - SHIPPED / CLOSED" at bounding box center [312, 360] width 78 height 33
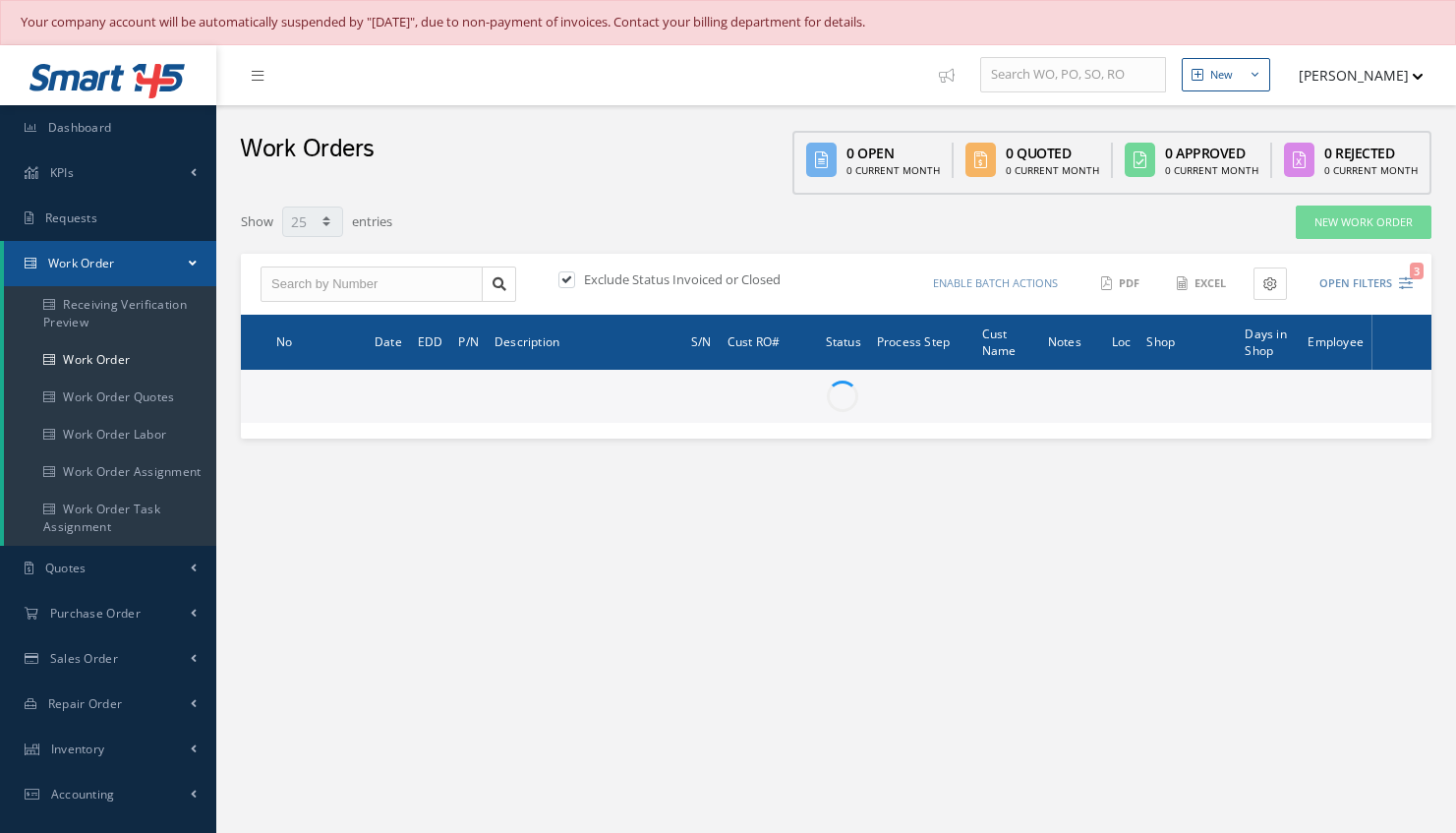
select select "25"
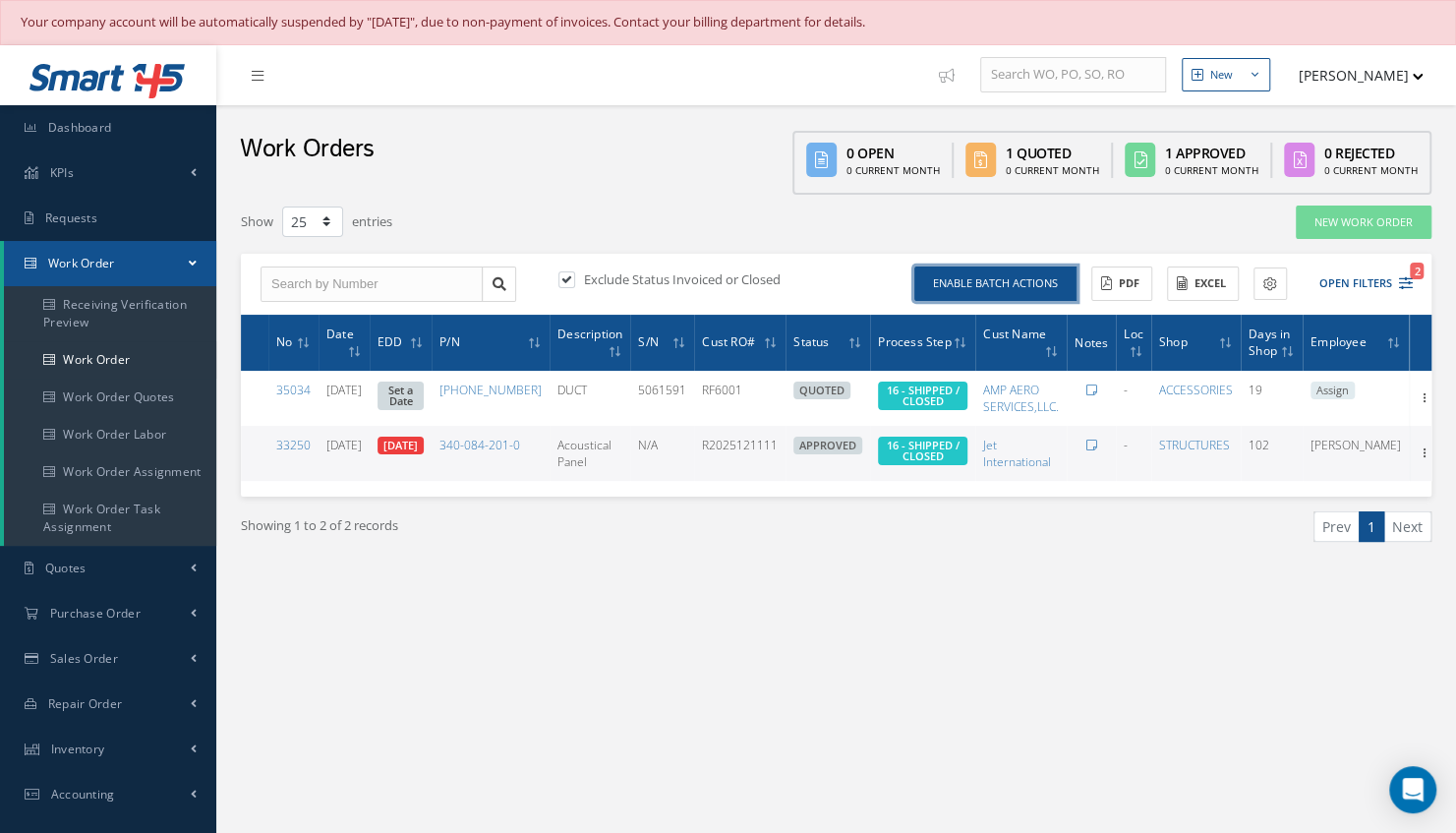
click at [989, 279] on button "Enable batch actions" at bounding box center [996, 284] width 162 height 34
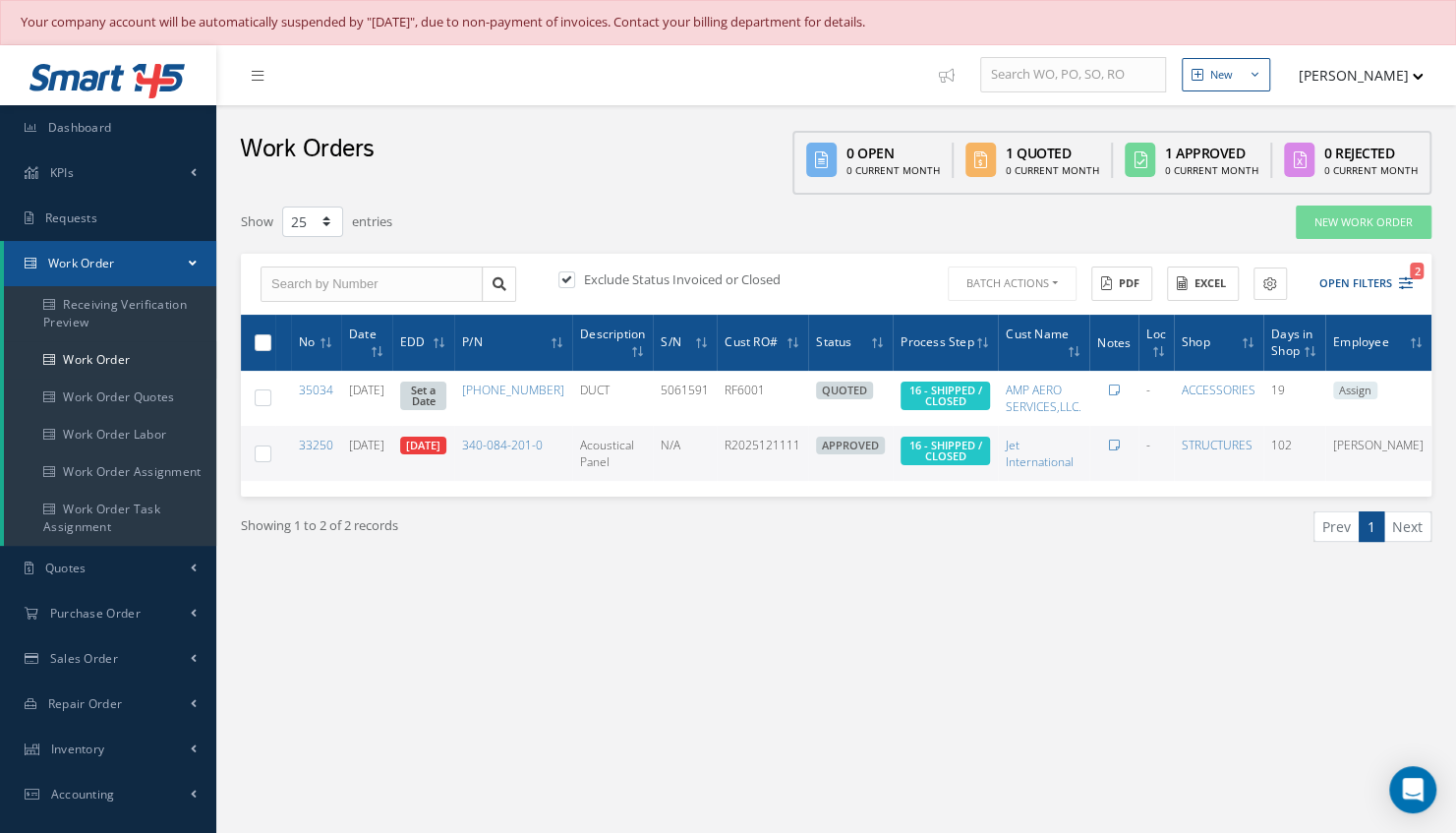
click at [271, 343] on label at bounding box center [271, 342] width 0 height 17
click at [262, 343] on input "checkbox" at bounding box center [264, 344] width 13 height 13
checkbox input "true"
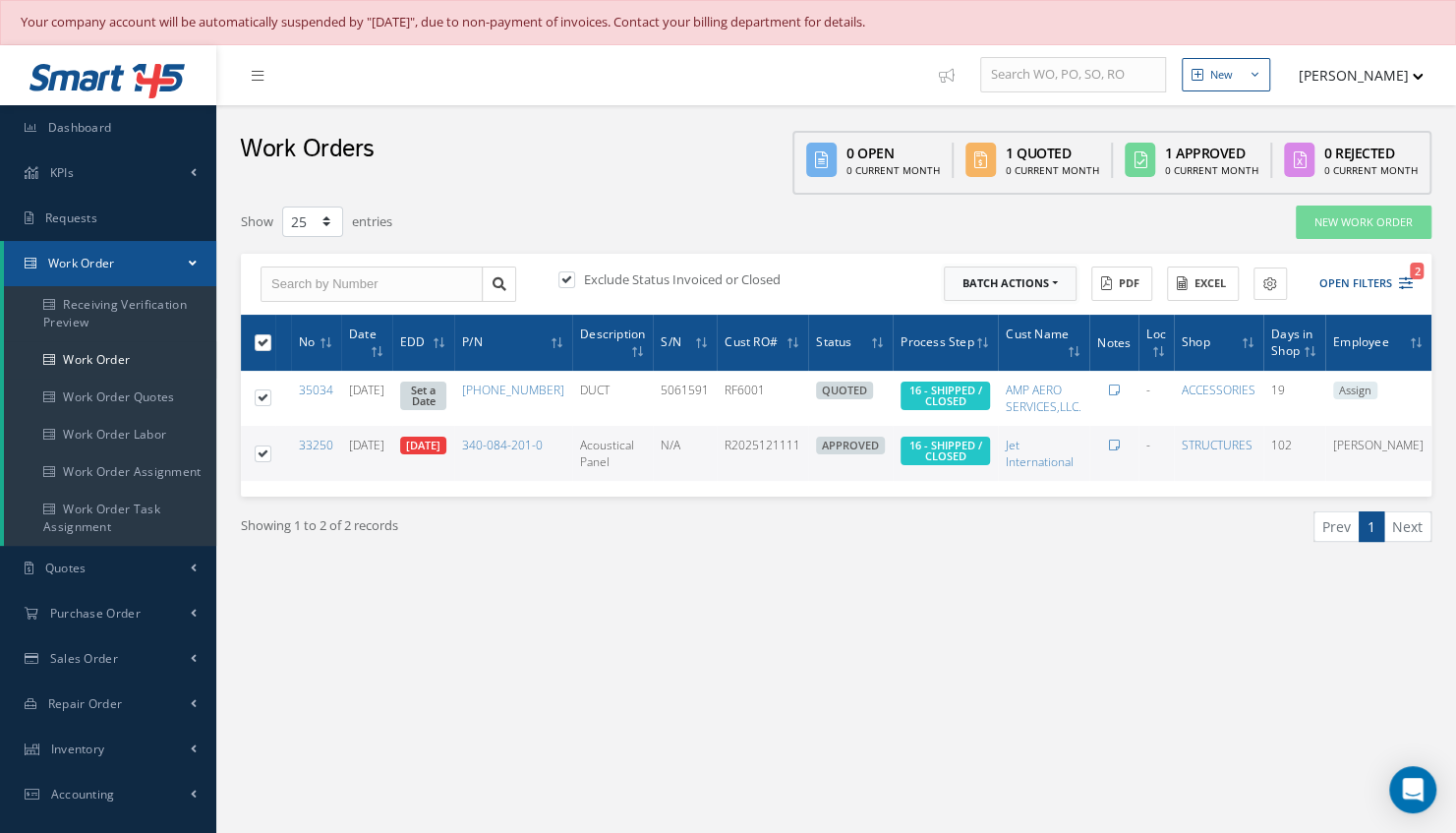
click at [1048, 291] on button "Batch Actions" at bounding box center [1010, 284] width 133 height 34
click at [1019, 338] on link "Close Work Orders" at bounding box center [1023, 342] width 158 height 27
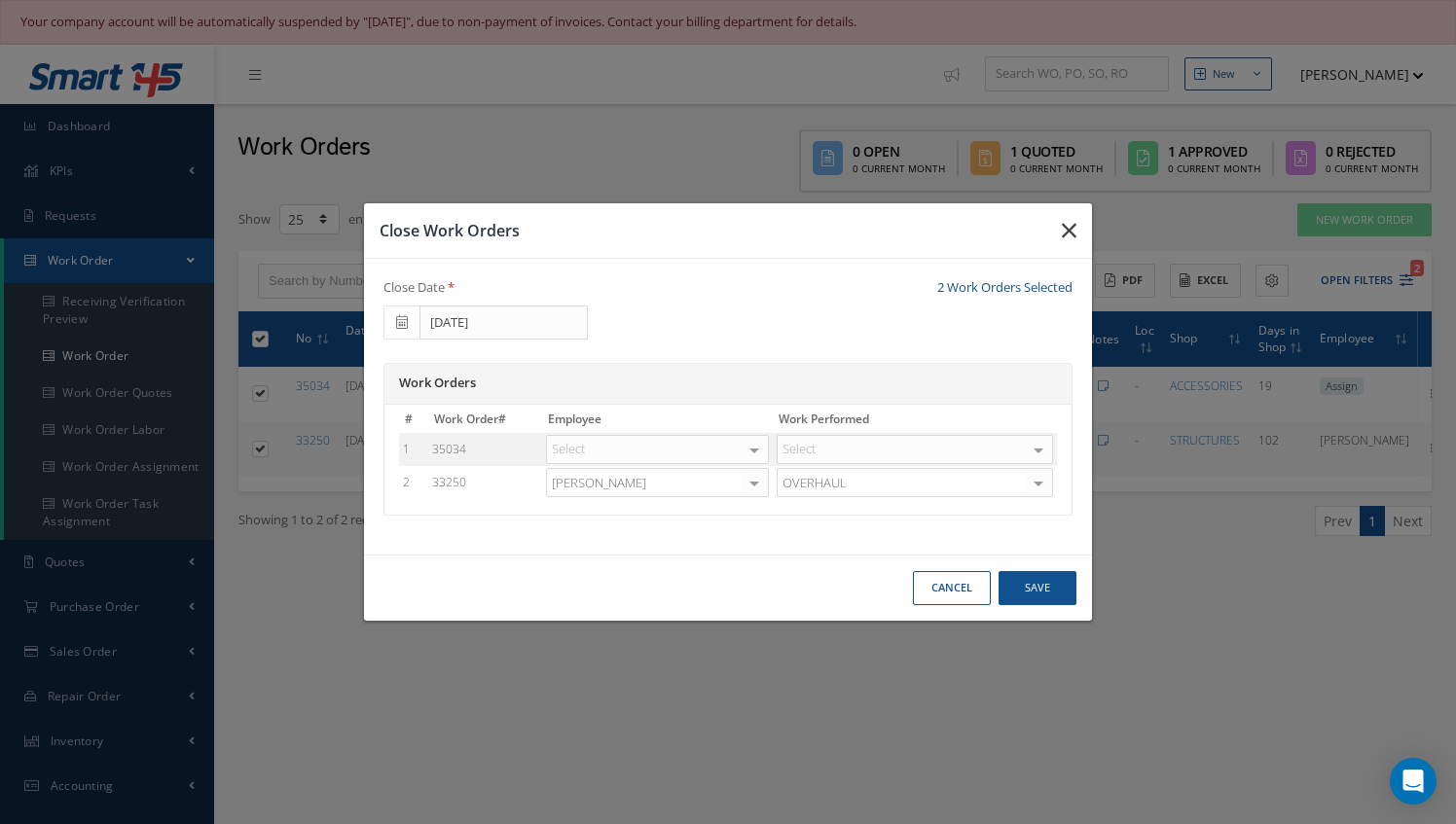
click at [1070, 231] on icon "button" at bounding box center [1069, 231] width 15 height 24
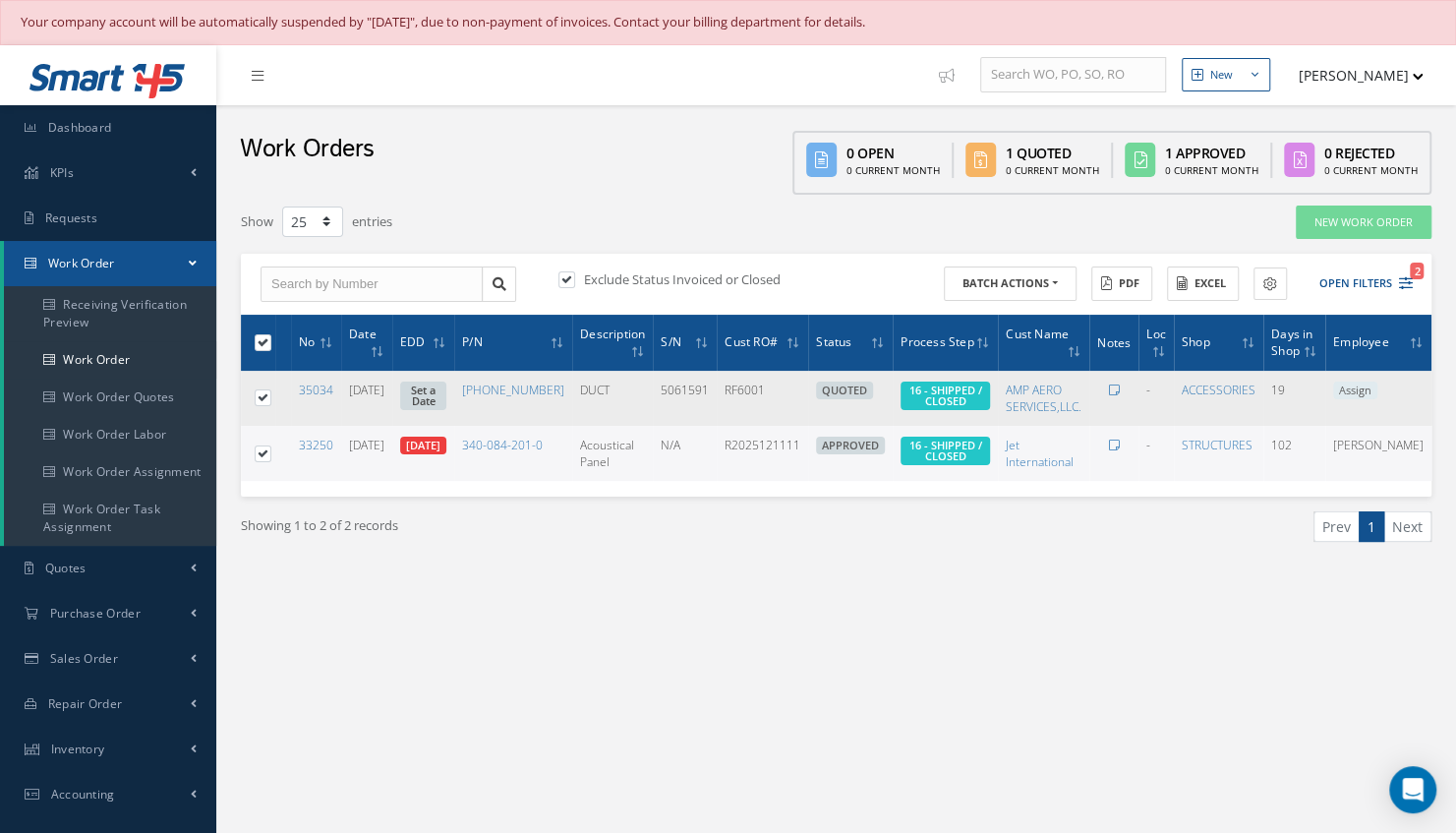
click at [1090, 390] on td at bounding box center [1113, 398] width 49 height 55
click at [1108, 390] on icon at bounding box center [1113, 391] width 11 height 12
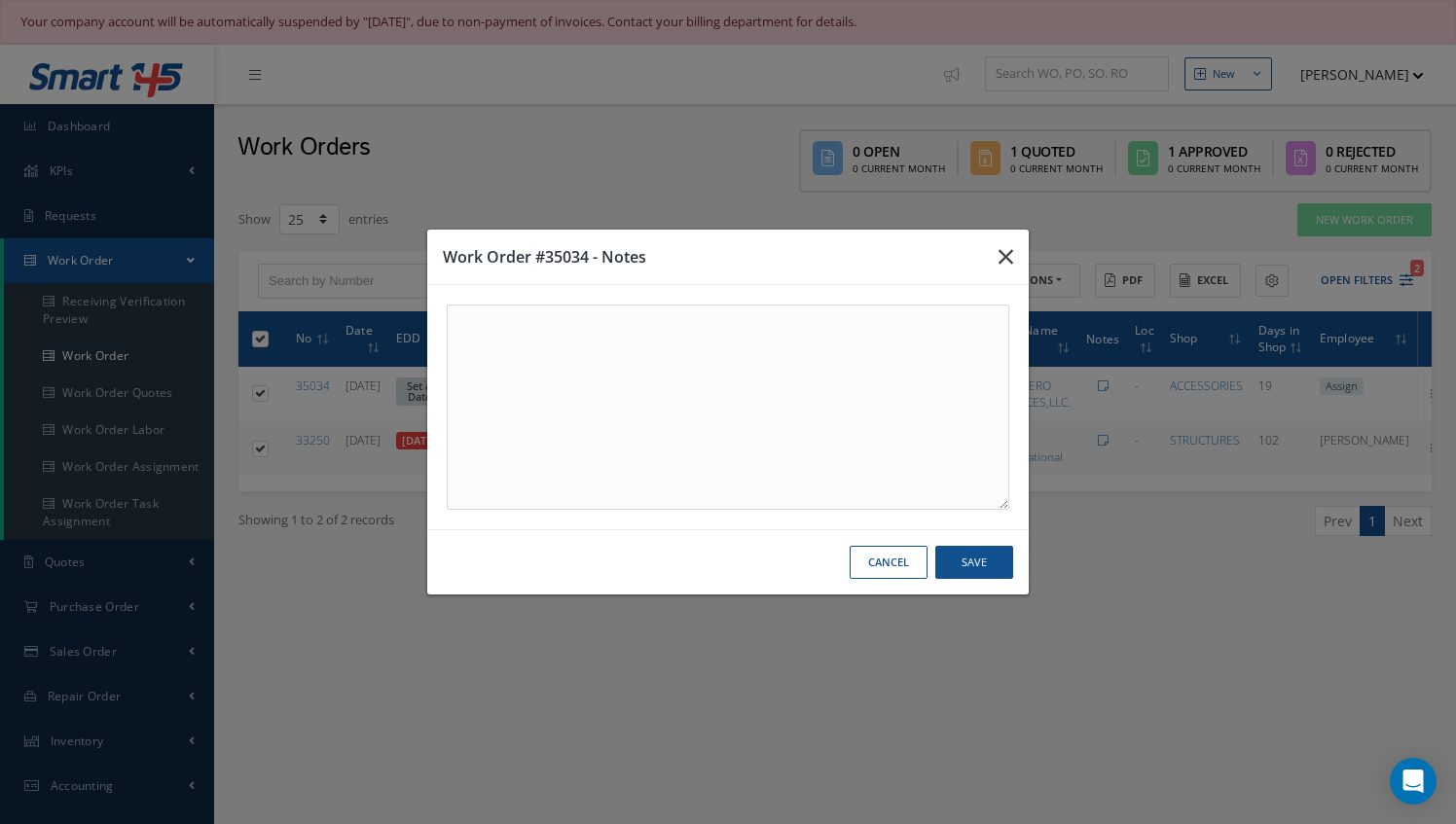
click at [1001, 261] on icon "button" at bounding box center [1005, 257] width 15 height 24
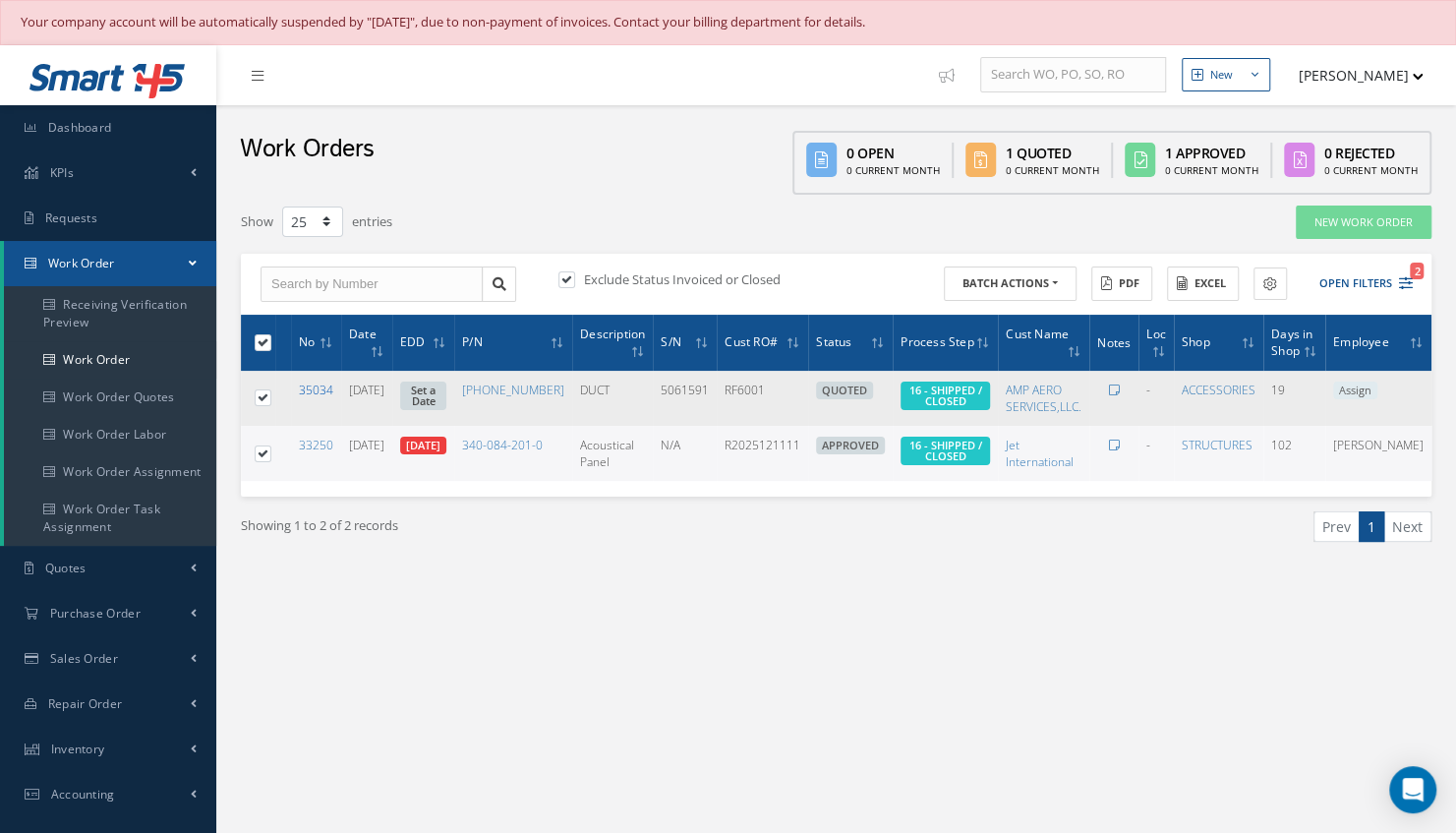
click at [319, 386] on link "35034" at bounding box center [316, 390] width 34 height 17
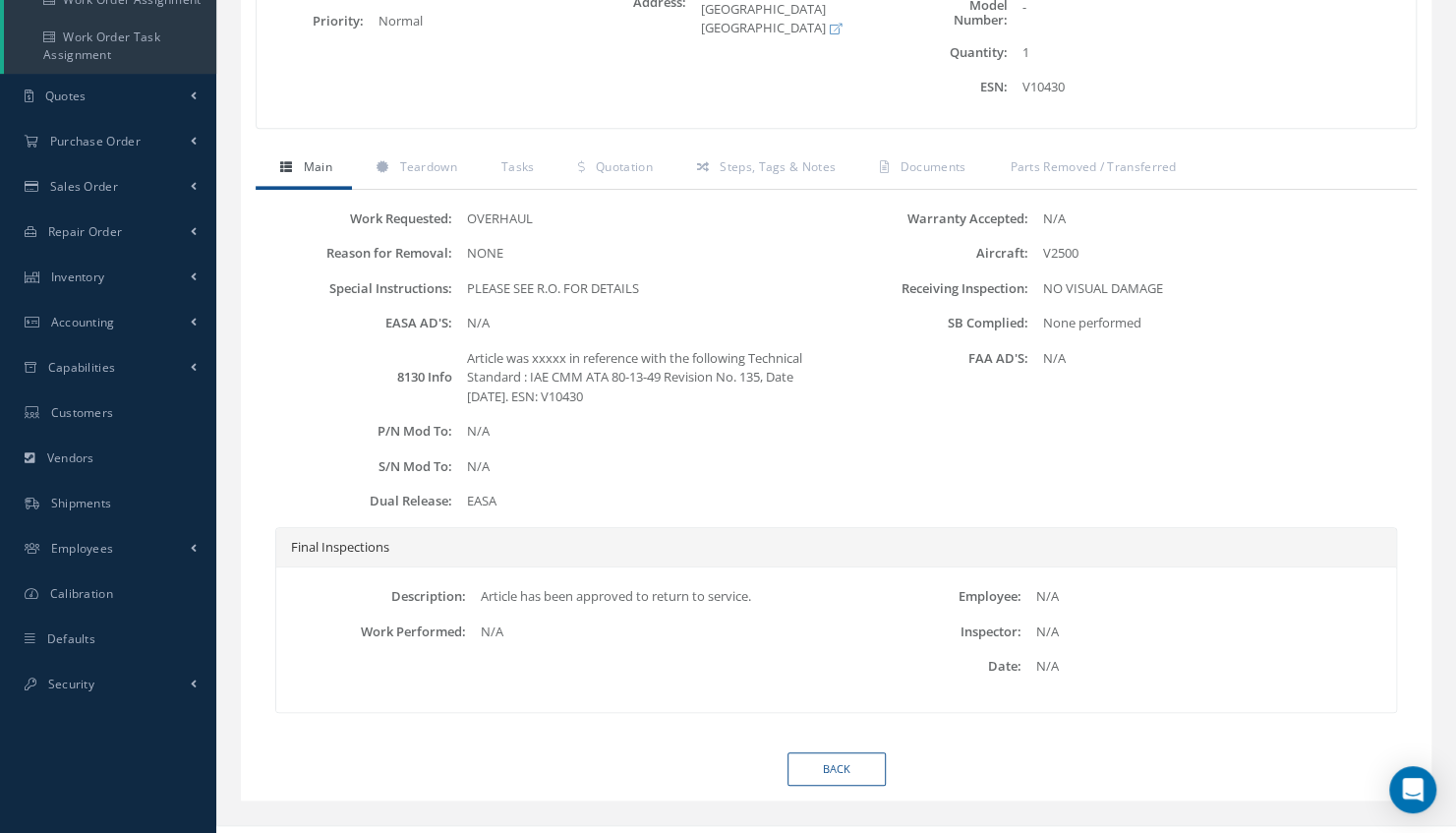
scroll to position [498, 0]
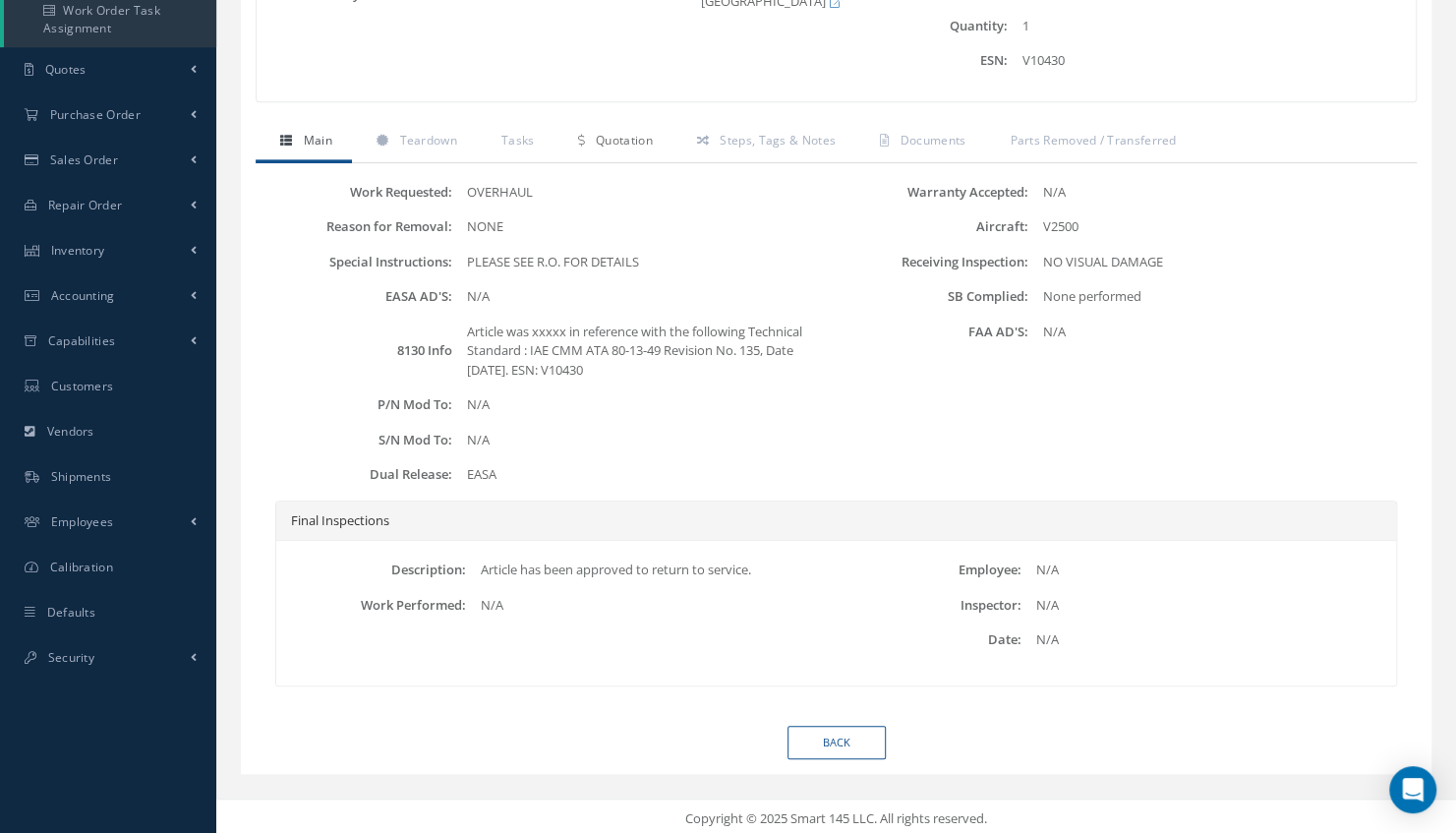
click at [634, 139] on span "Quotation" at bounding box center [624, 140] width 57 height 17
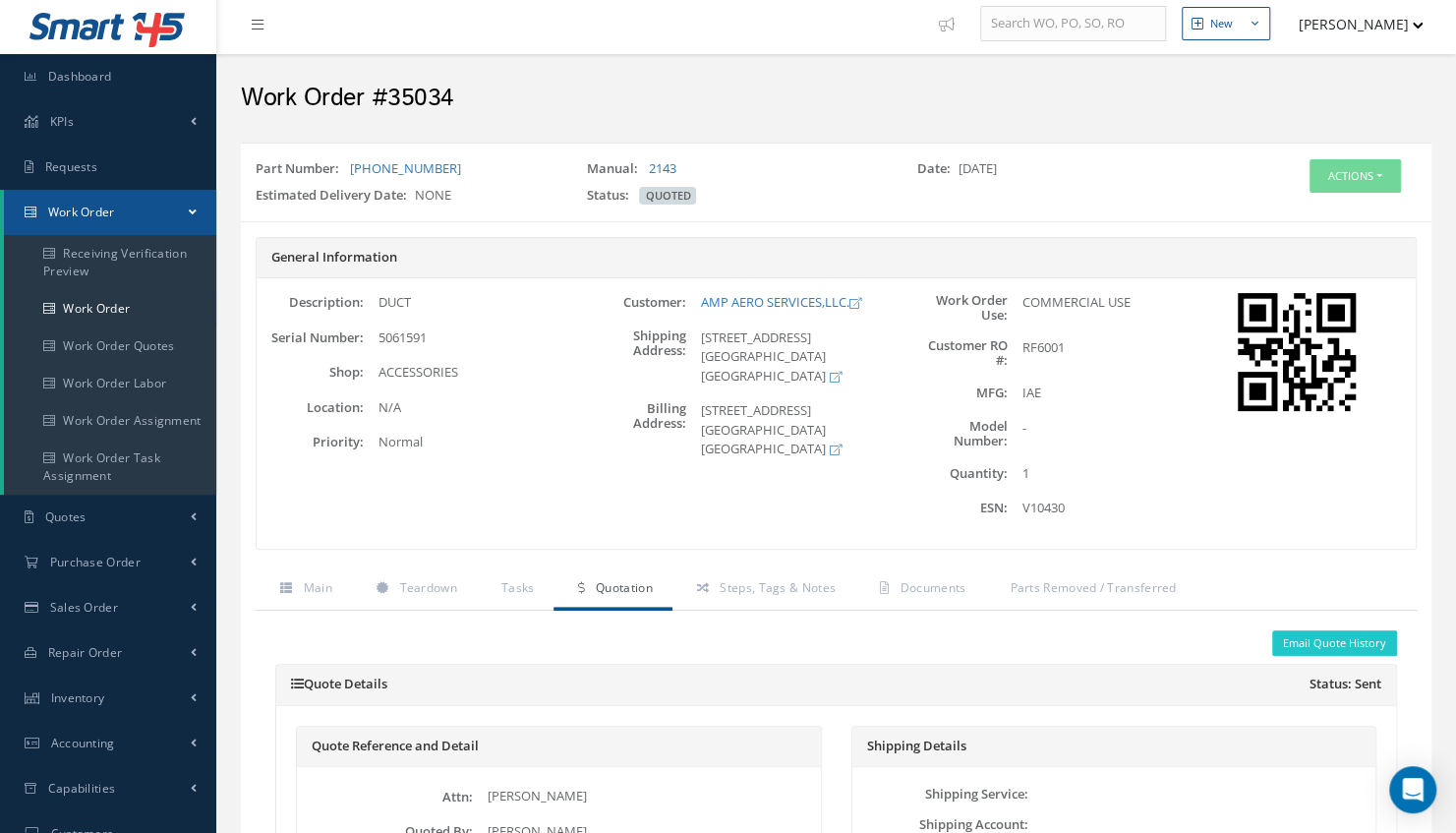
scroll to position [0, 0]
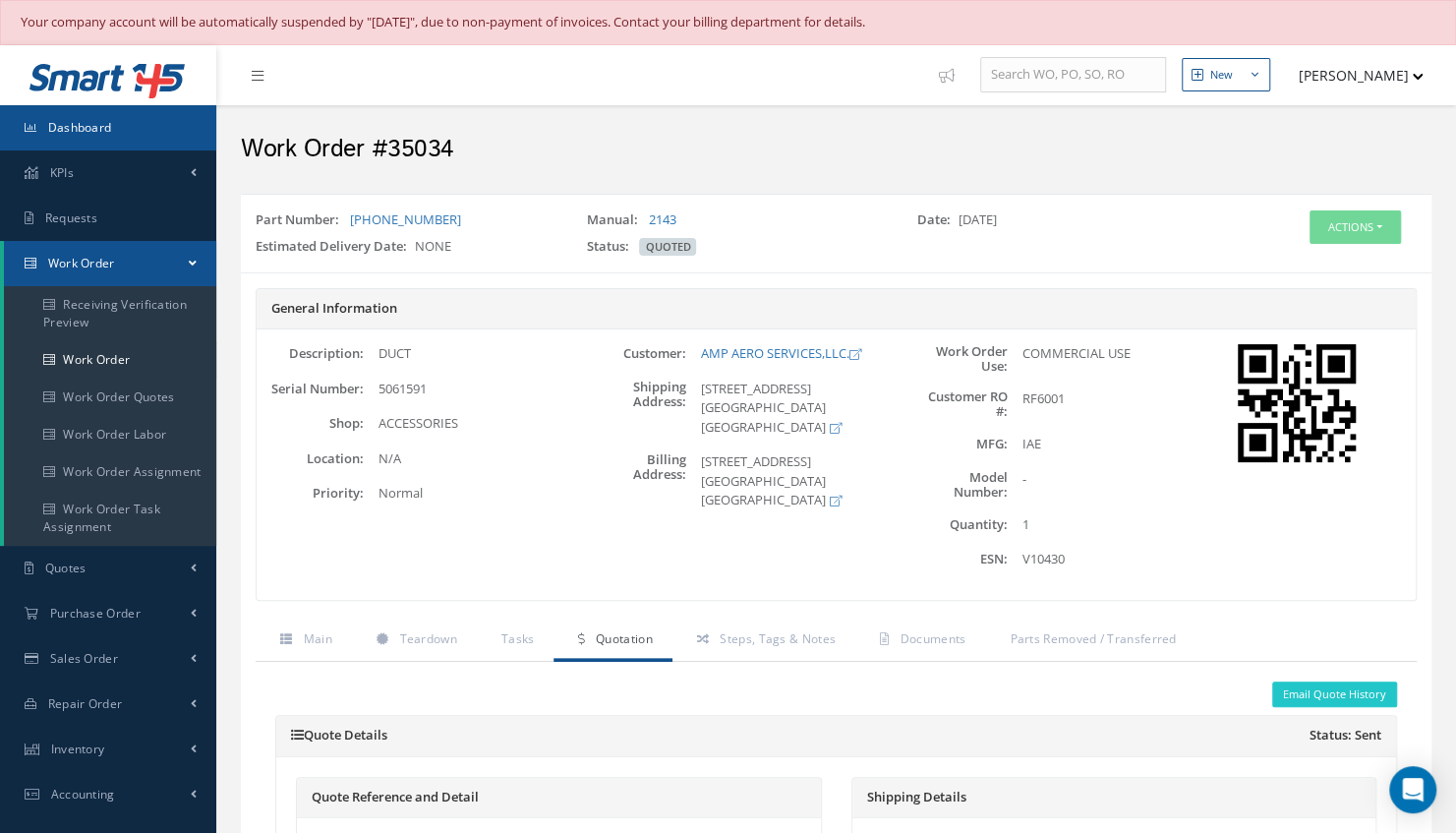
click at [131, 131] on link "Dashboard" at bounding box center [108, 127] width 217 height 45
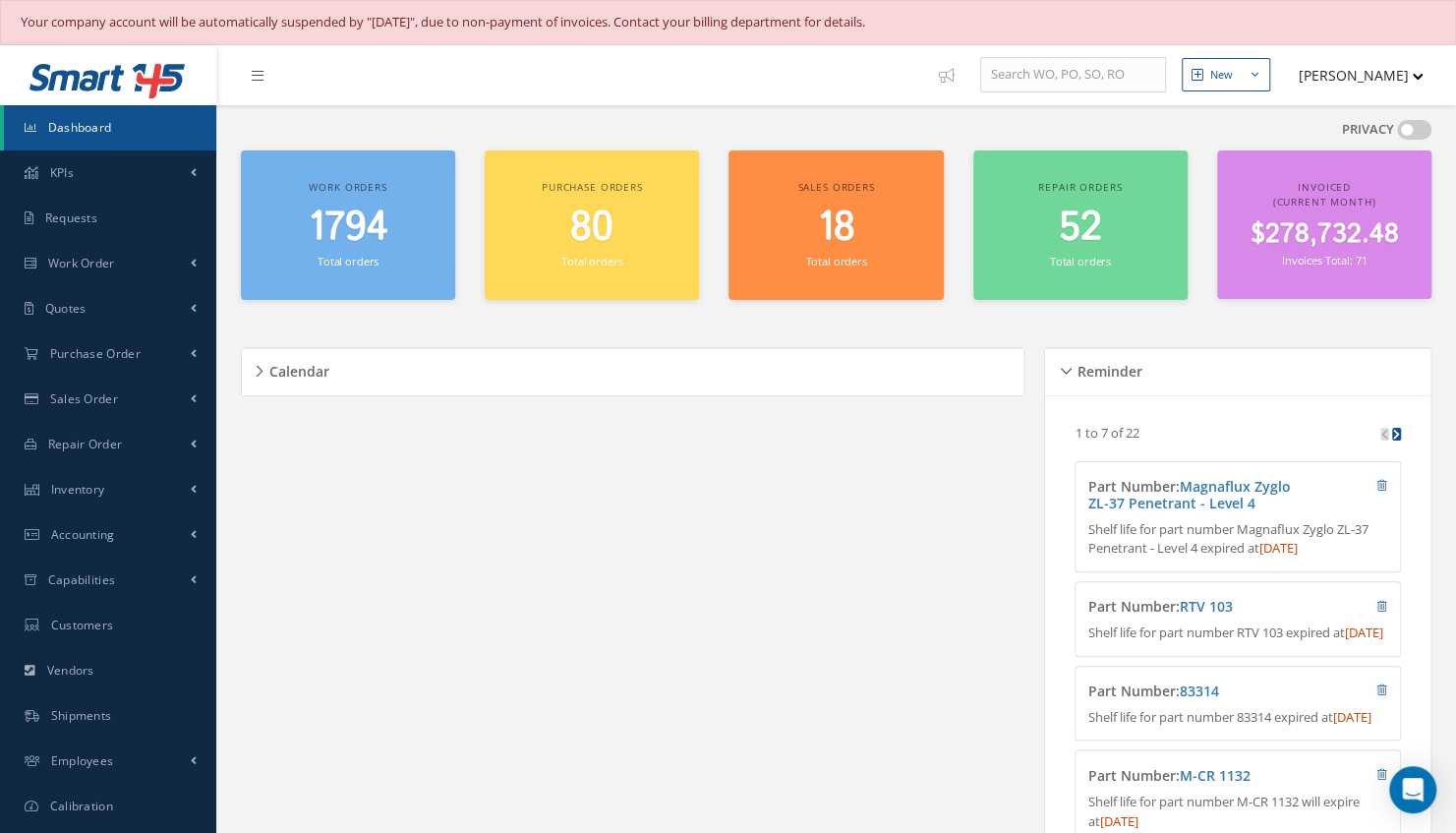
click at [365, 230] on span "1794" at bounding box center [349, 228] width 80 height 56
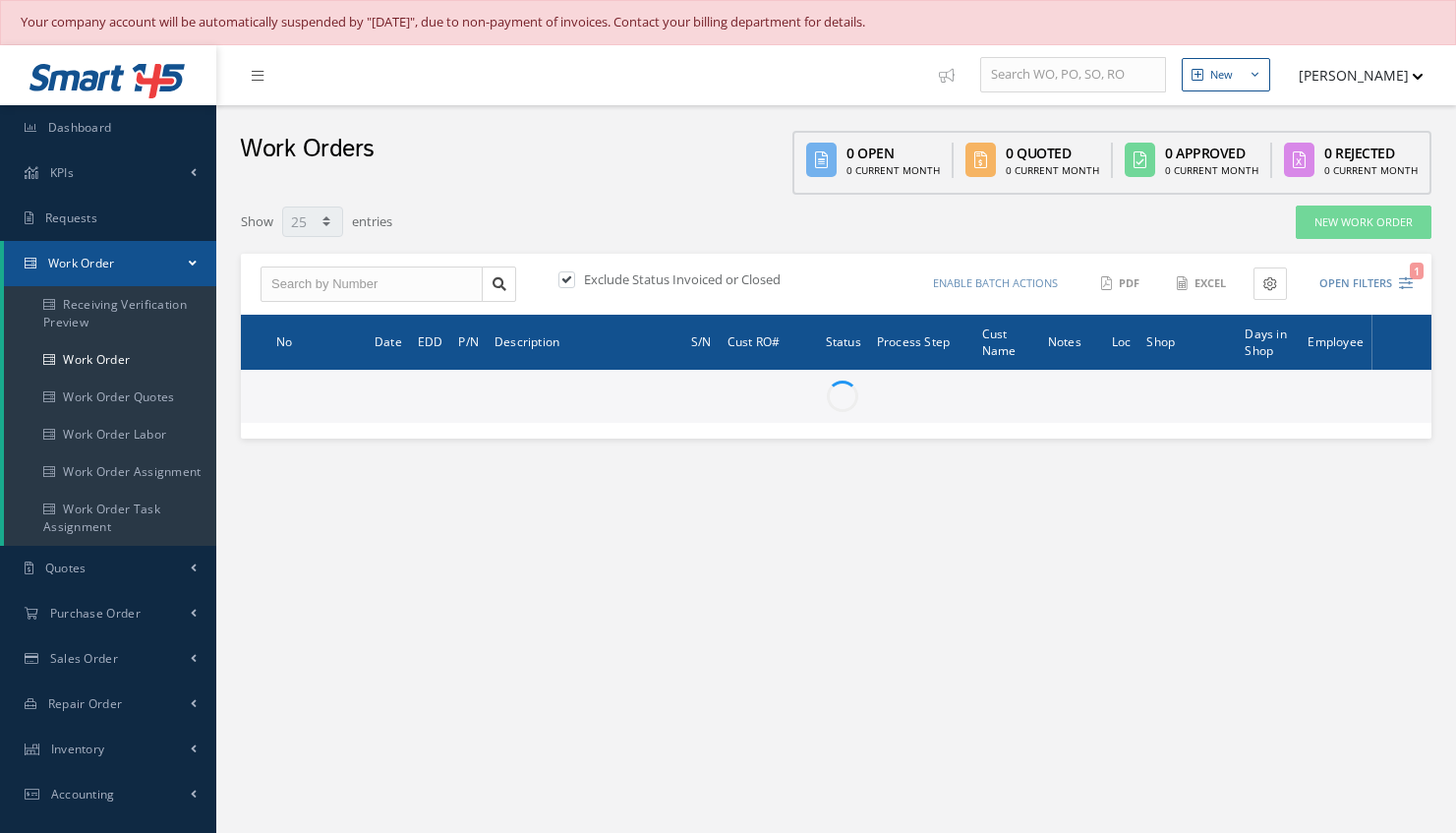
select select "25"
